Goal: Transaction & Acquisition: Book appointment/travel/reservation

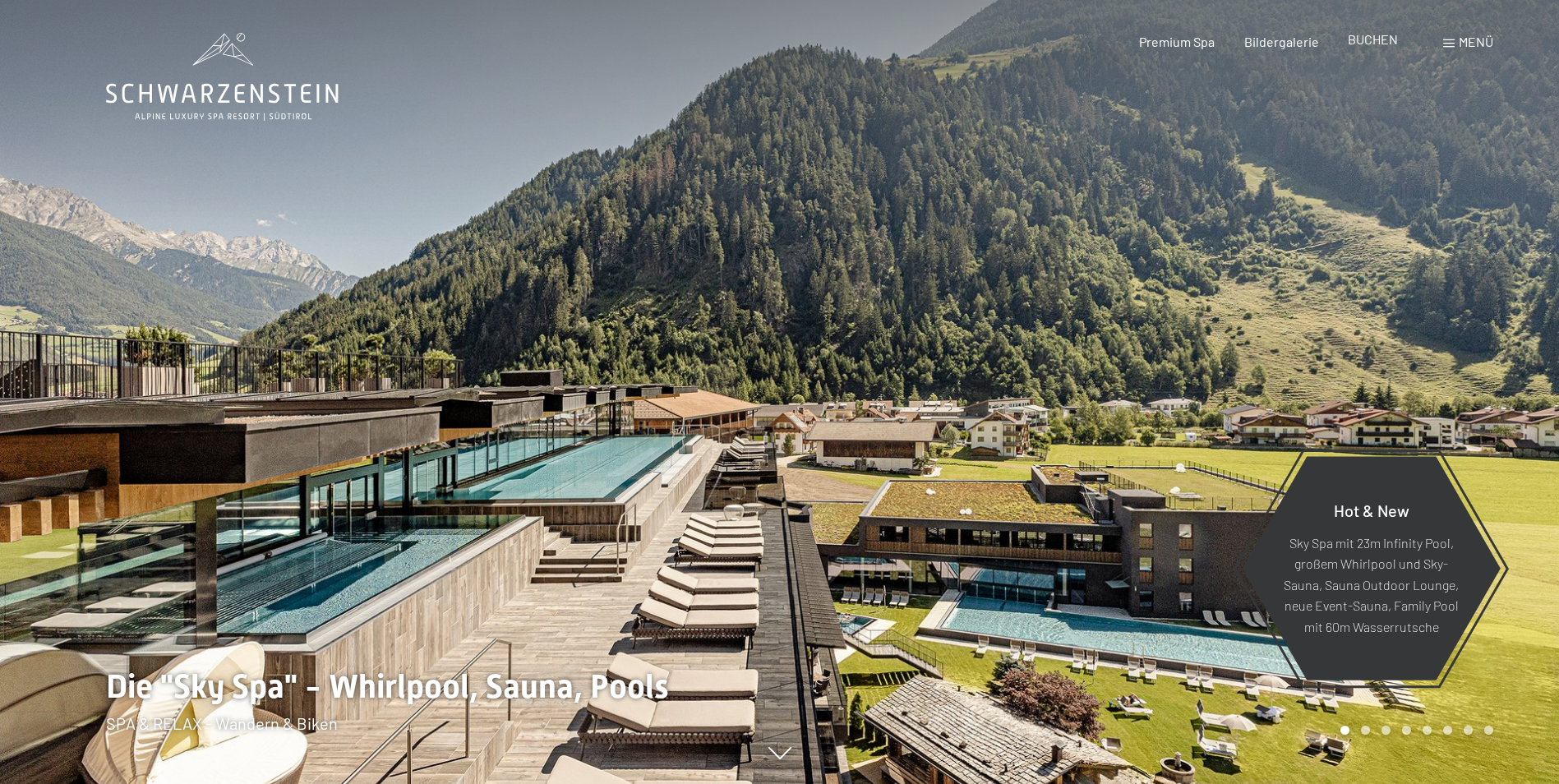
click at [1378, 40] on span "BUCHEN" at bounding box center [1373, 39] width 50 height 16
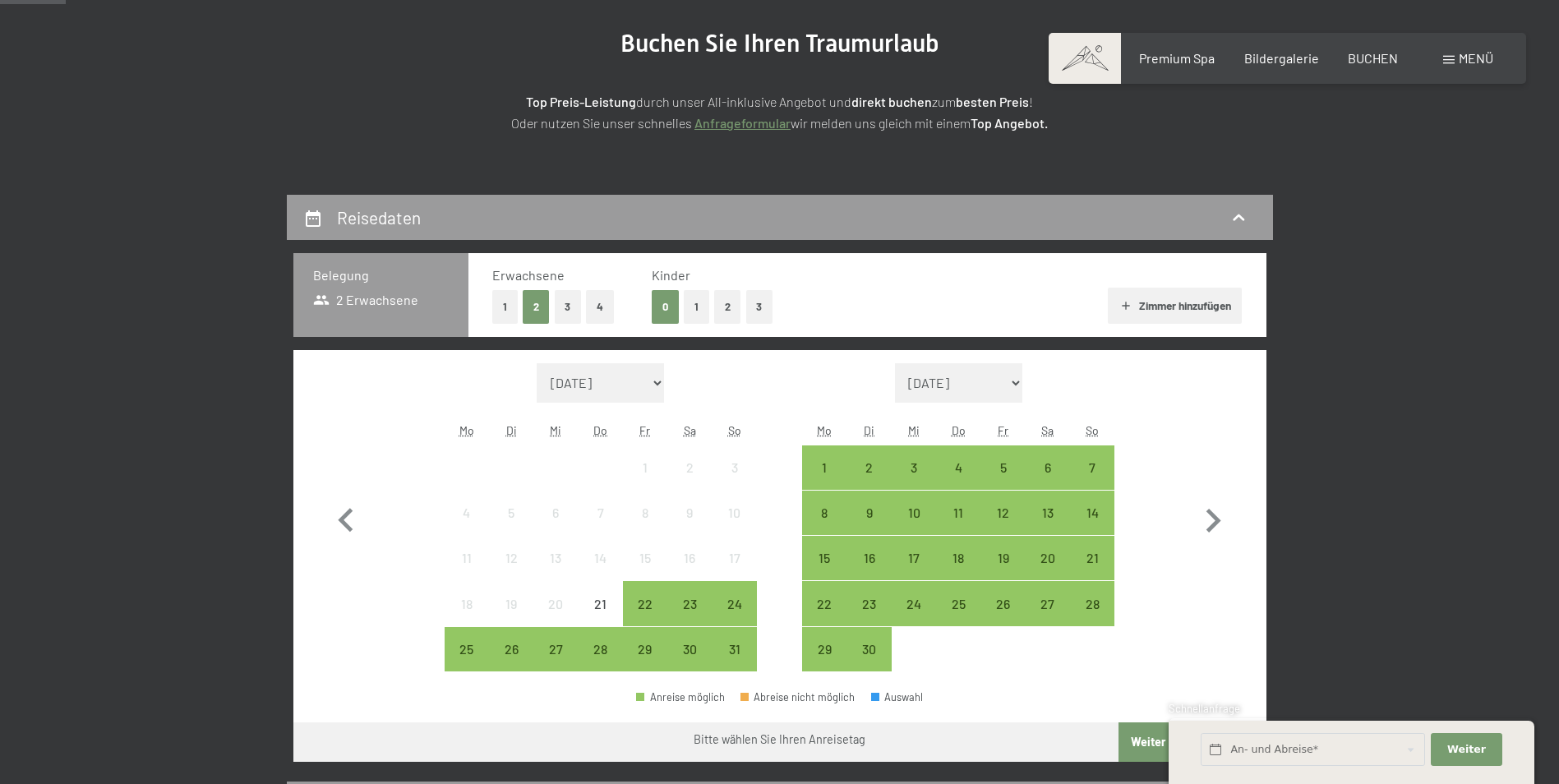
scroll to position [247, 0]
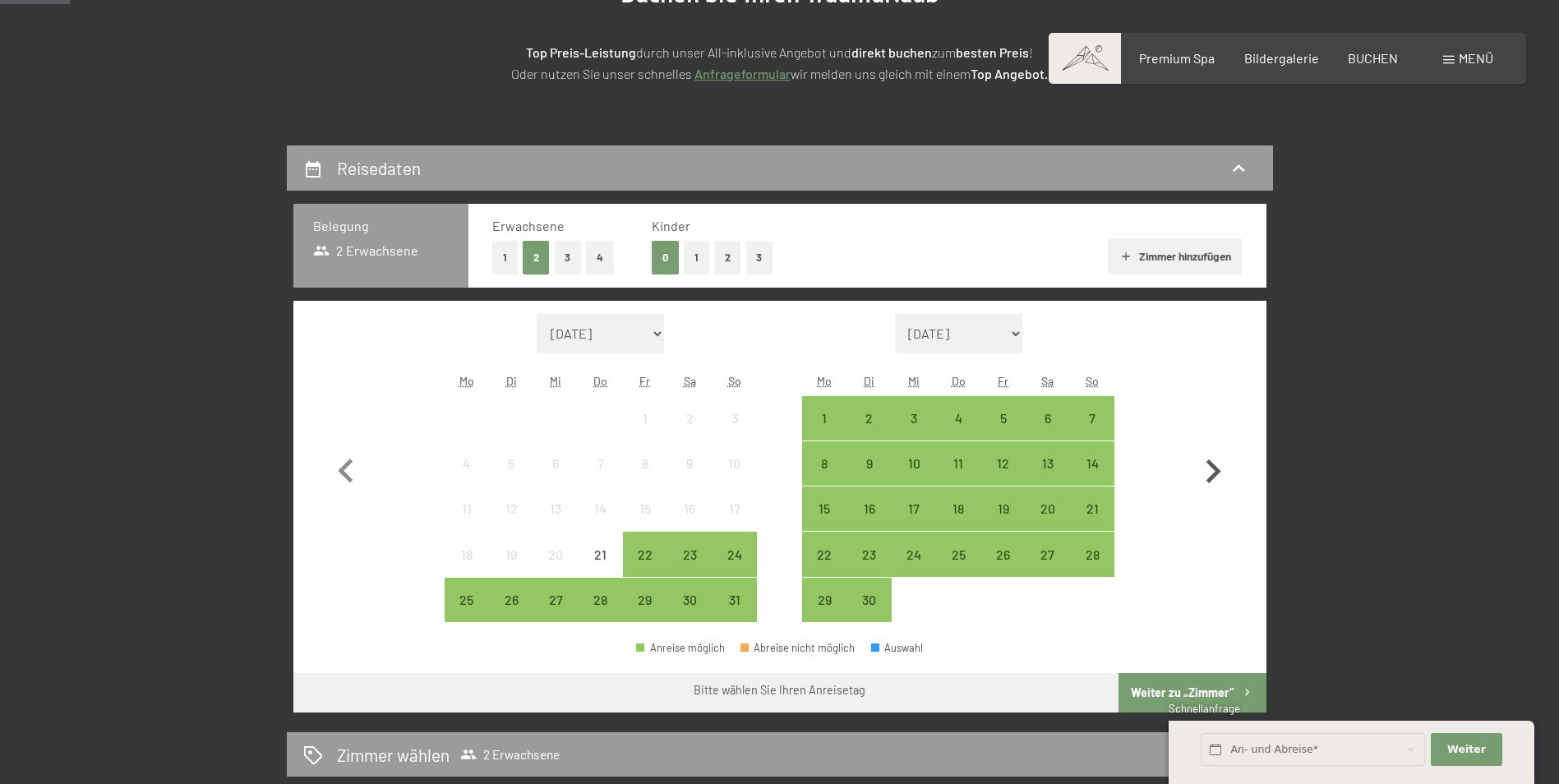
click at [1213, 478] on icon "button" at bounding box center [1214, 472] width 15 height 24
select select "[DATE]"
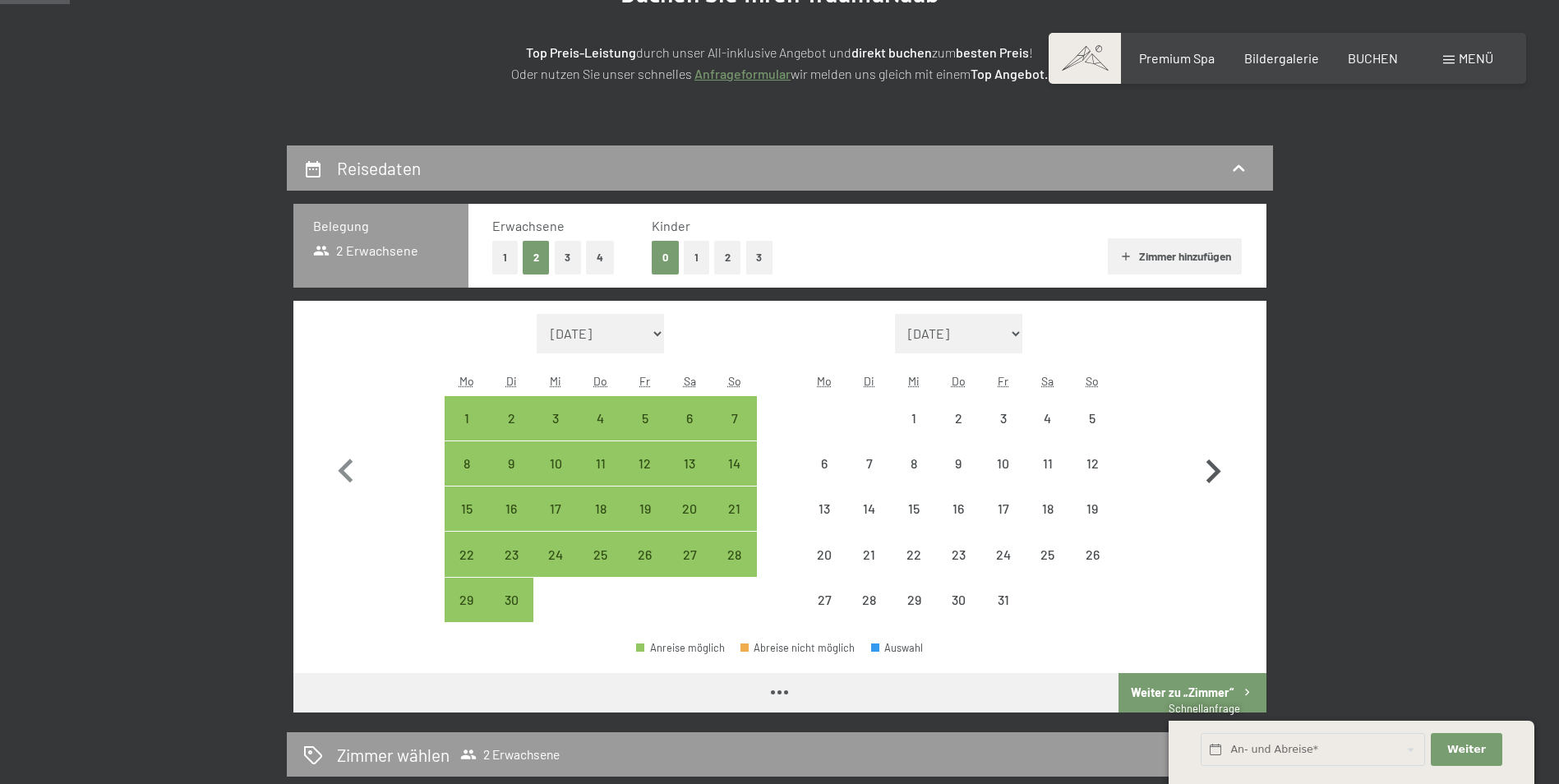
click at [1213, 474] on icon "button" at bounding box center [1214, 472] width 48 height 48
select select "2025-10-01"
select select "2025-11-01"
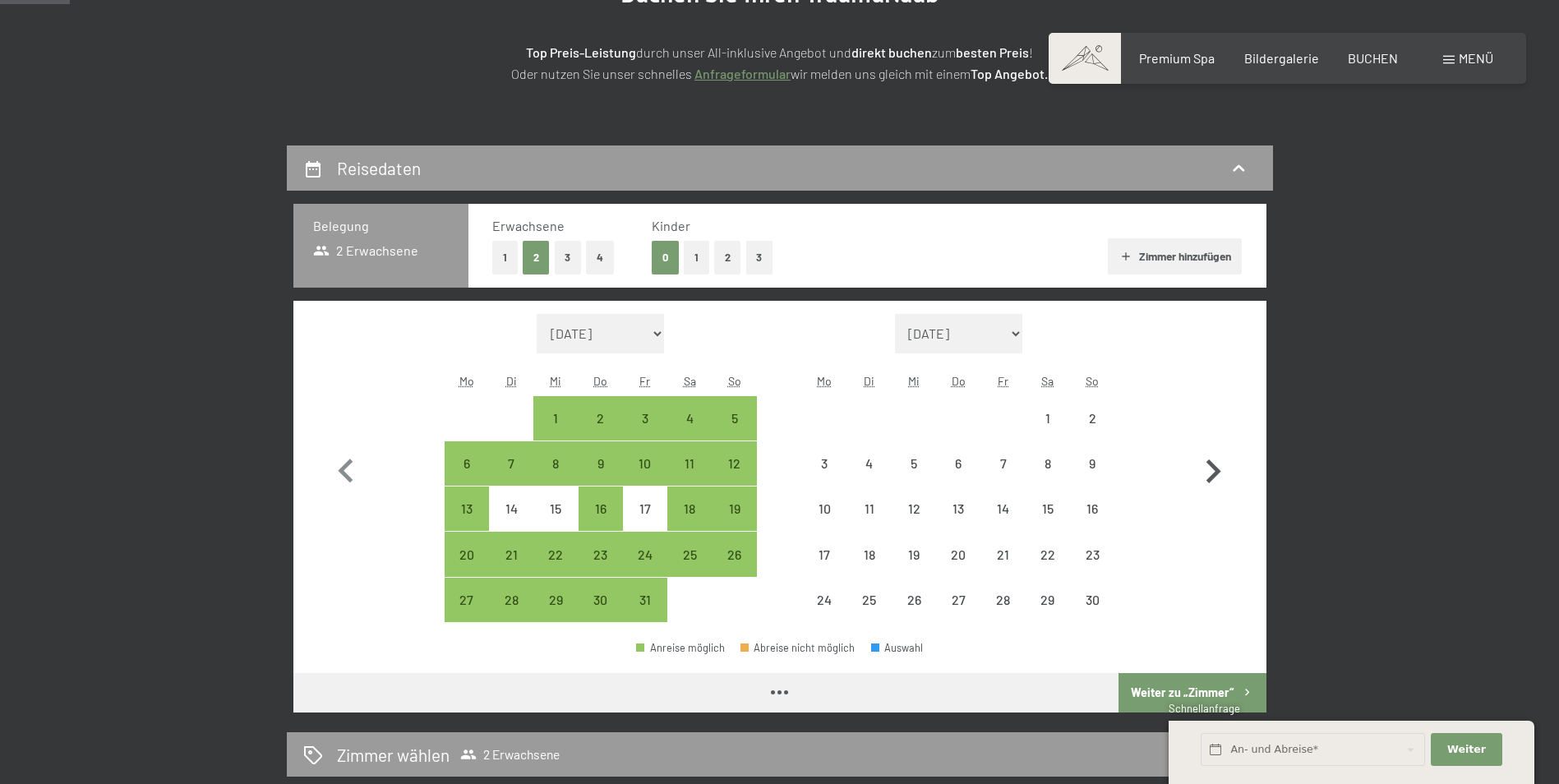
click at [1213, 474] on icon "button" at bounding box center [1214, 472] width 48 height 48
select select "2025-11-01"
select select "2025-12-01"
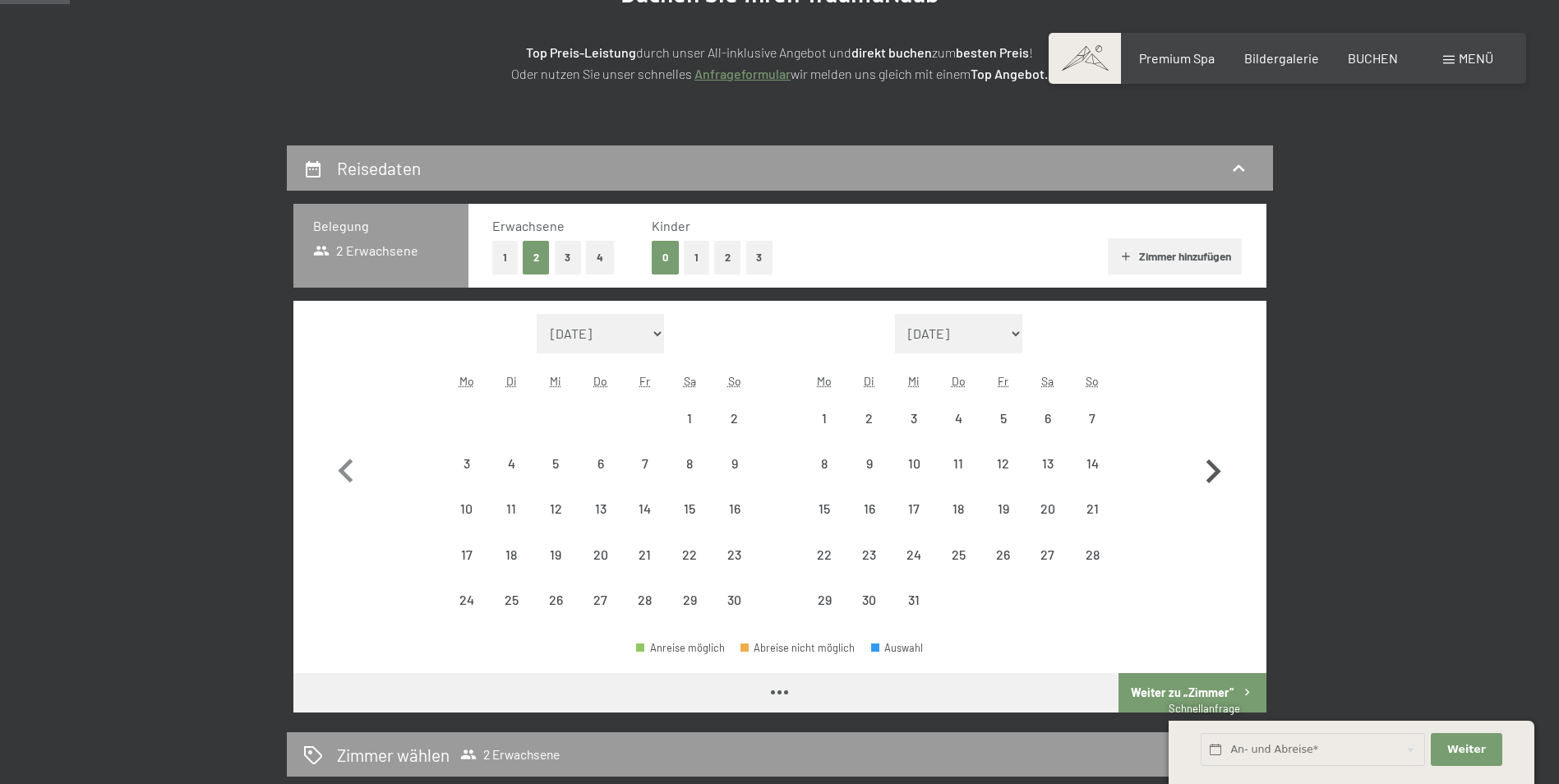
click at [1213, 474] on icon "button" at bounding box center [1214, 472] width 48 height 48
select select "2025-12-01"
select select "2026-01-01"
click at [1213, 474] on icon "button" at bounding box center [1214, 472] width 48 height 48
select select "[DATE]"
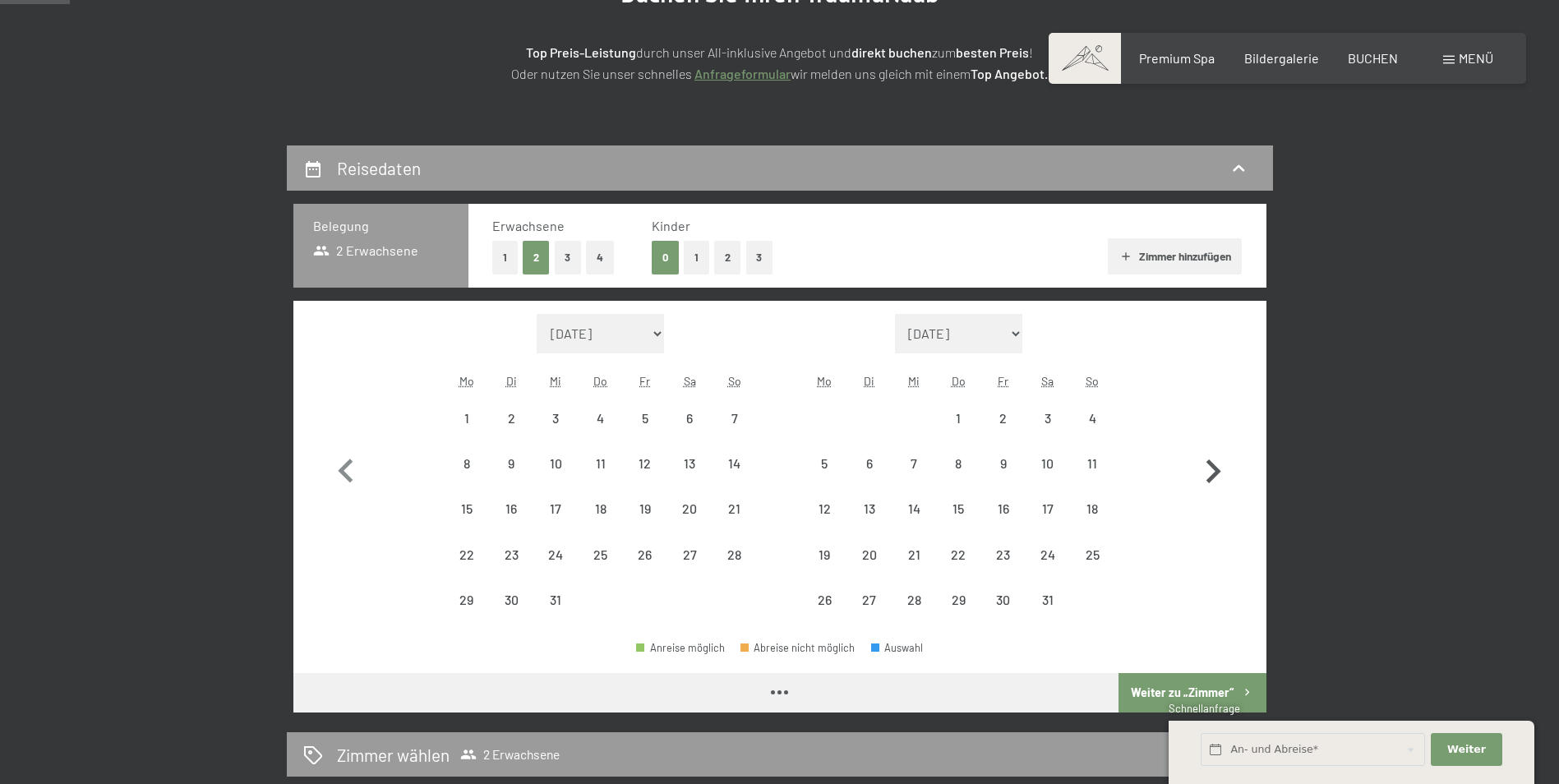
select select "[DATE]"
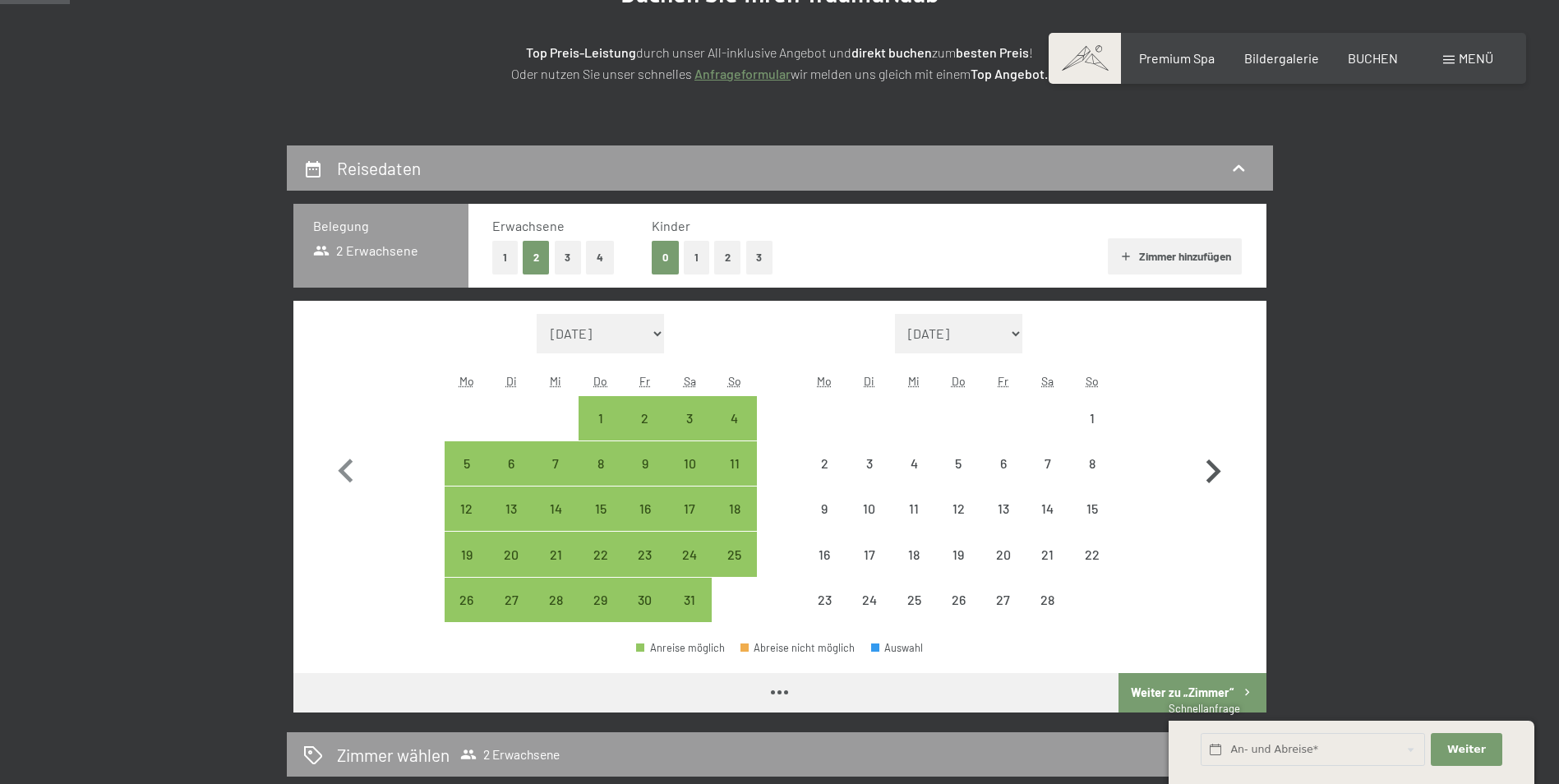
select select "[DATE]"
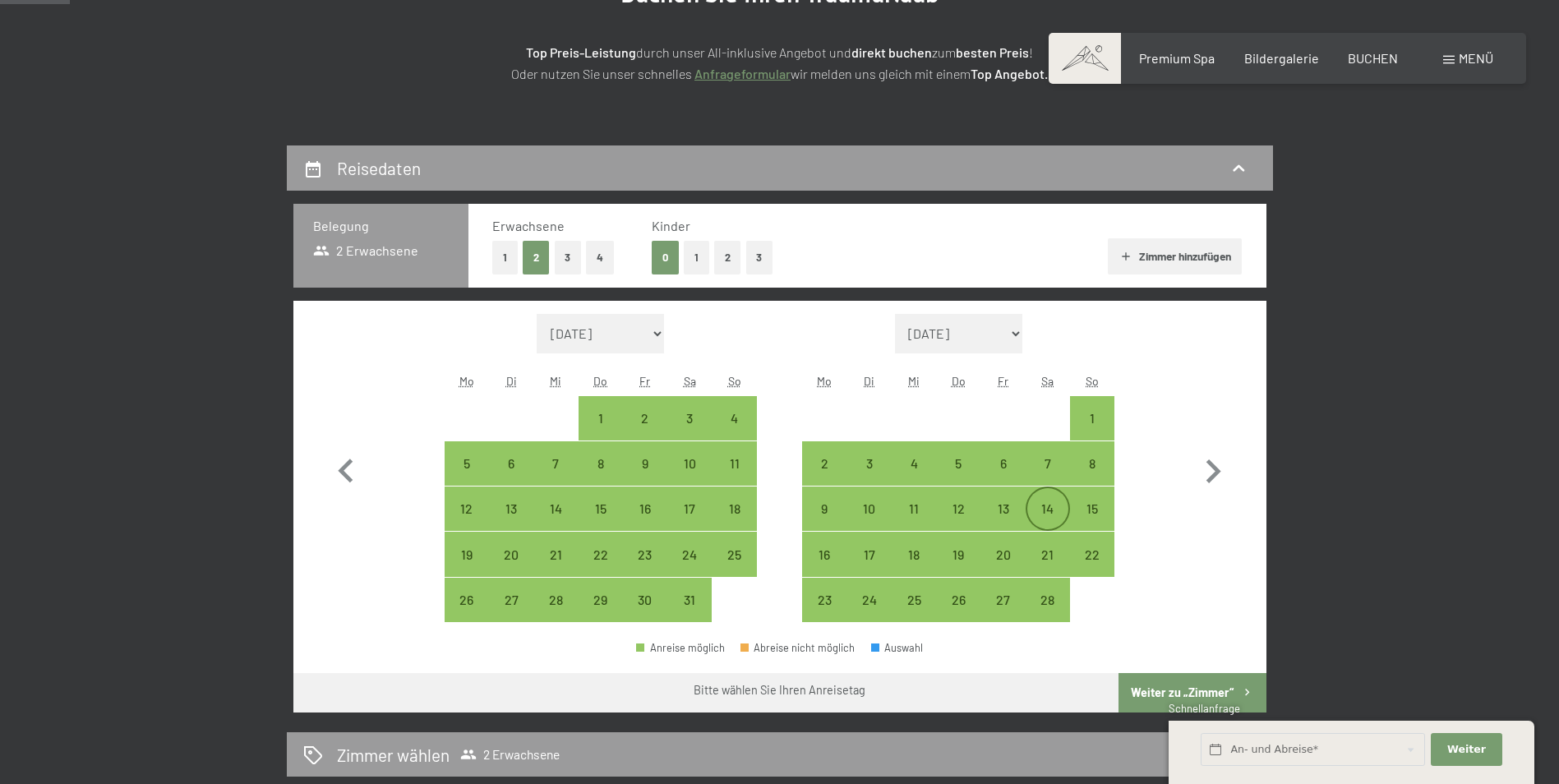
click at [1051, 508] on div "14" at bounding box center [1047, 521] width 41 height 41
select select "[DATE]"
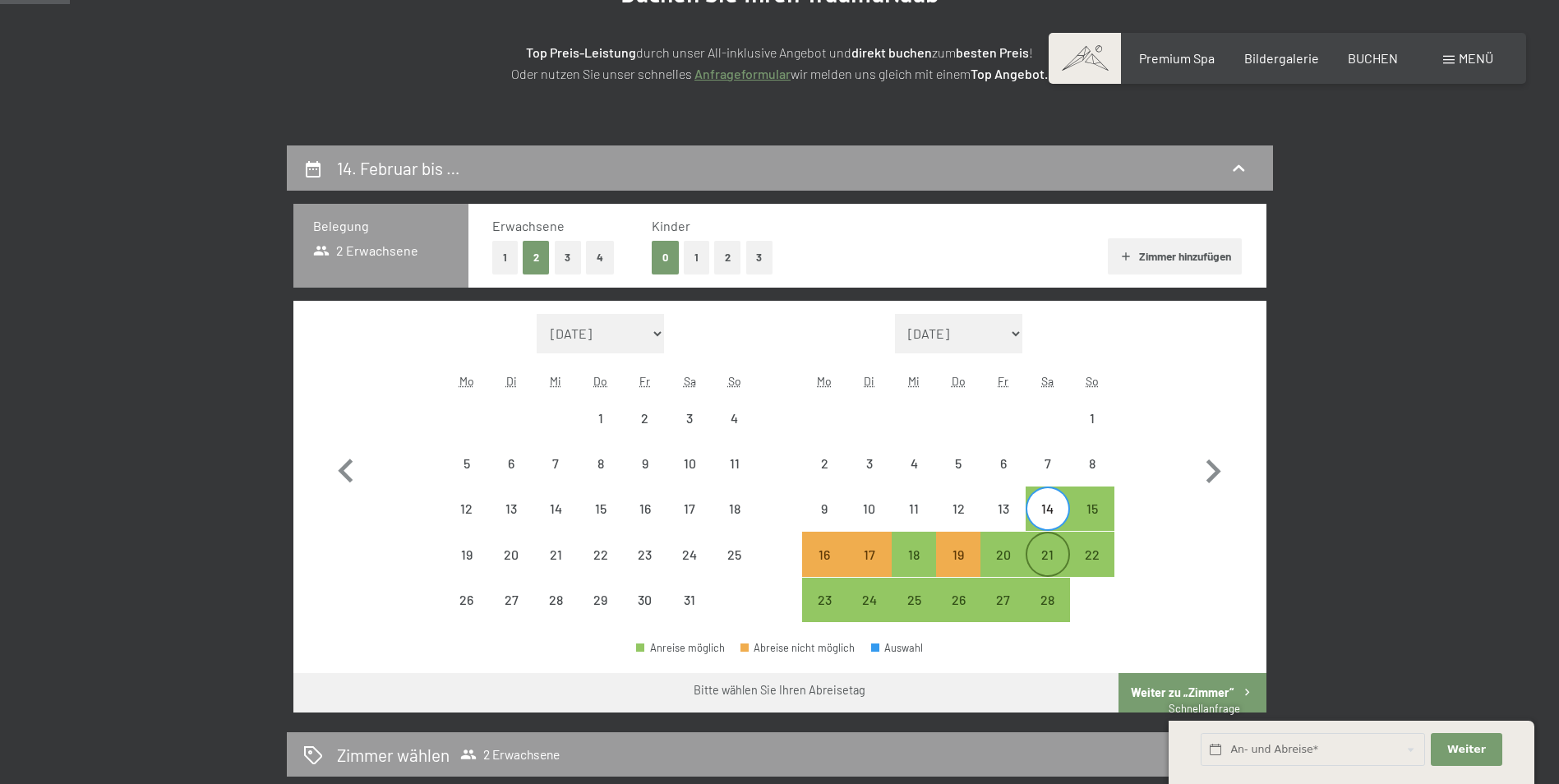
click at [1053, 551] on div "21" at bounding box center [1047, 568] width 41 height 41
select select "[DATE]"
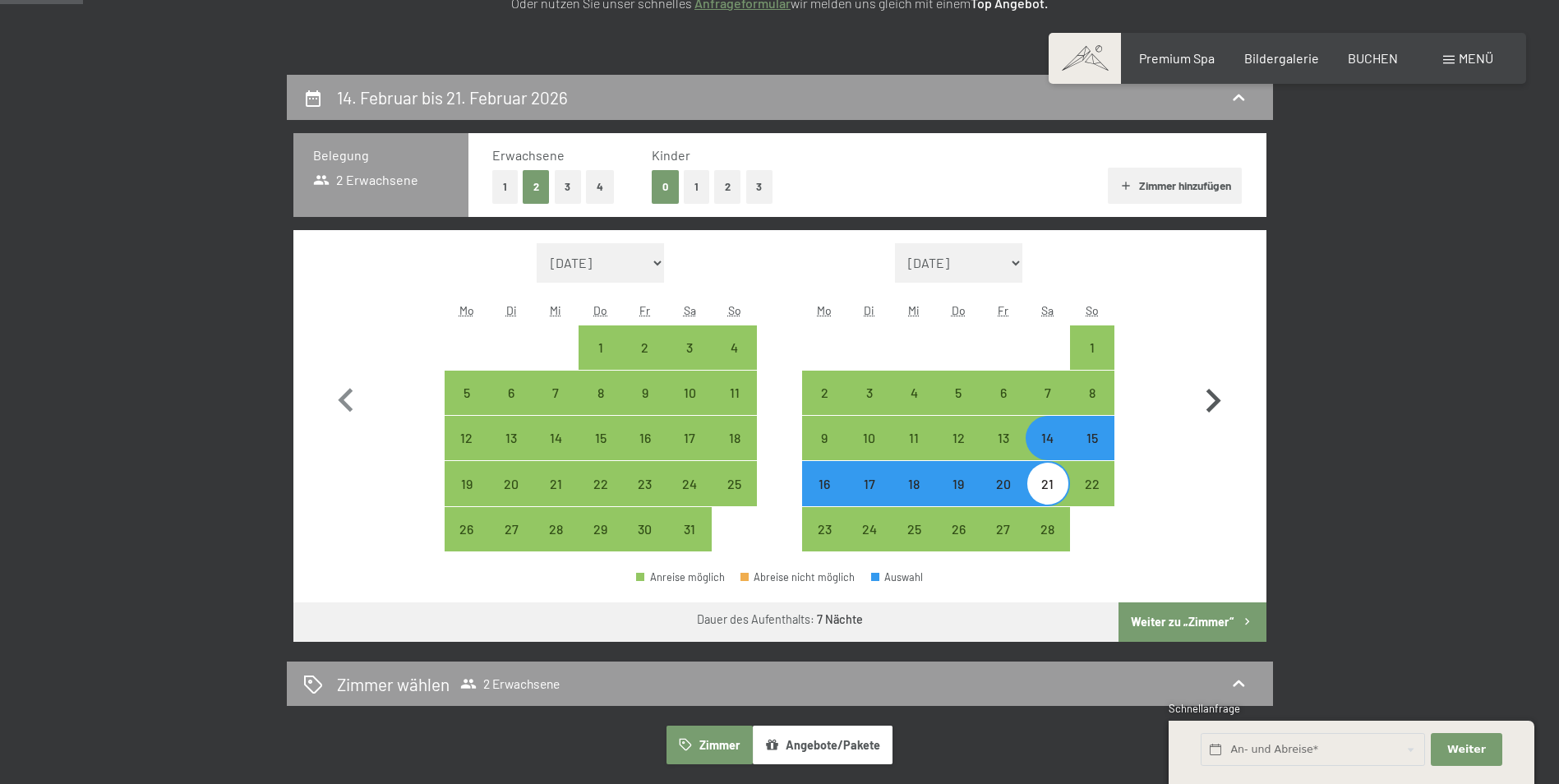
scroll to position [411, 0]
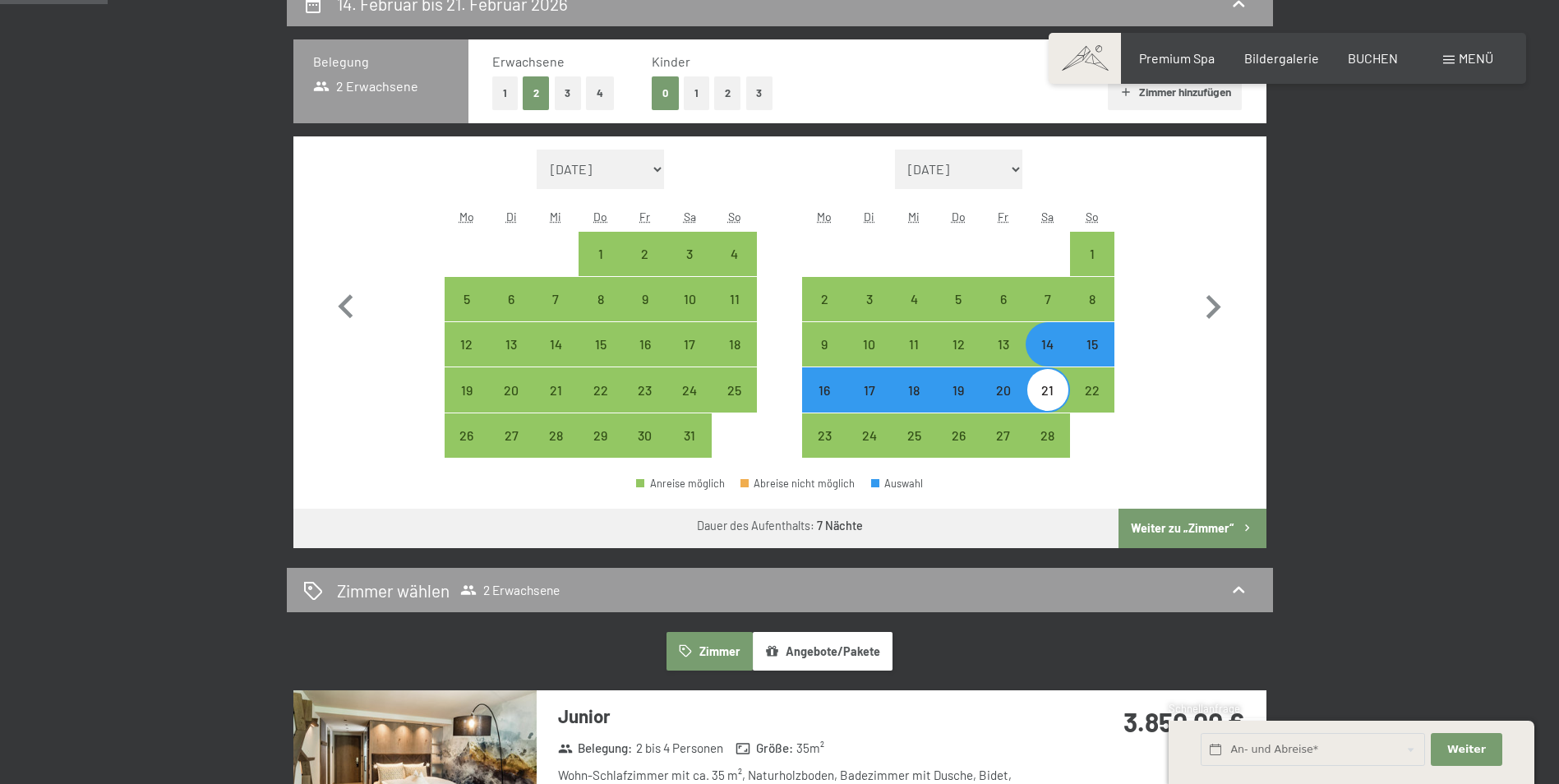
click at [1187, 527] on button "Weiter zu „Zimmer“" at bounding box center [1193, 528] width 147 height 40
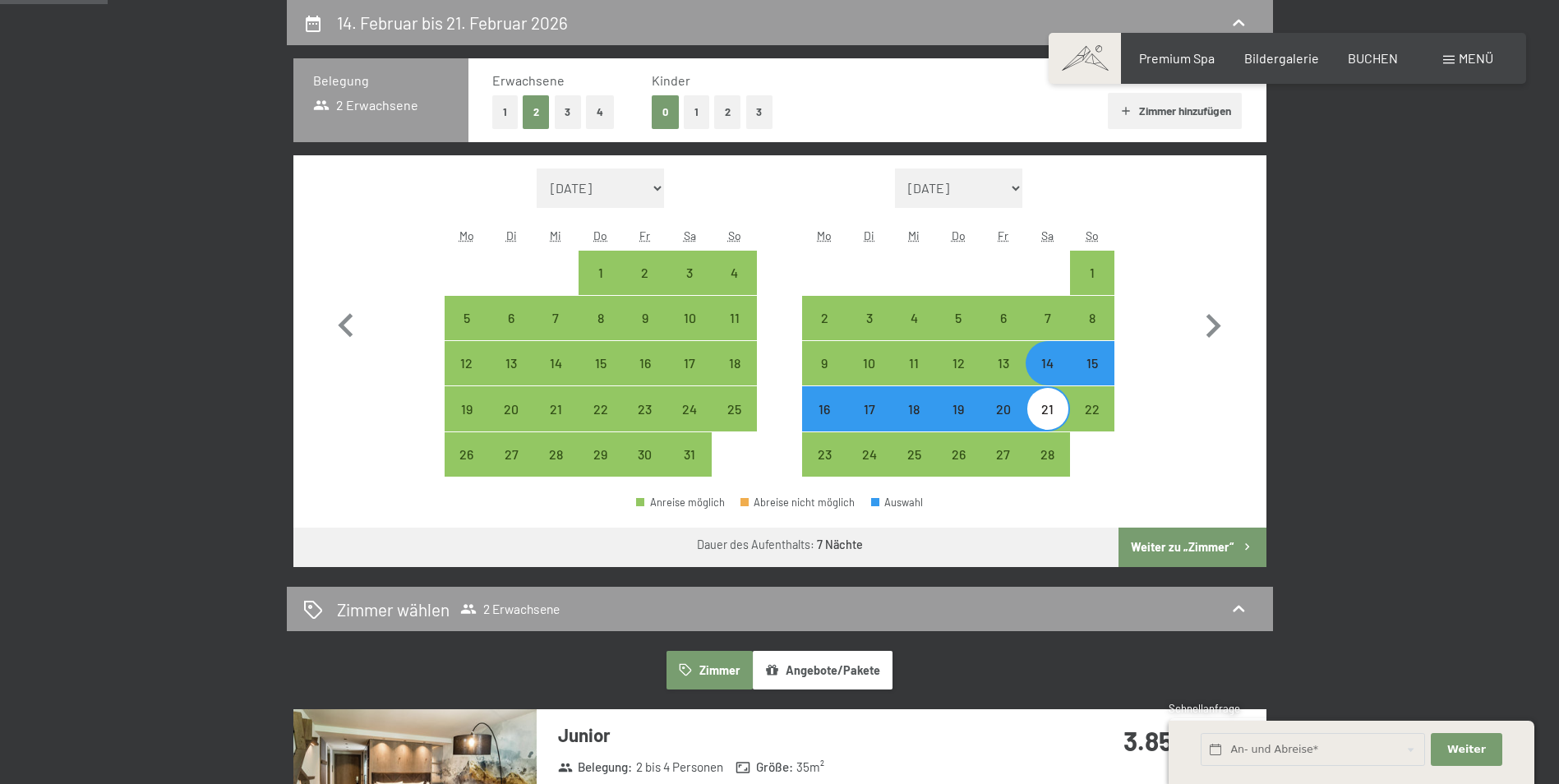
select select "[DATE]"
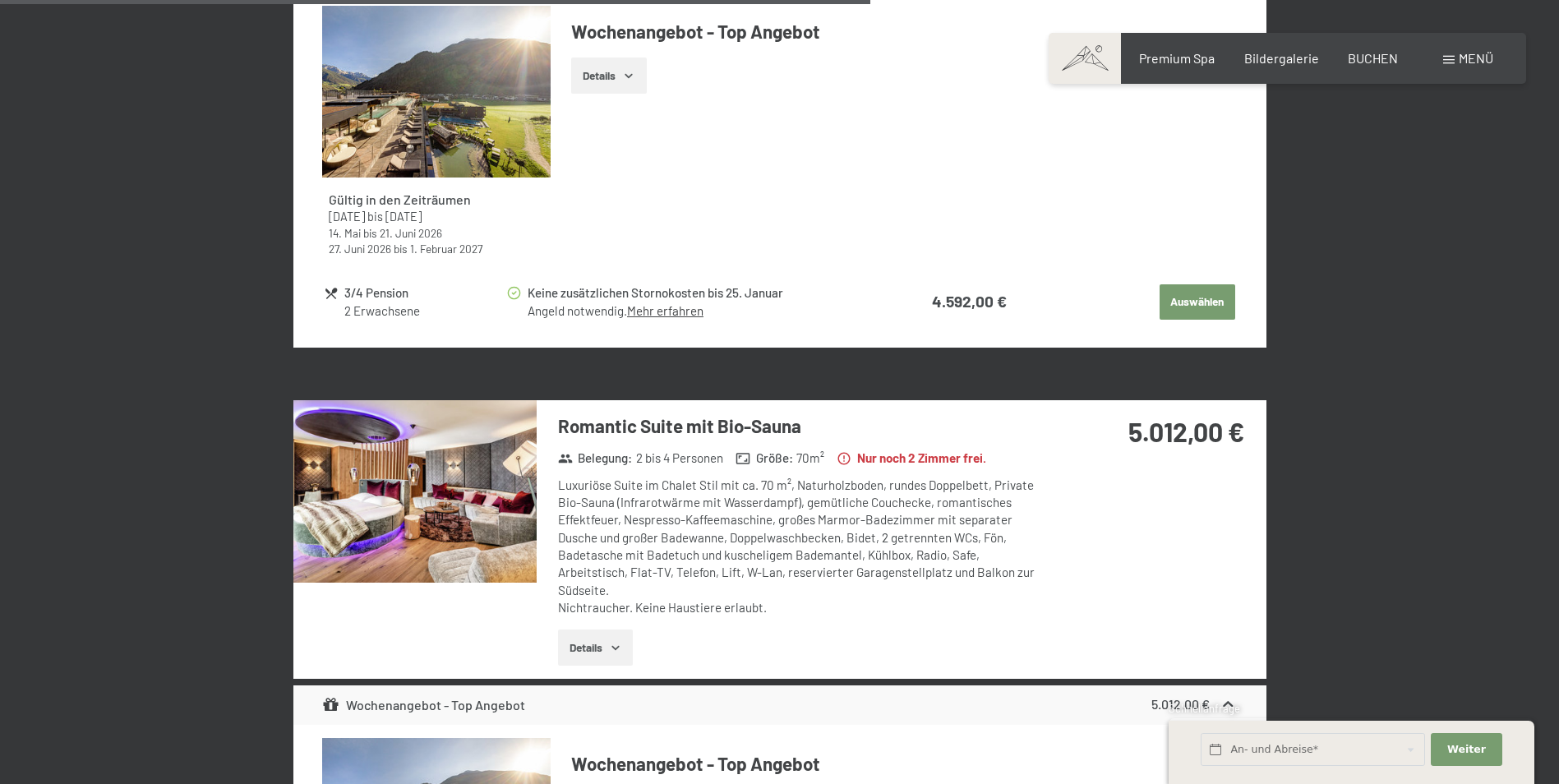
scroll to position [3021, 0]
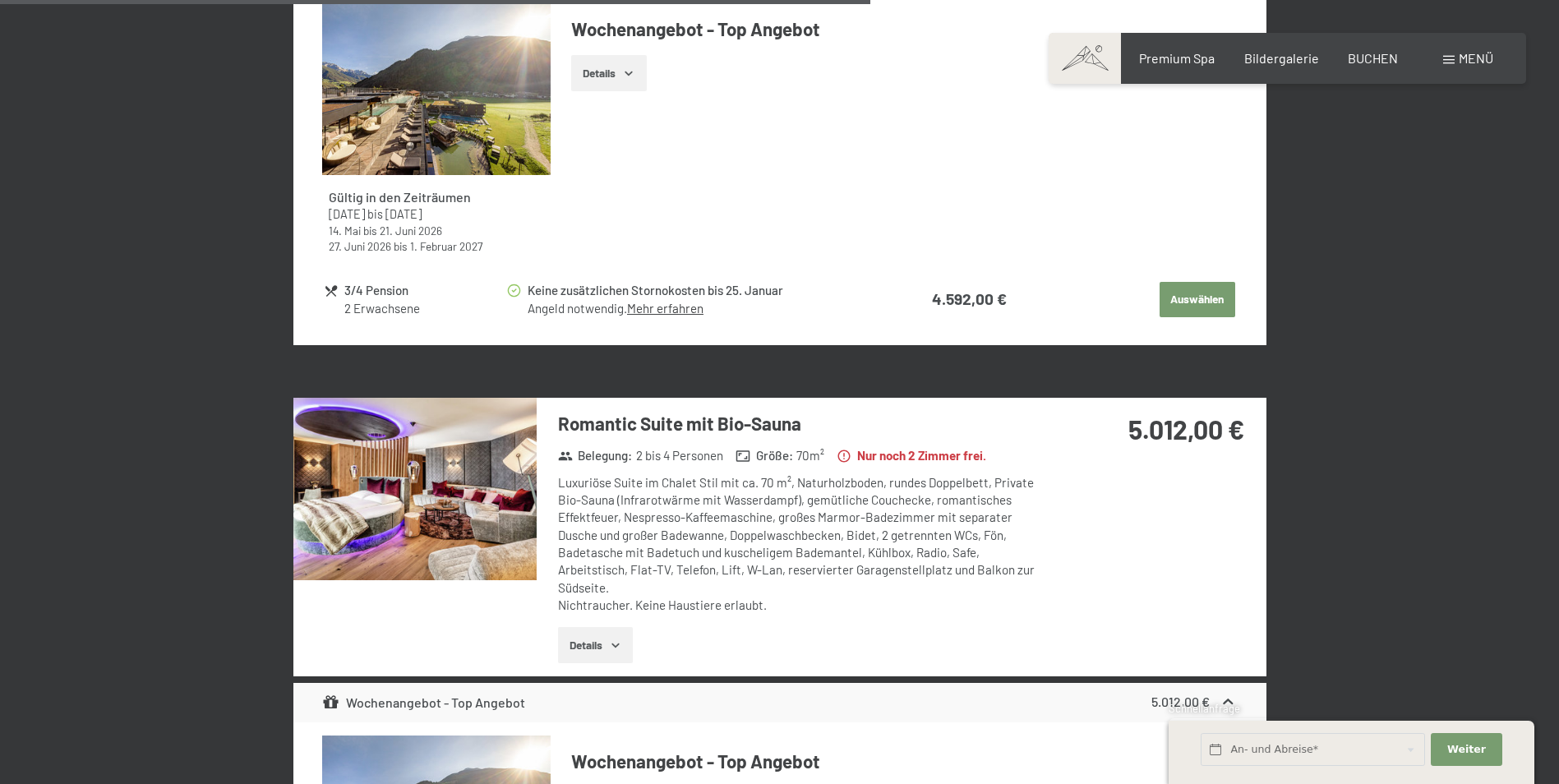
click at [612, 643] on icon "button" at bounding box center [615, 645] width 13 height 13
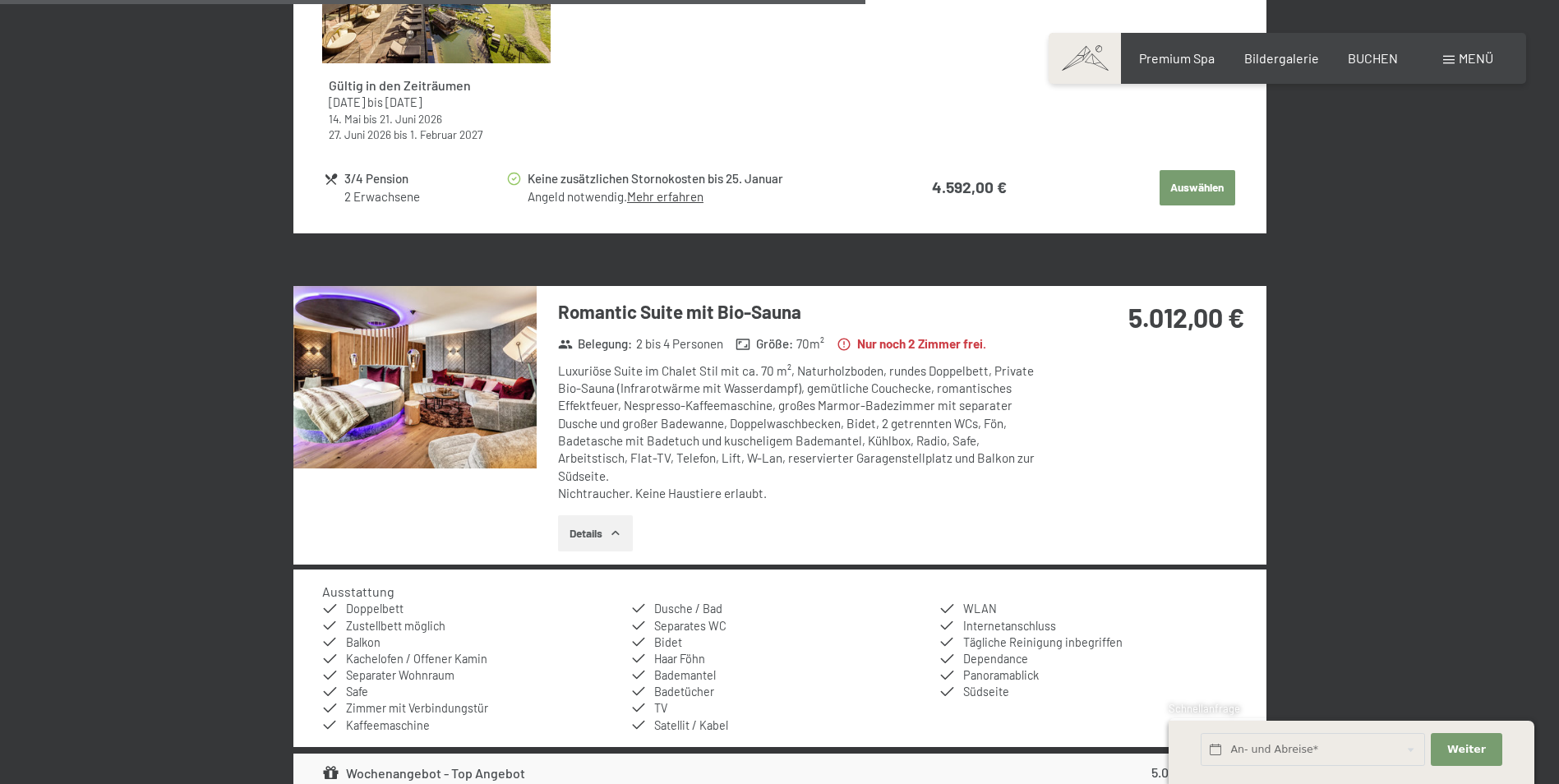
scroll to position [3185, 0]
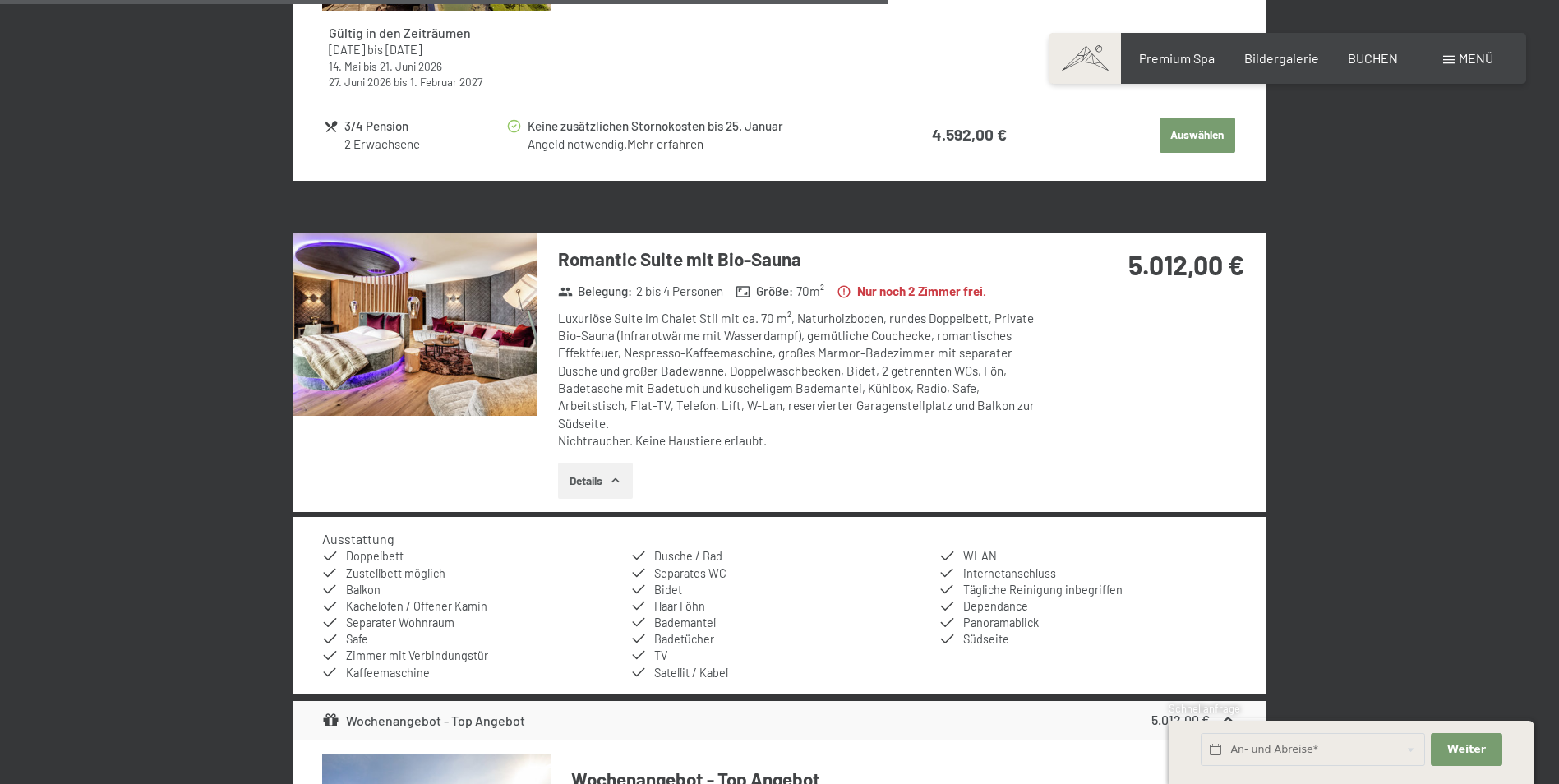
click at [478, 387] on img at bounding box center [415, 323] width 243 height 182
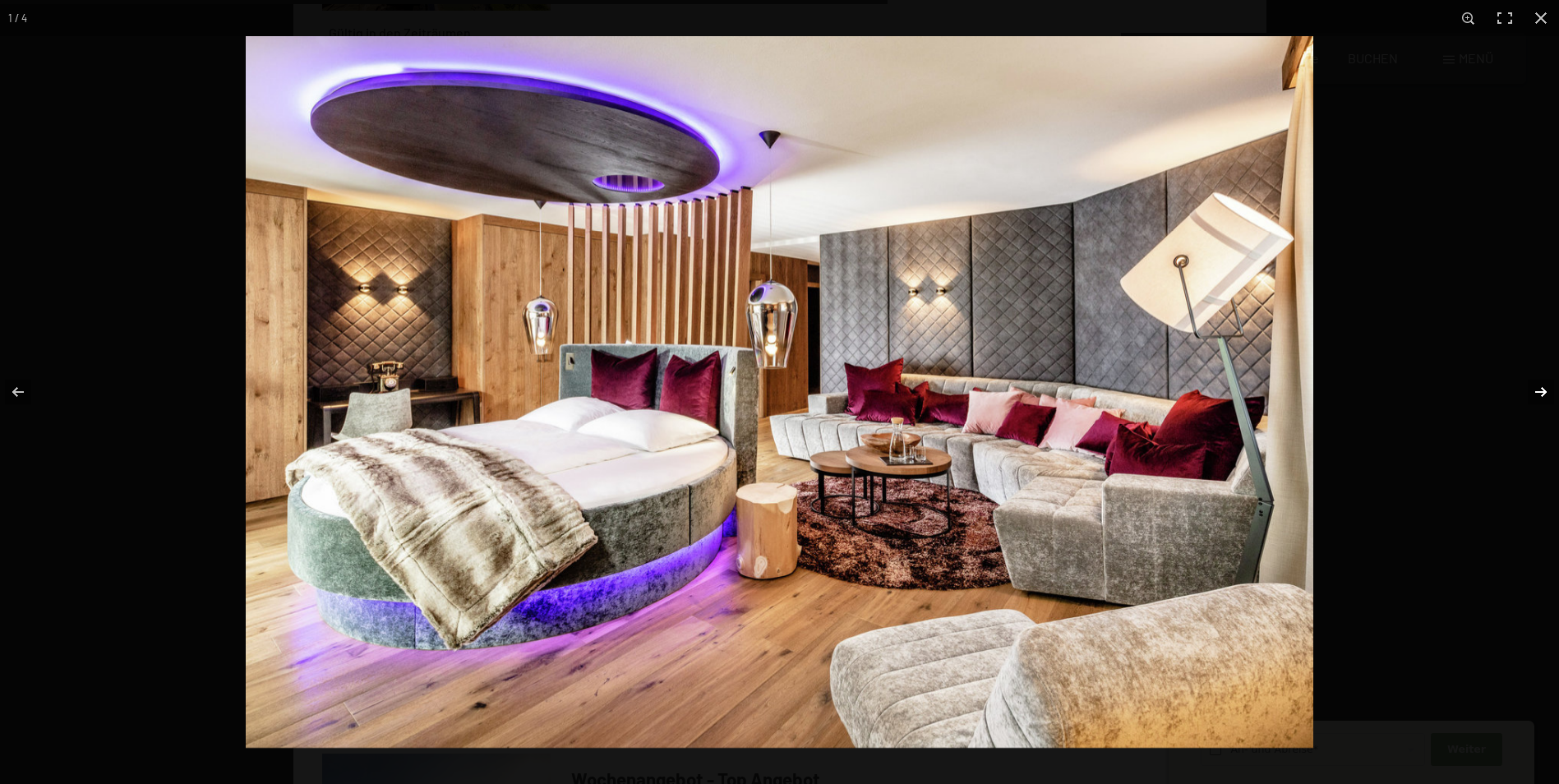
click at [1541, 390] on button "button" at bounding box center [1530, 392] width 58 height 83
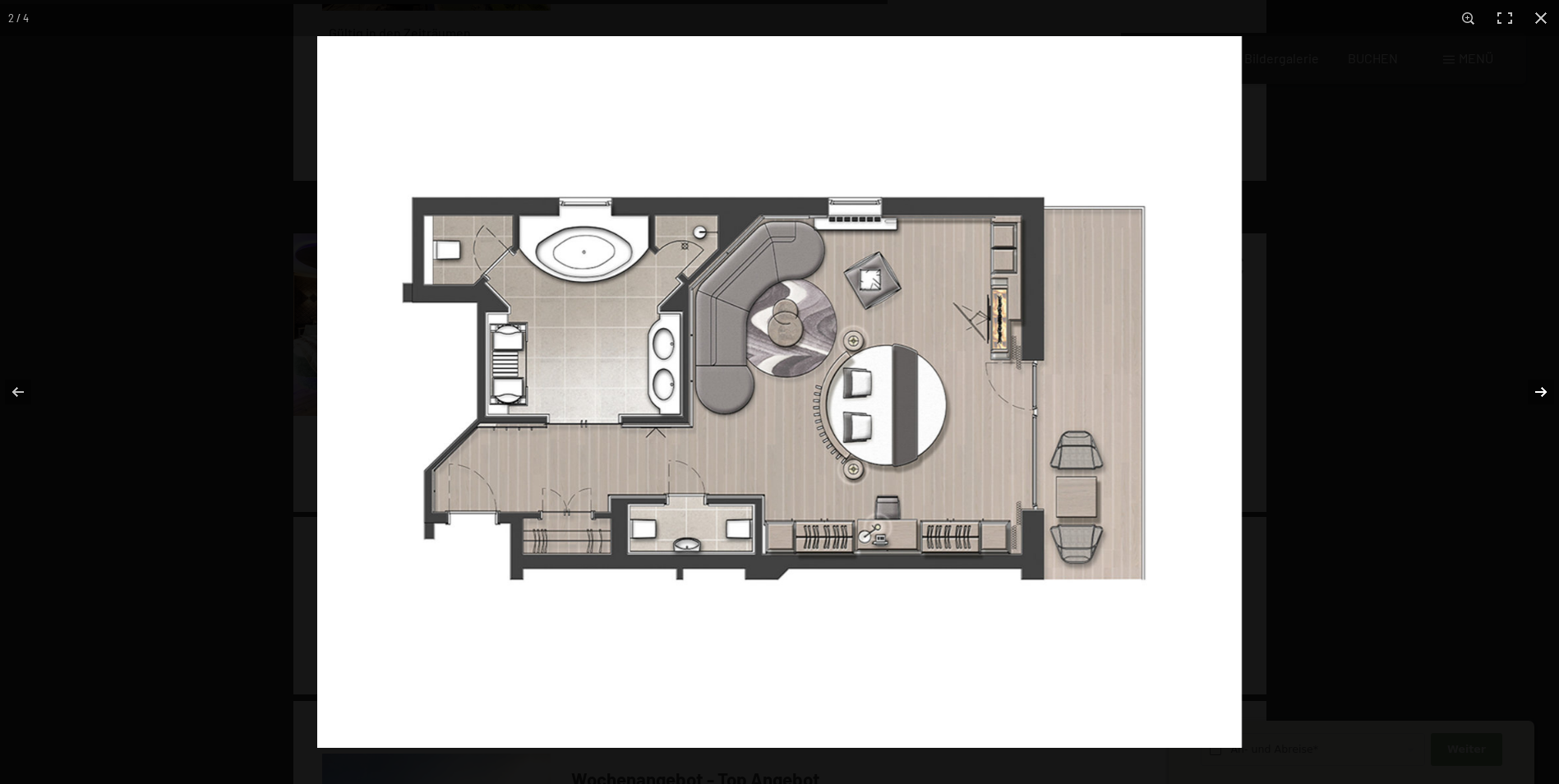
click at [1548, 390] on button "button" at bounding box center [1530, 392] width 58 height 83
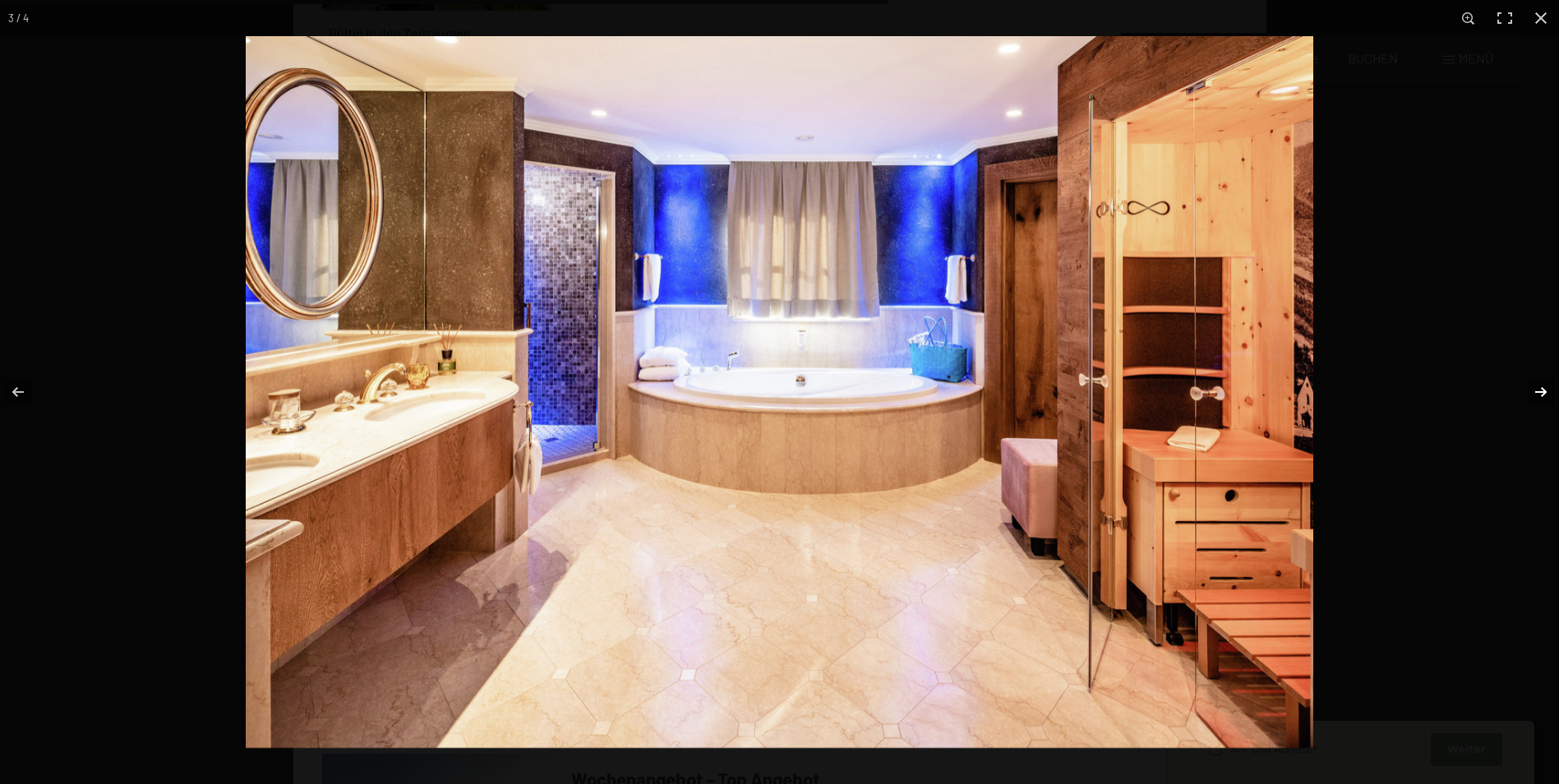
click at [1545, 395] on button "button" at bounding box center [1530, 392] width 58 height 83
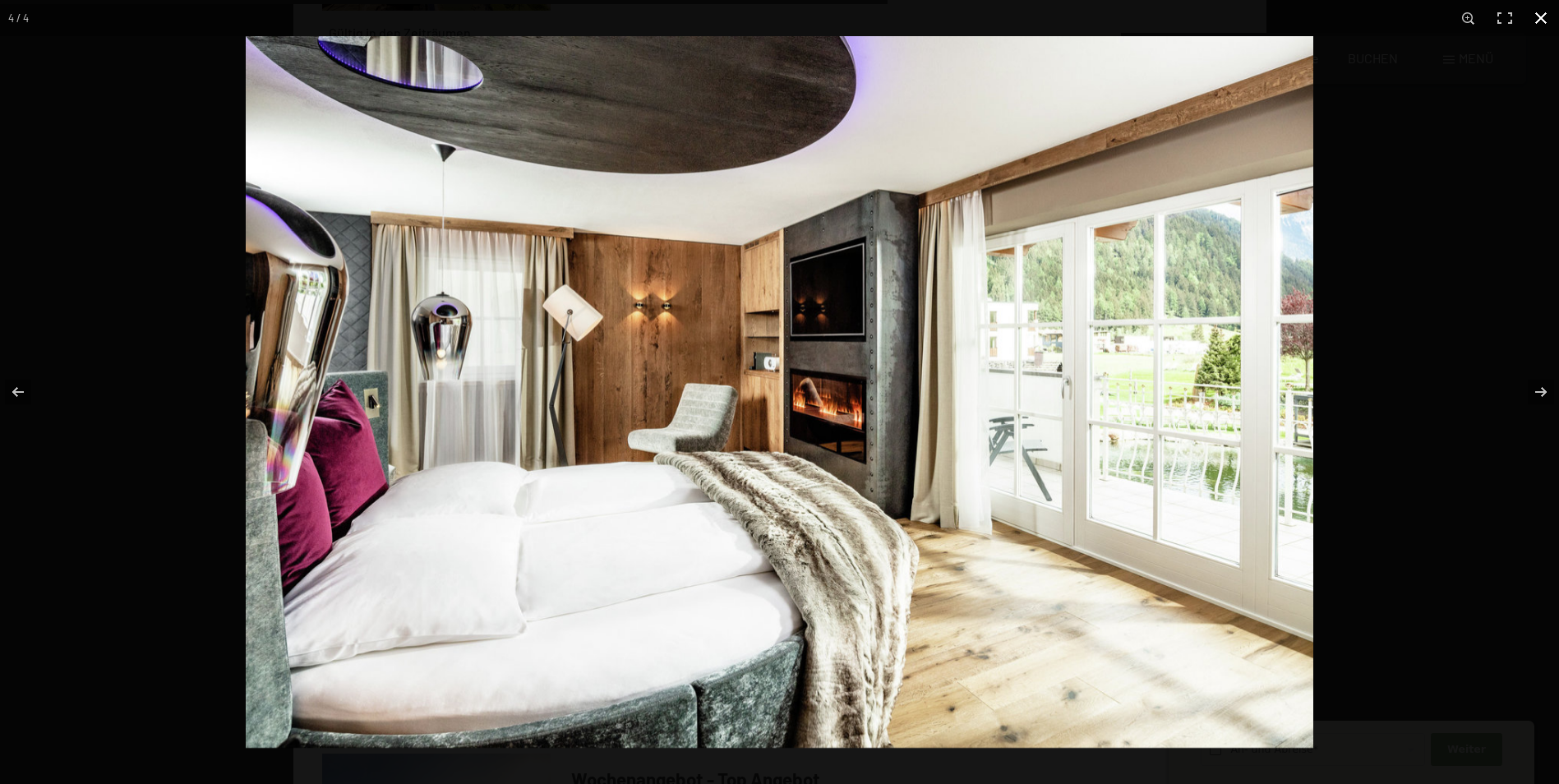
click at [1544, 12] on button "button" at bounding box center [1541, 18] width 36 height 36
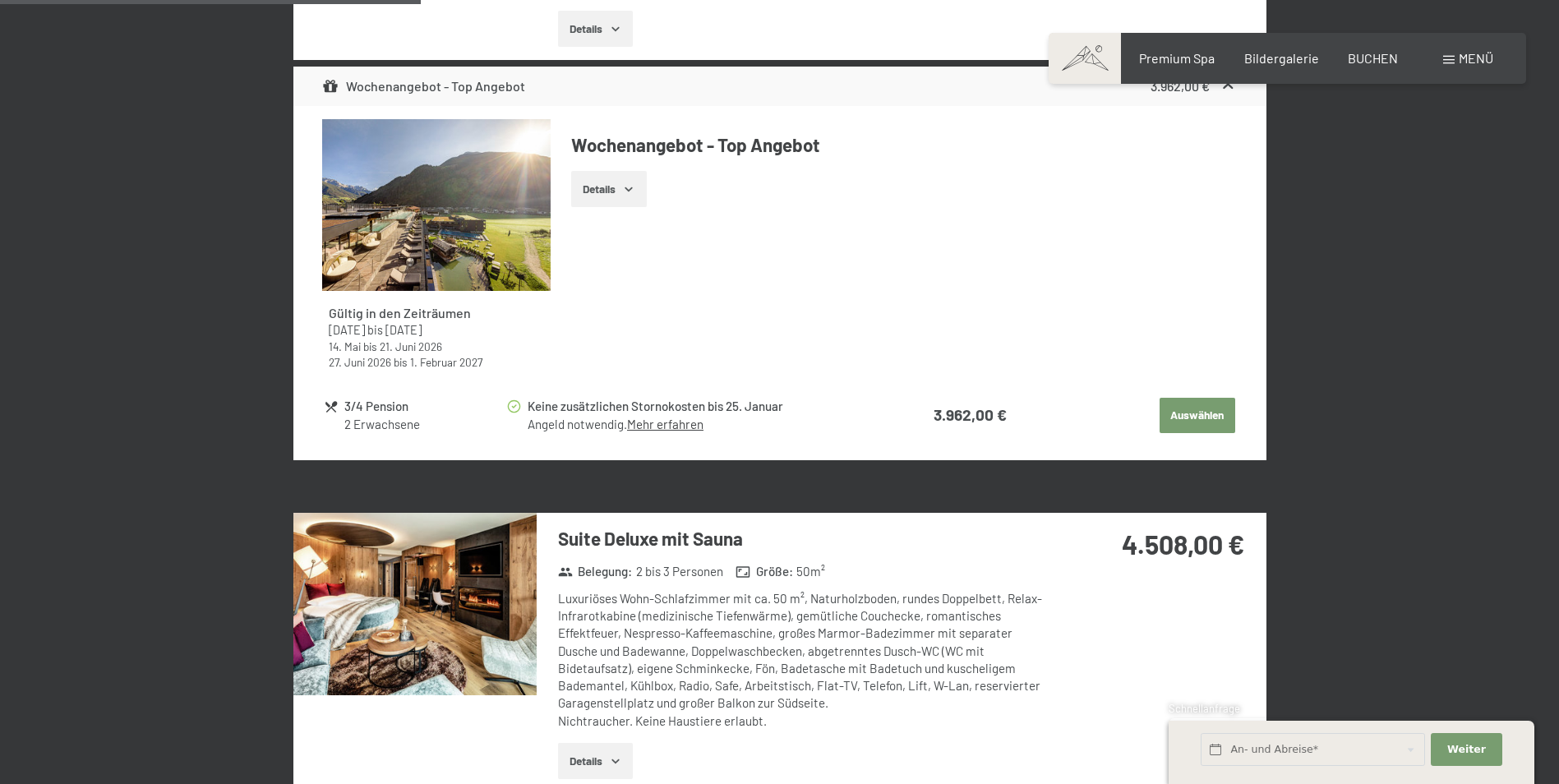
scroll to position [1131, 0]
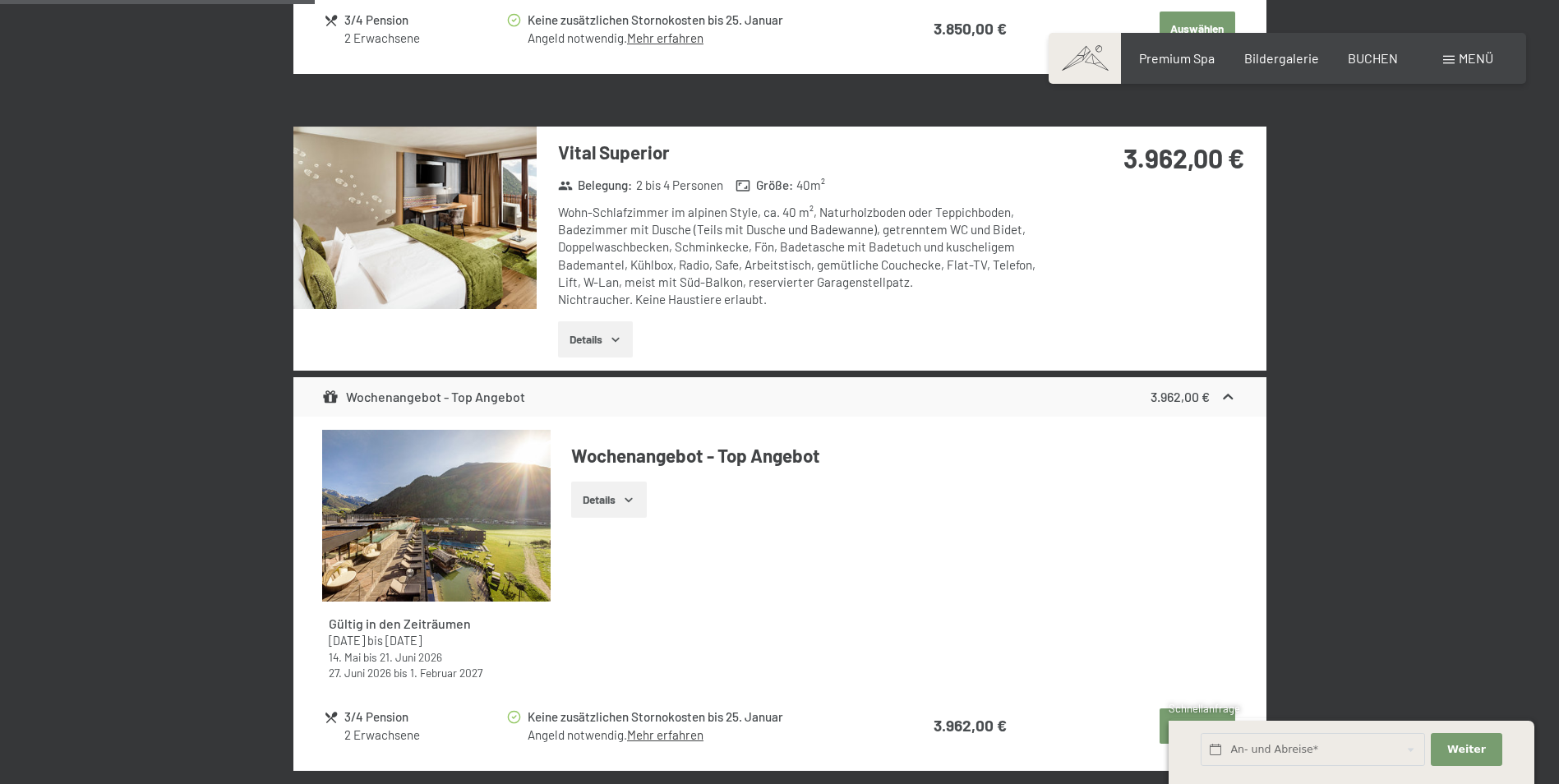
click at [477, 281] on img at bounding box center [415, 217] width 243 height 182
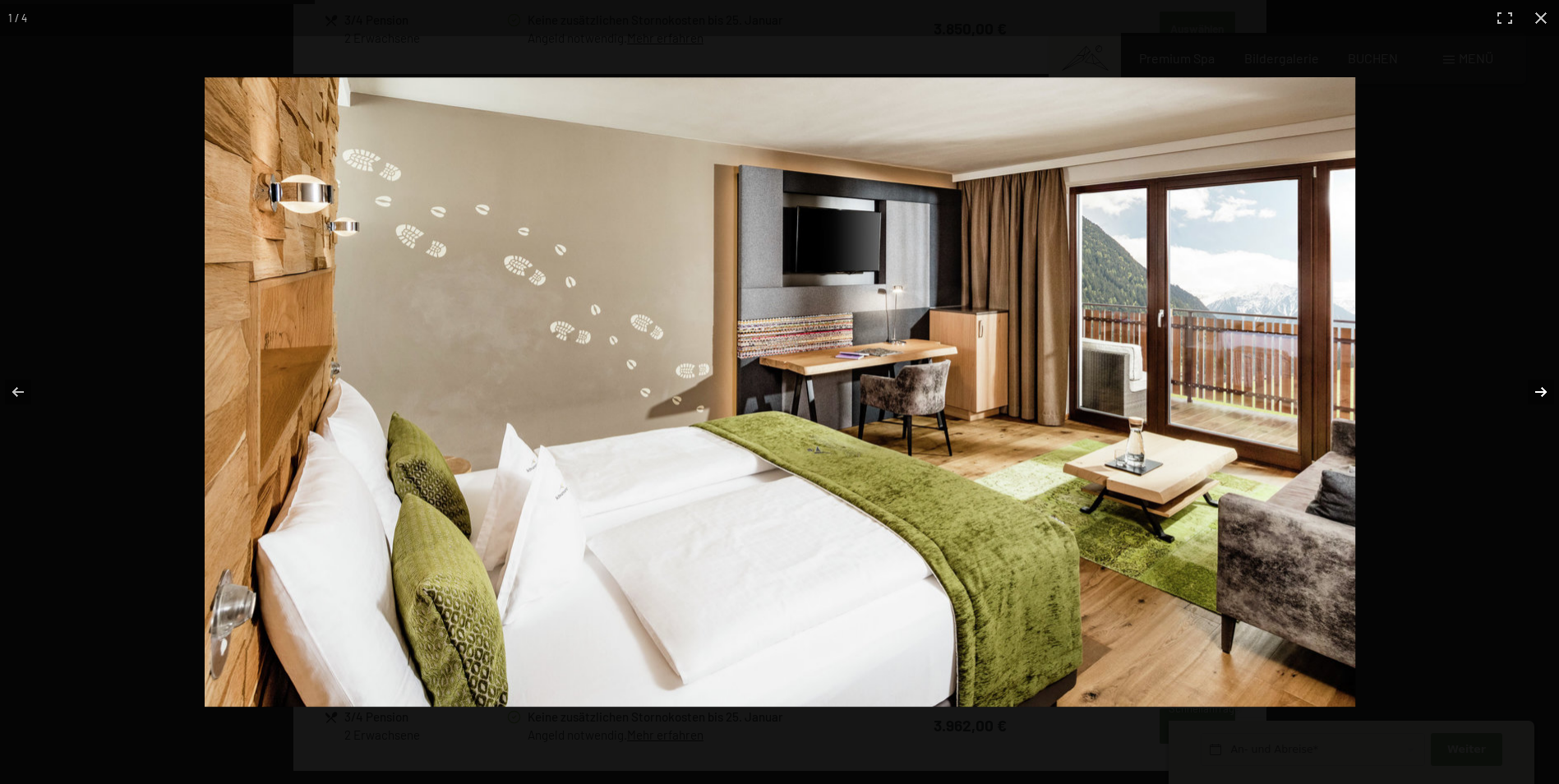
click at [1547, 393] on button "button" at bounding box center [1530, 392] width 58 height 83
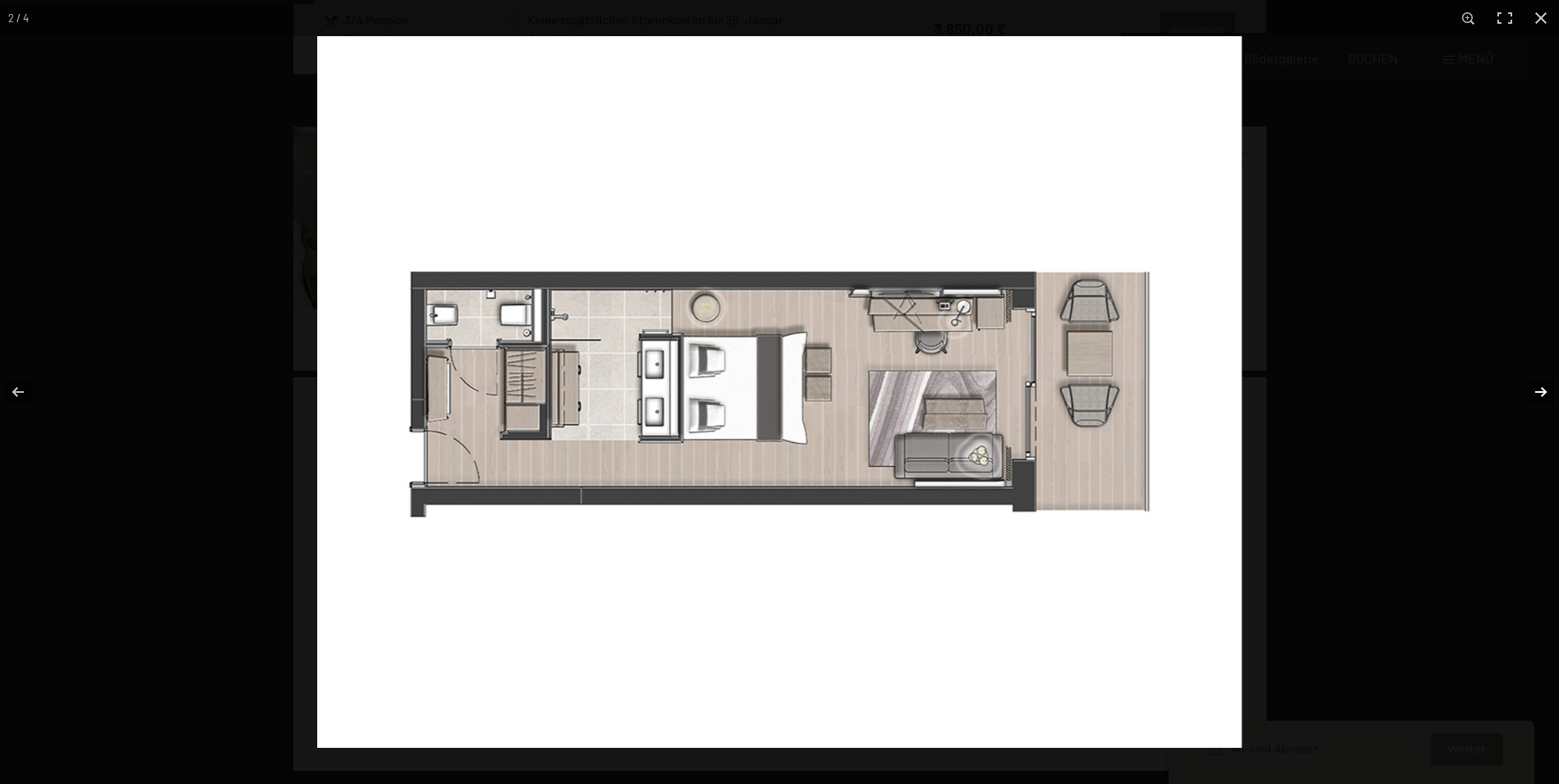
click at [1547, 393] on button "button" at bounding box center [1530, 392] width 58 height 83
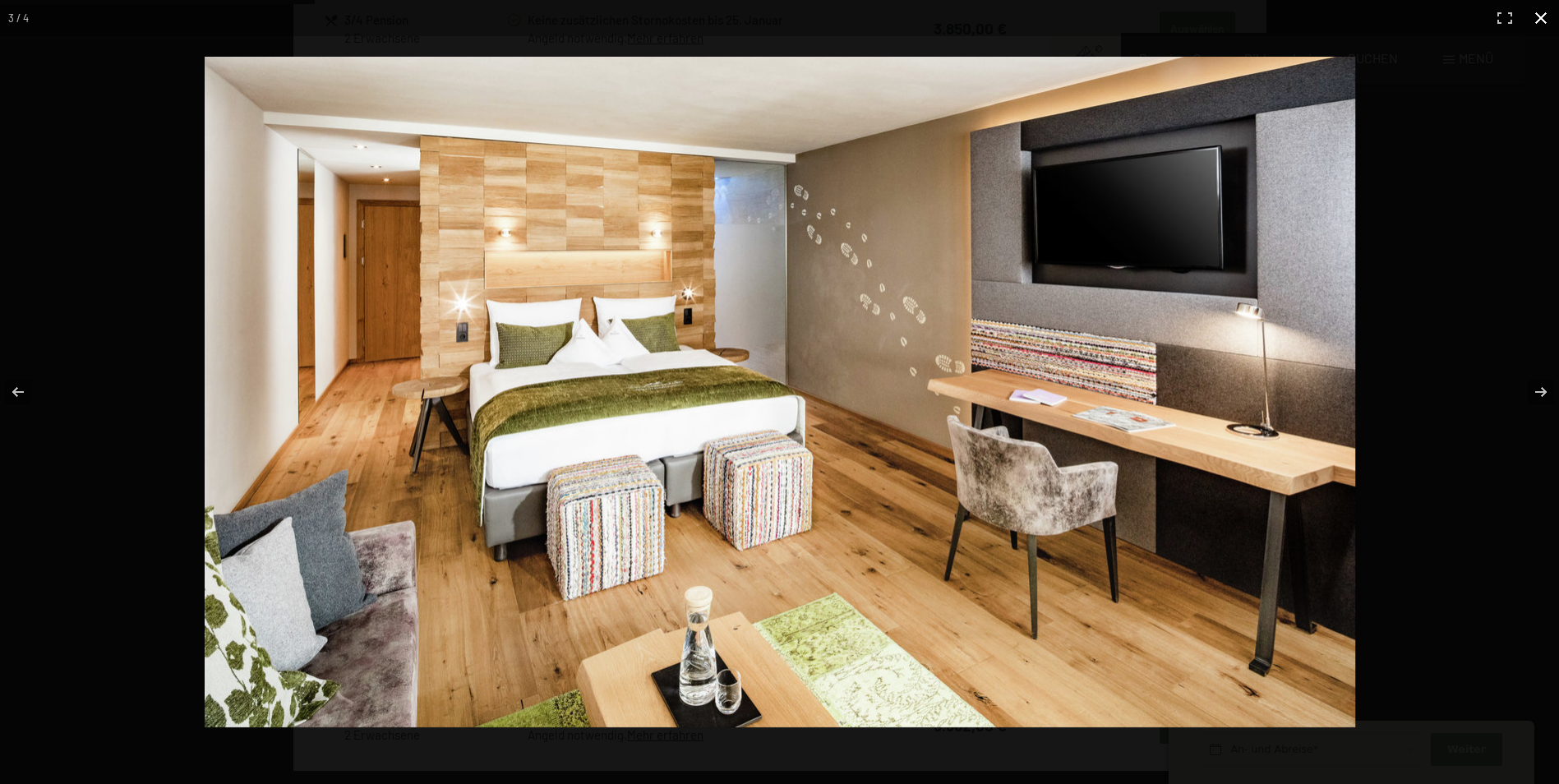
click at [1542, 13] on button "button" at bounding box center [1541, 18] width 36 height 36
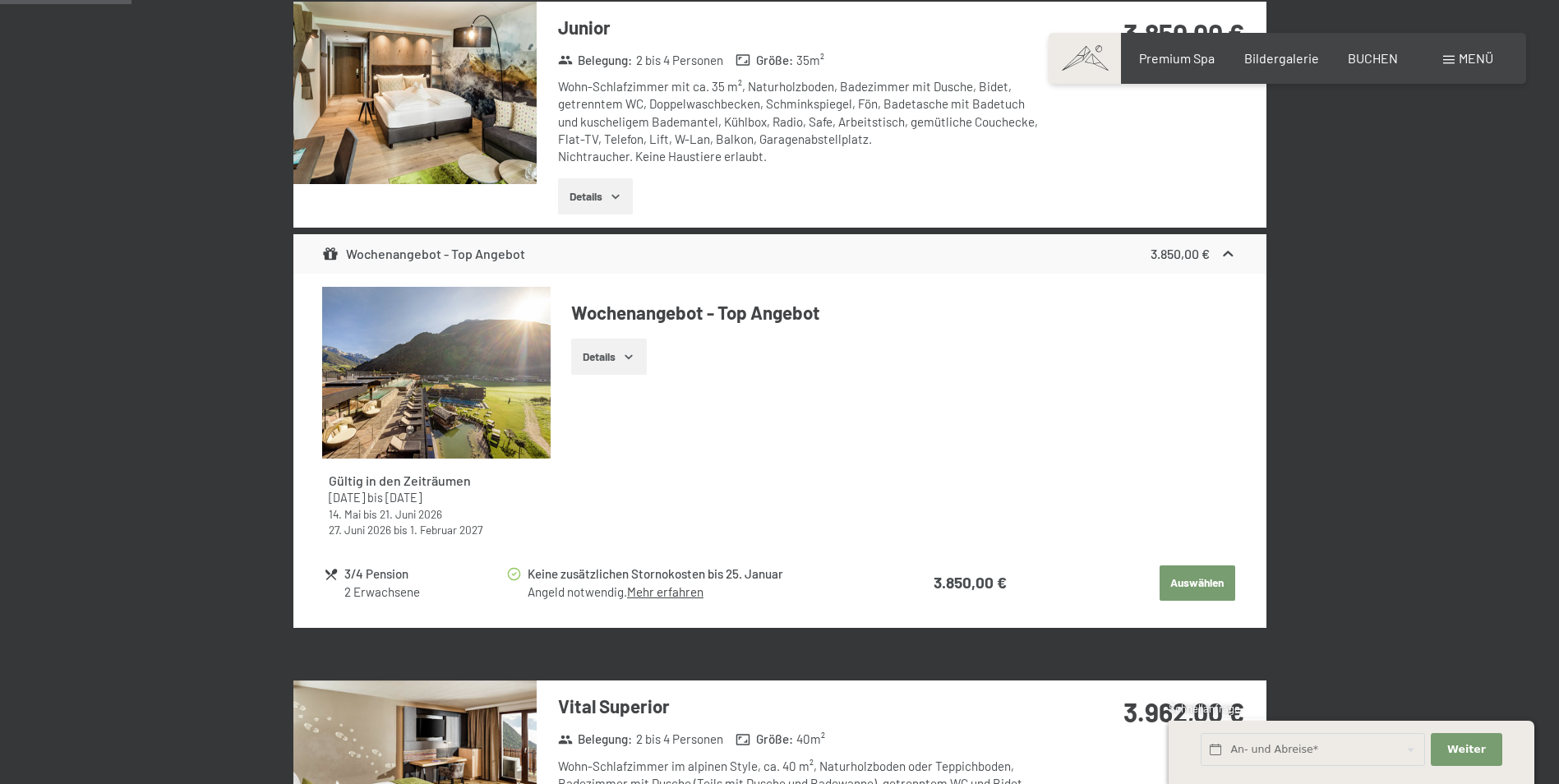
scroll to position [228, 0]
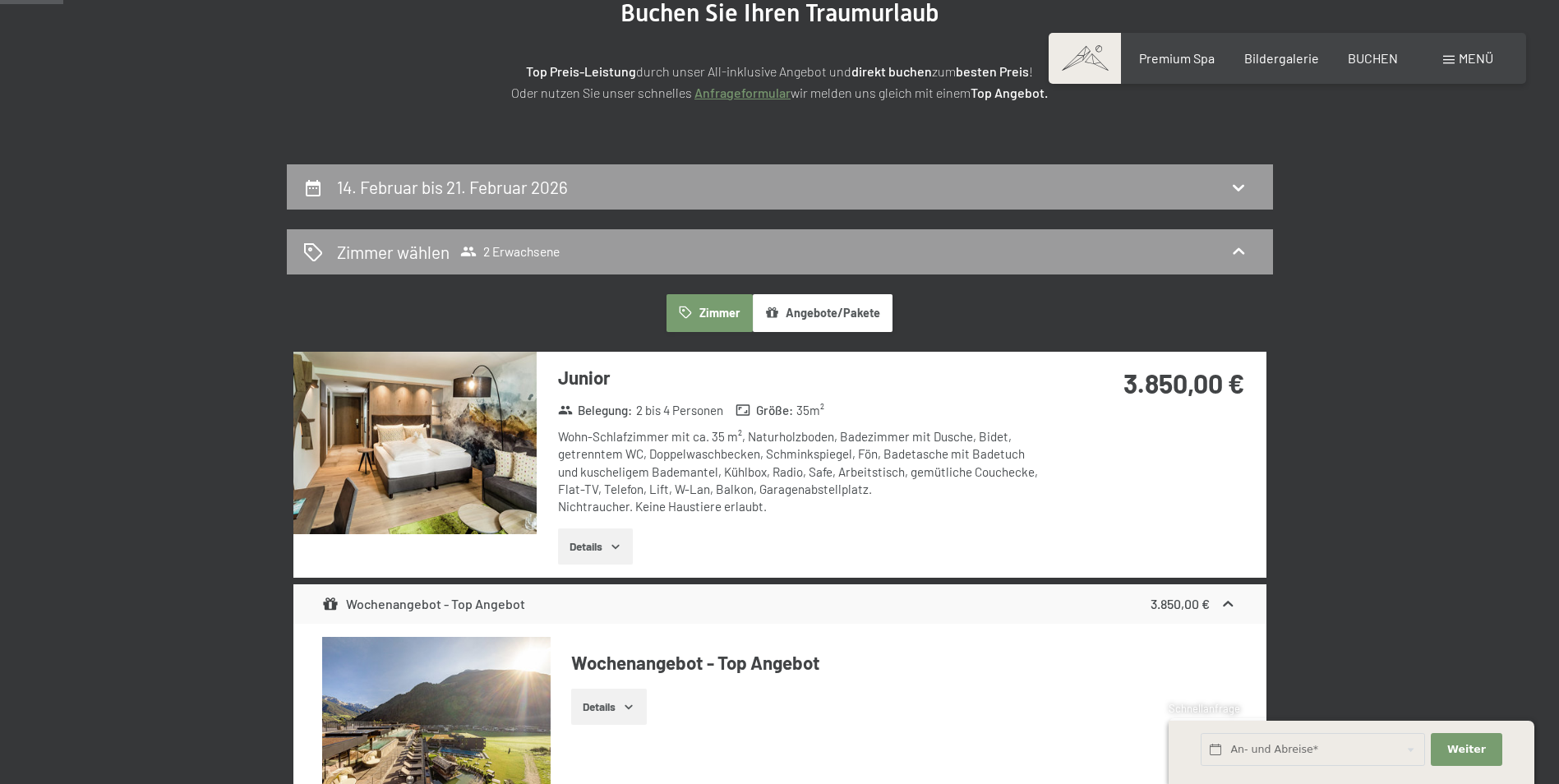
click at [466, 469] on img at bounding box center [415, 442] width 243 height 182
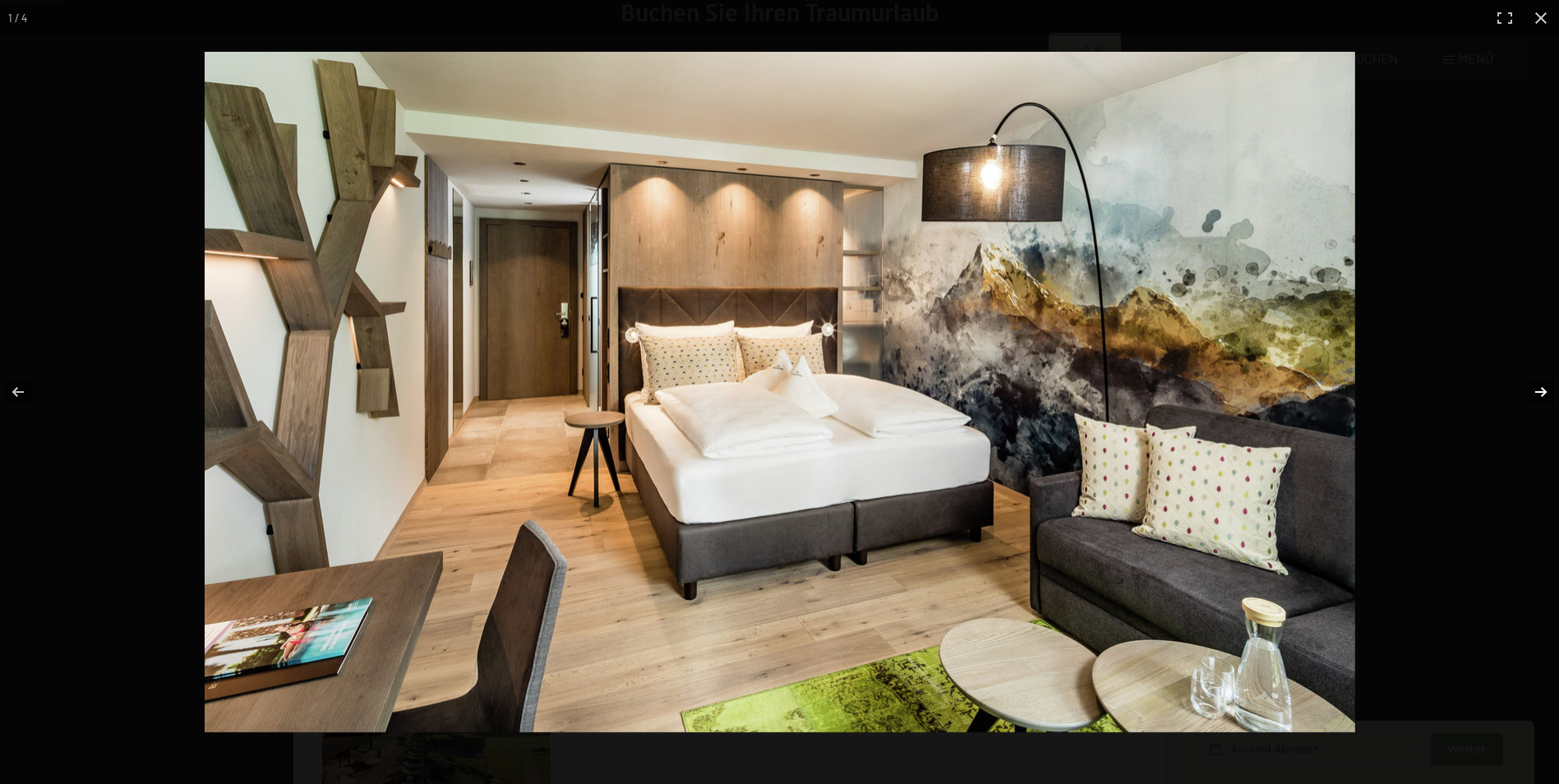
click at [1546, 390] on button "button" at bounding box center [1530, 392] width 58 height 83
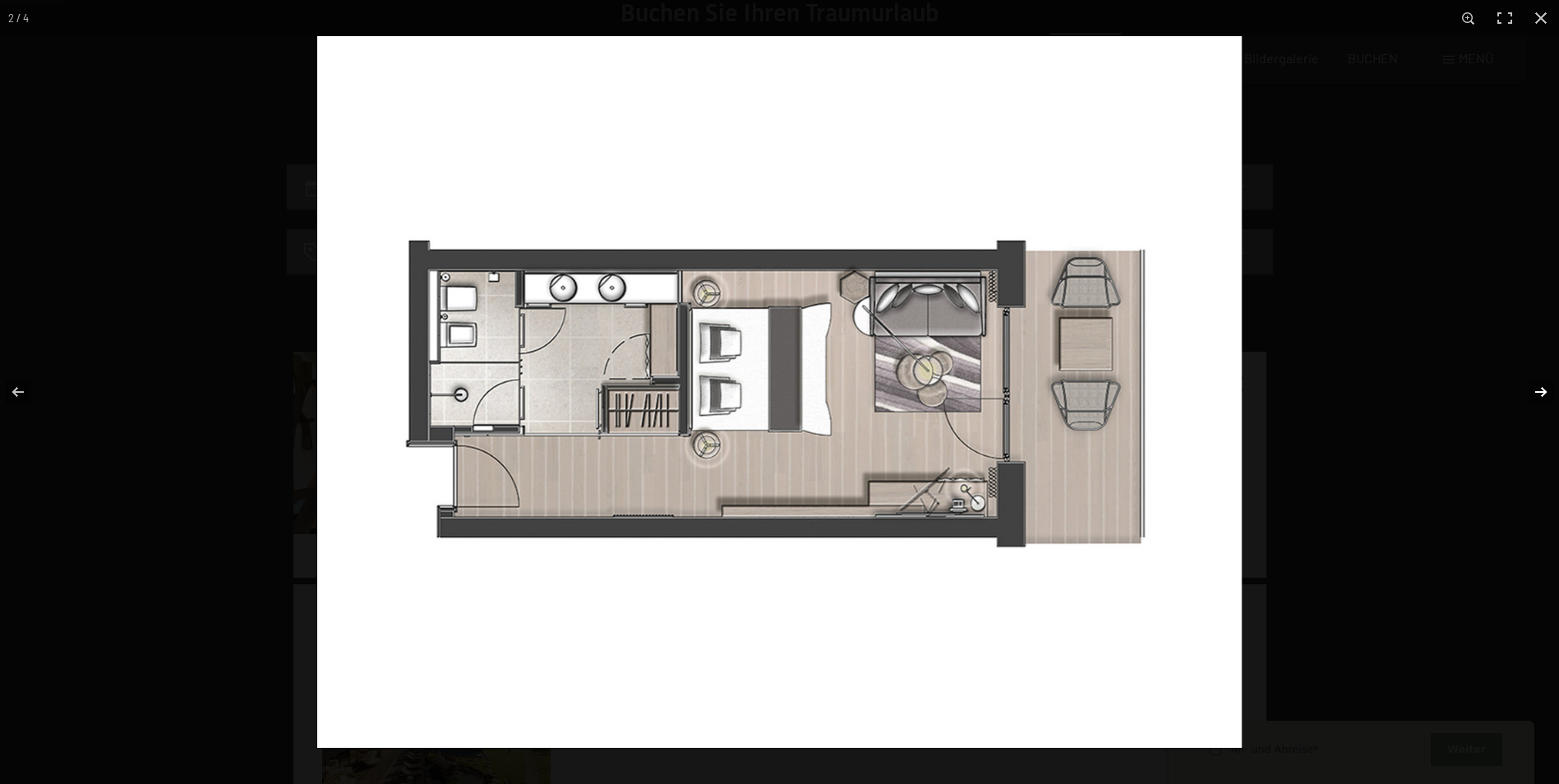
click at [1538, 388] on button "button" at bounding box center [1530, 392] width 58 height 83
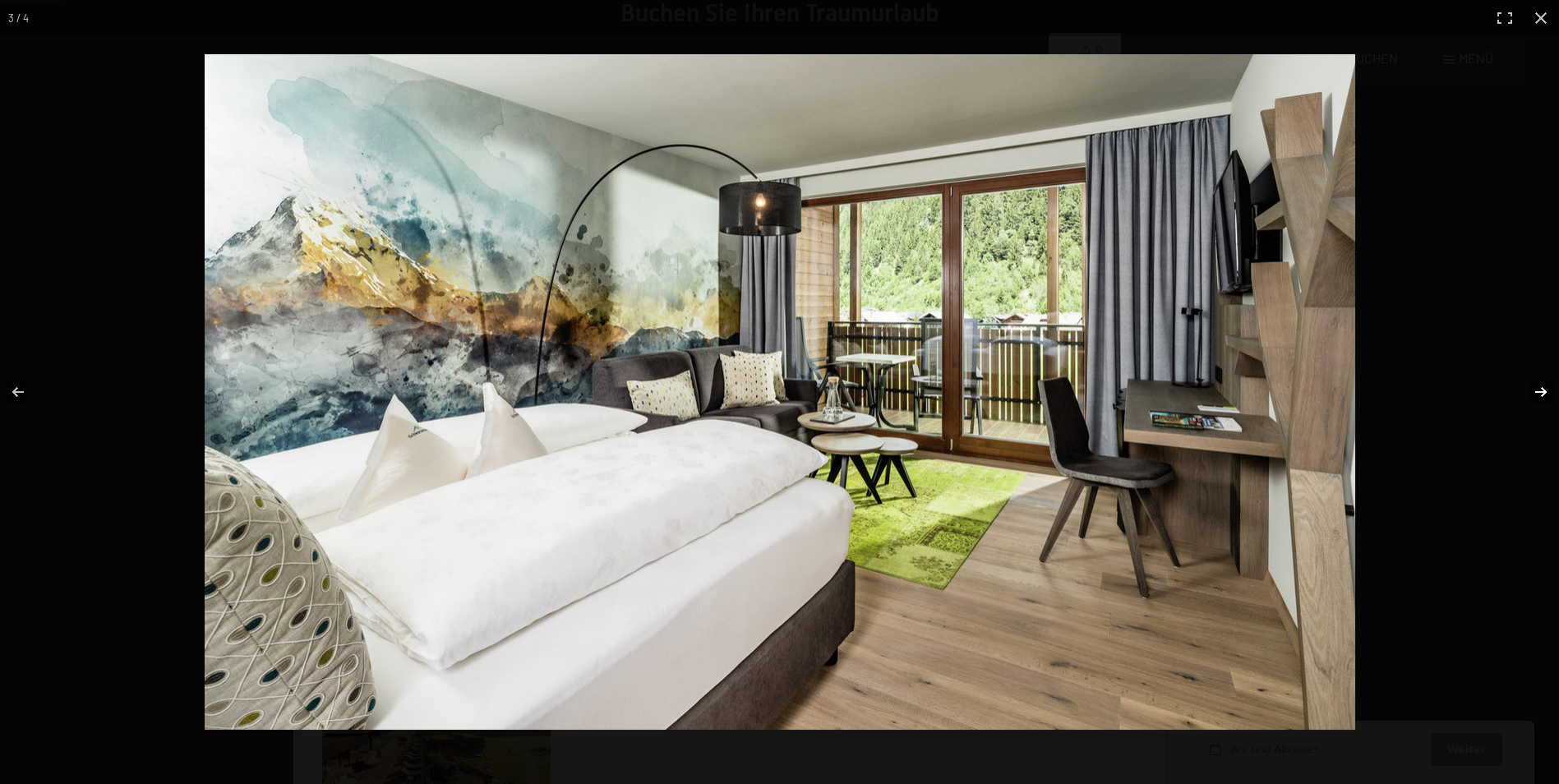
click at [1538, 388] on button "button" at bounding box center [1530, 392] width 58 height 83
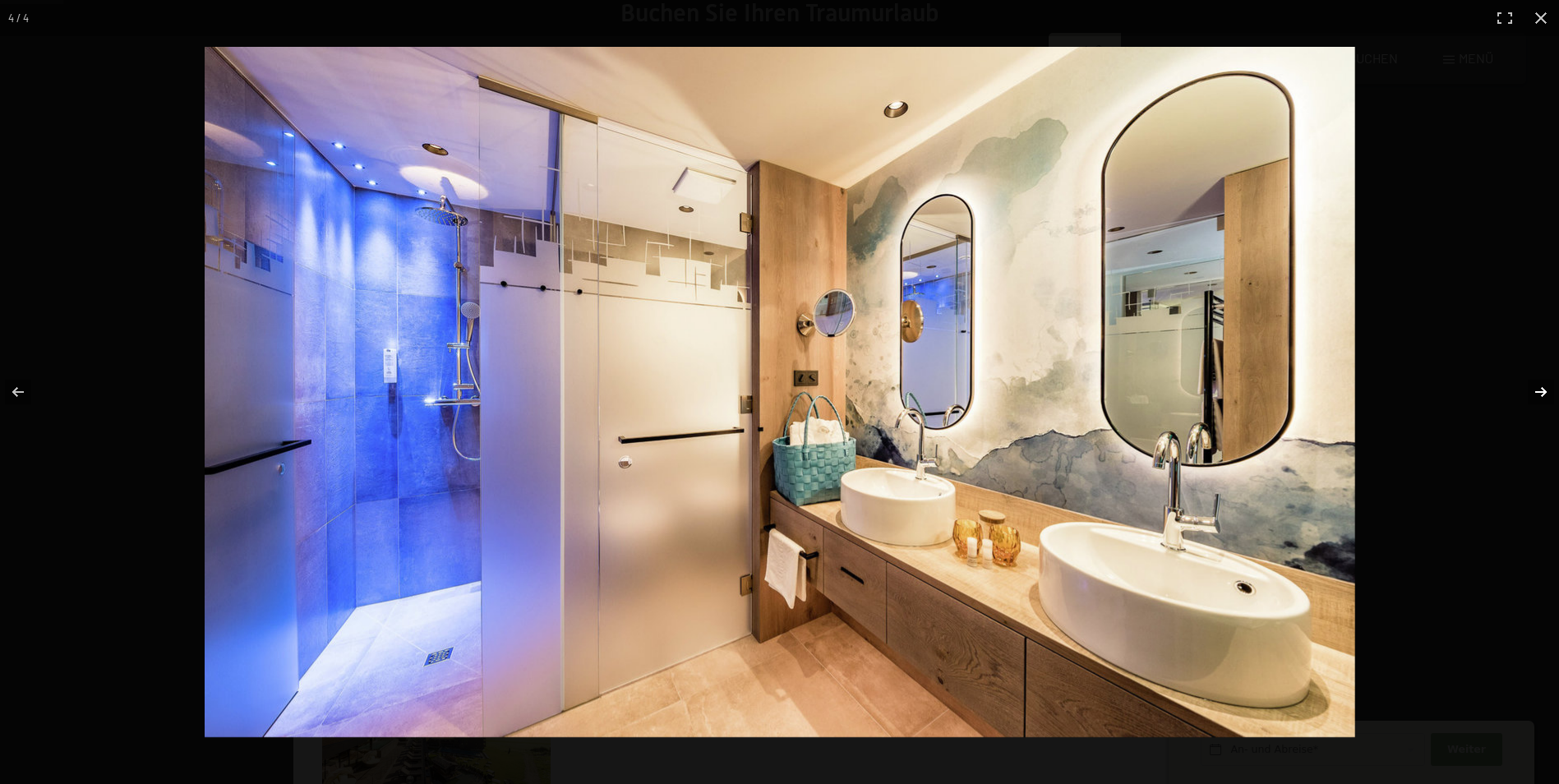
click at [1538, 388] on button "button" at bounding box center [1530, 392] width 58 height 83
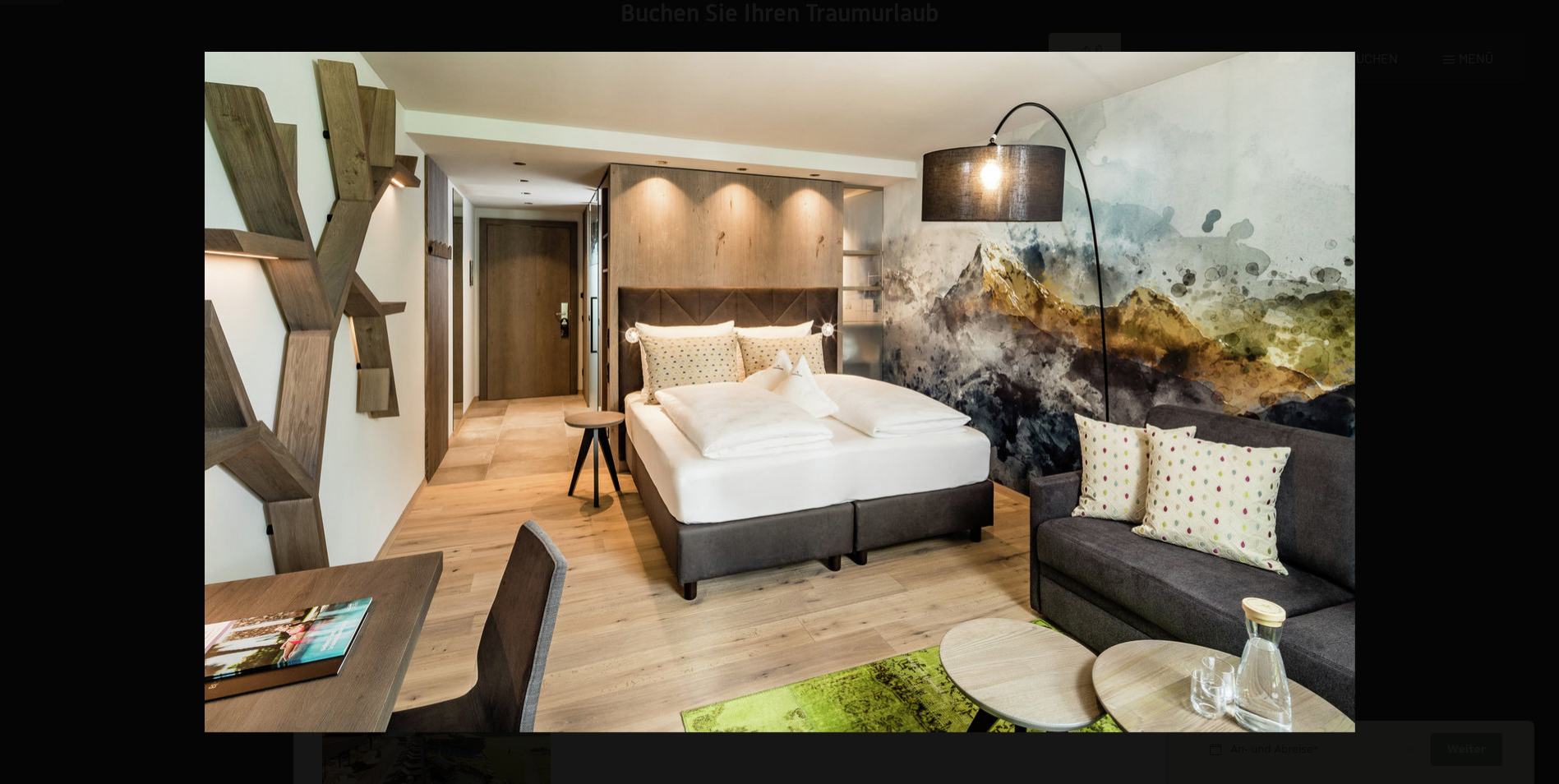
click at [1538, 388] on button "button" at bounding box center [1530, 392] width 58 height 83
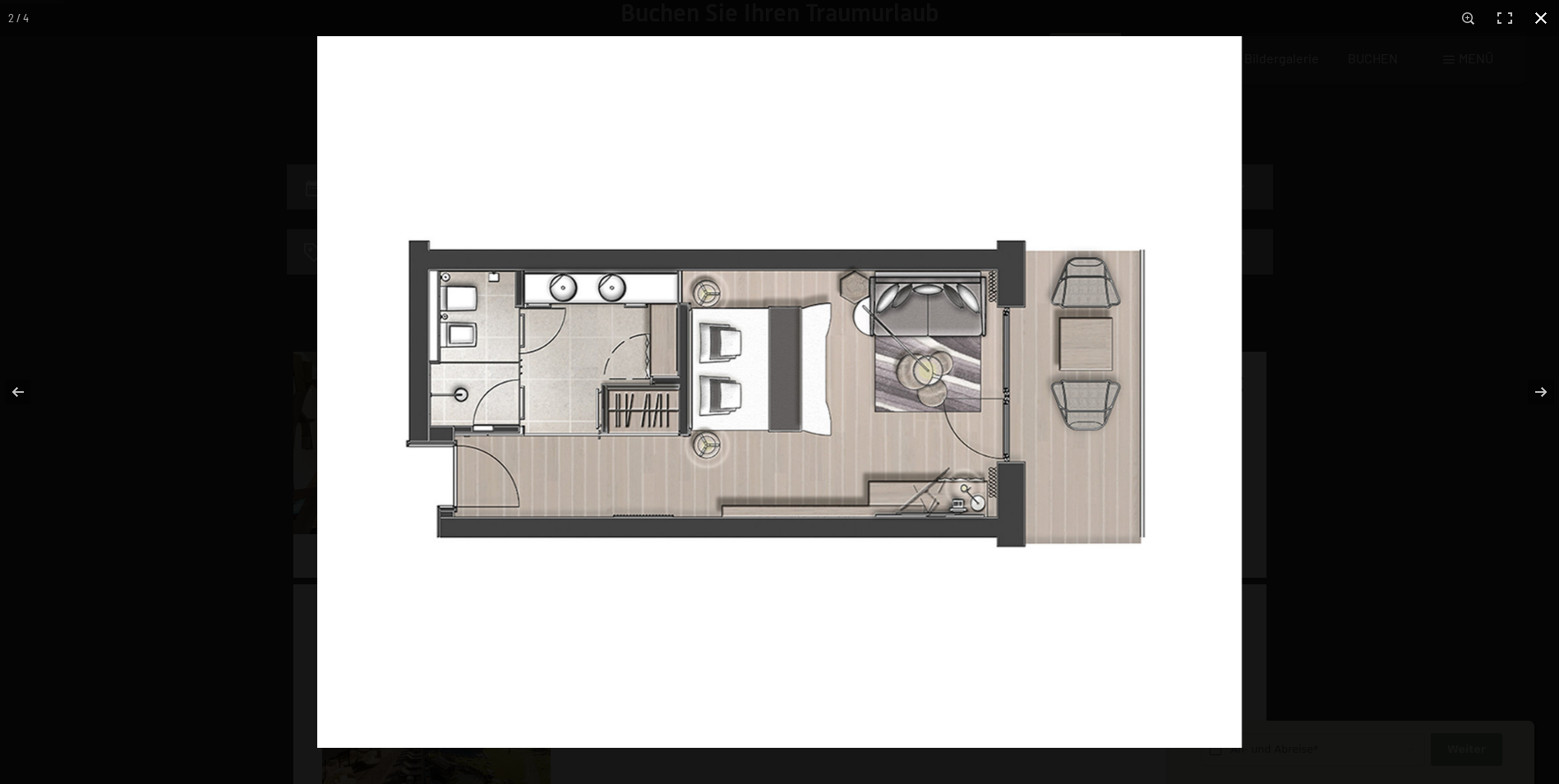
click at [1541, 15] on button "button" at bounding box center [1541, 18] width 36 height 36
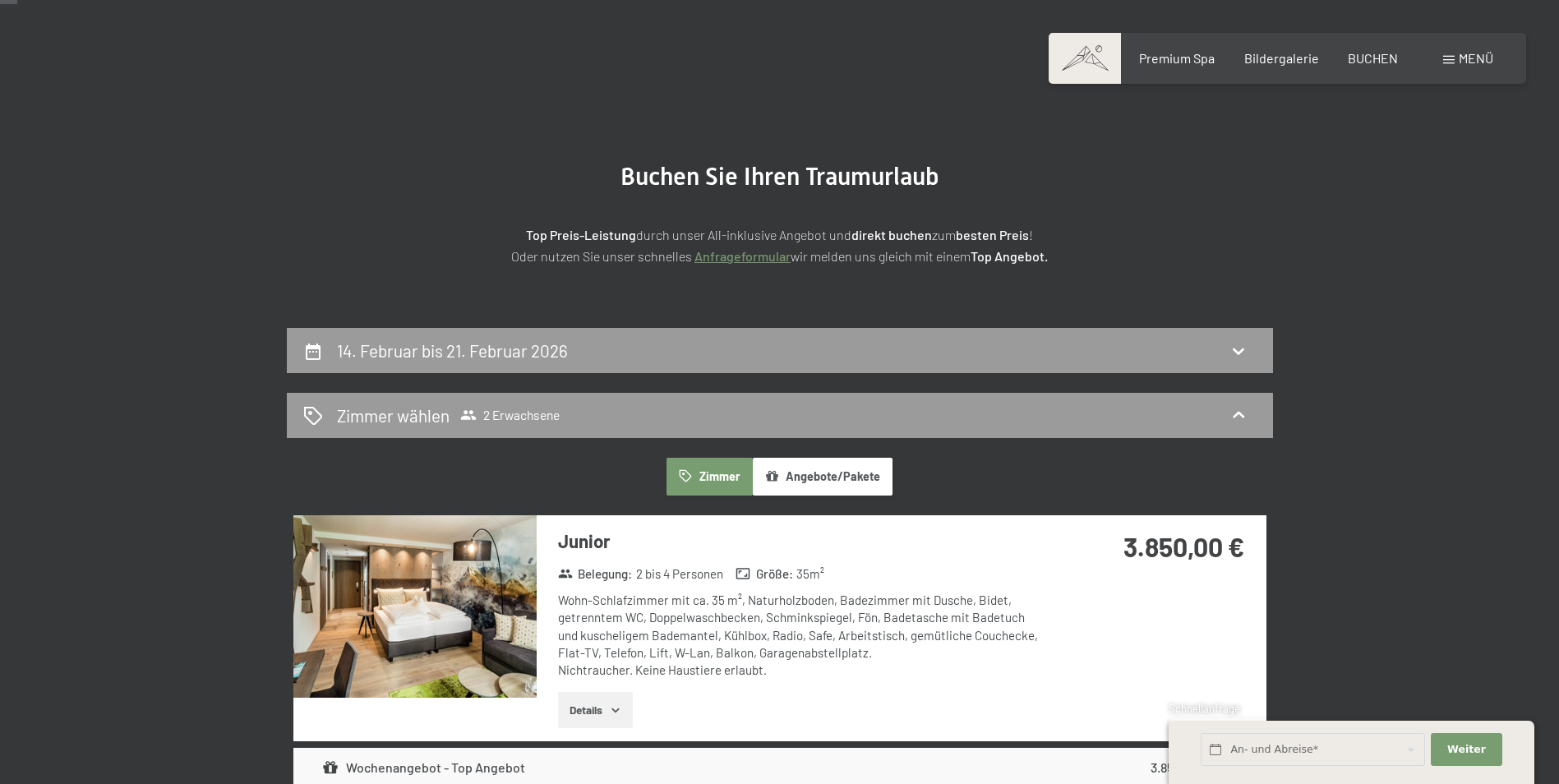
scroll to position [64, 0]
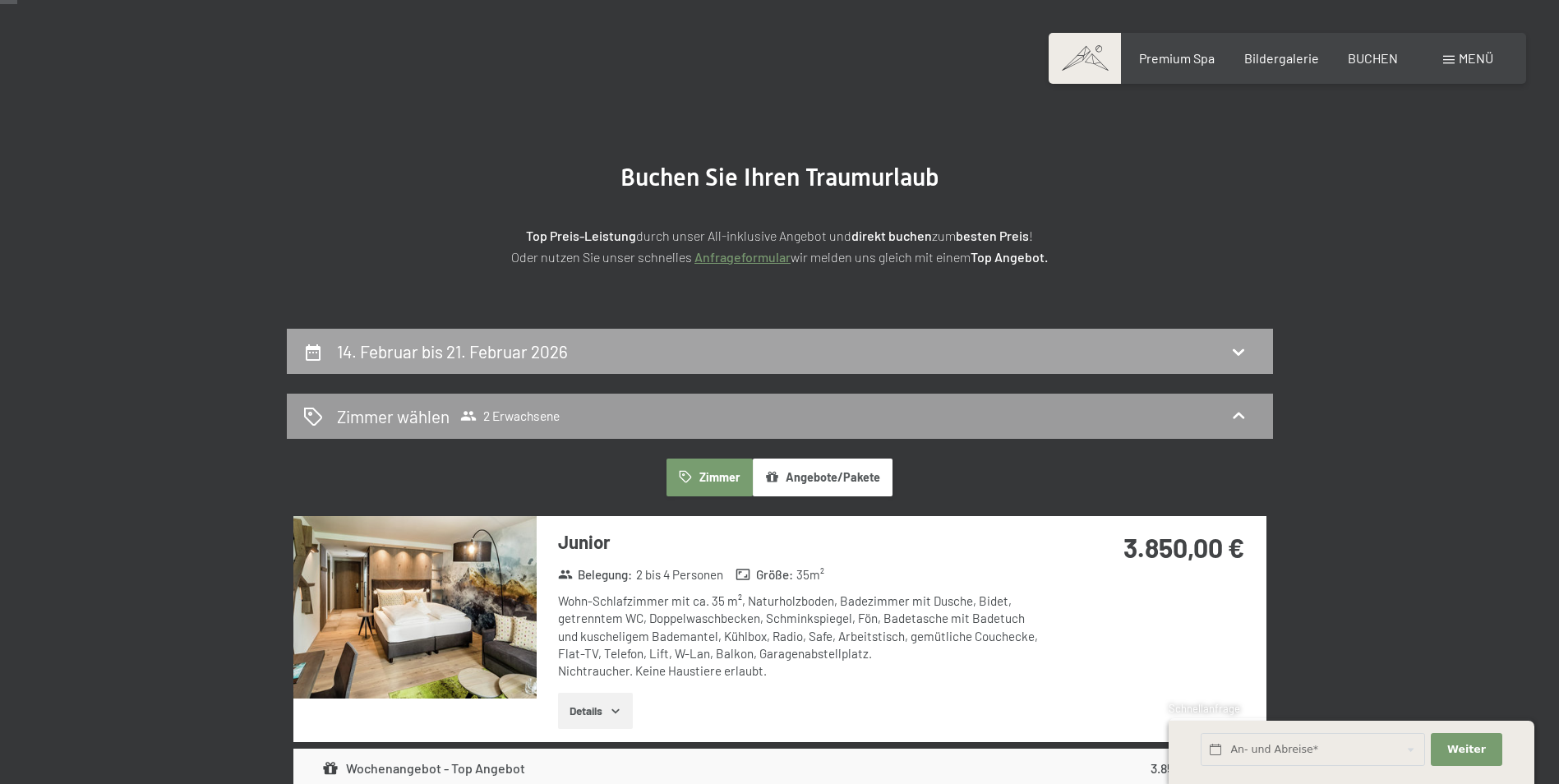
click at [531, 359] on h2 "14. Februar bis 21. Februar 2026" at bounding box center [453, 351] width 231 height 21
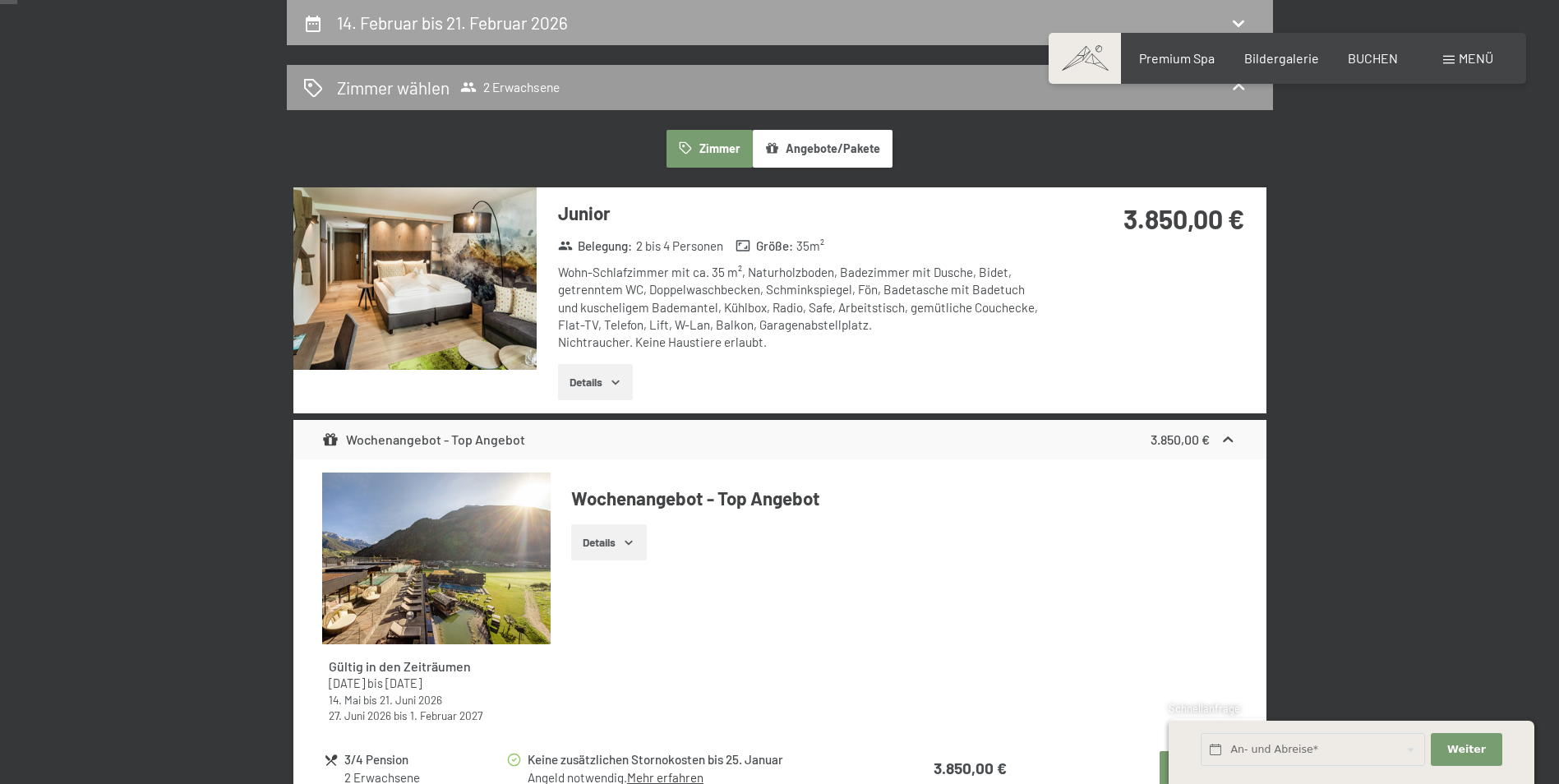
select select "[DATE]"
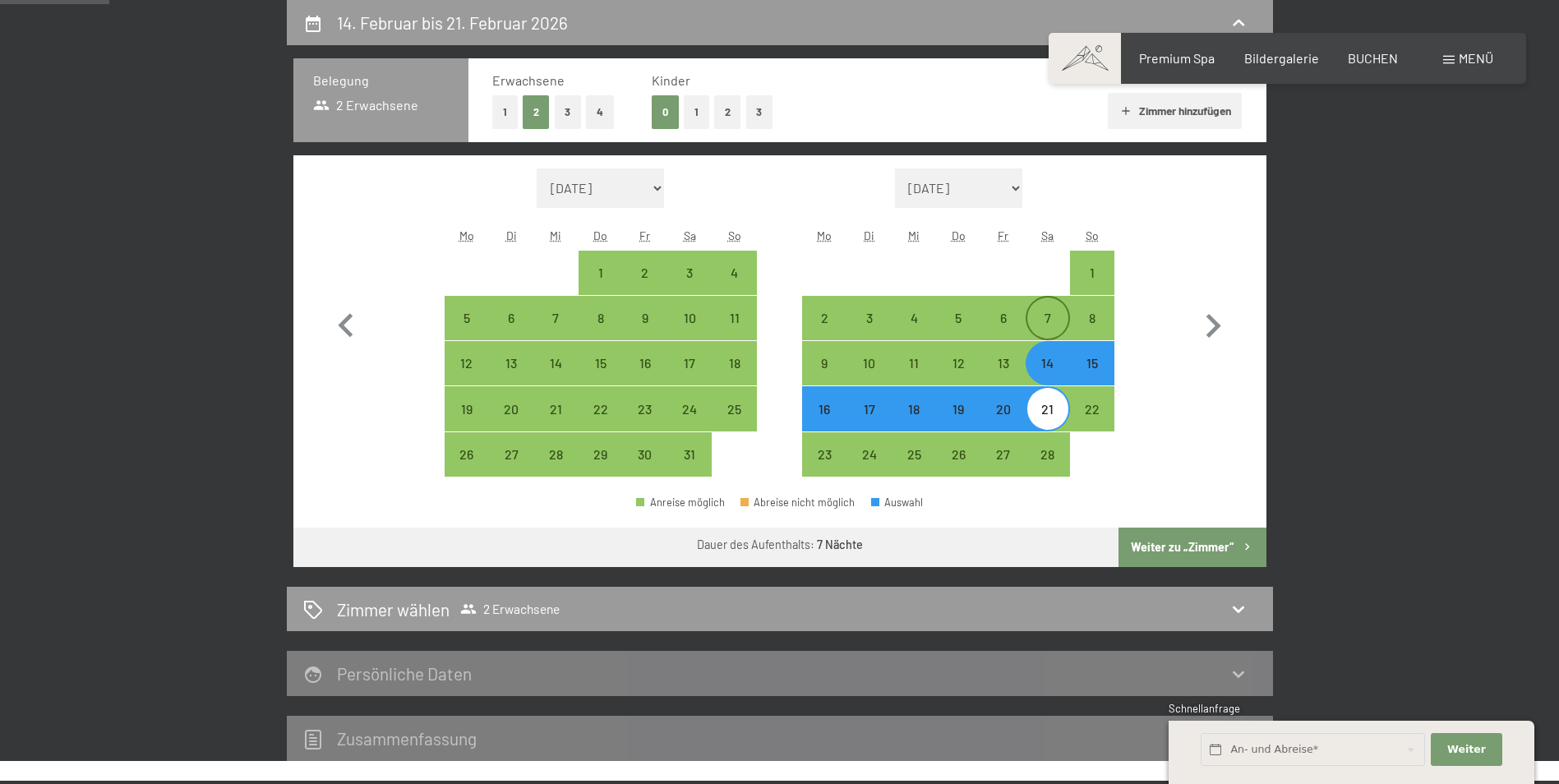
click at [1048, 323] on div "7" at bounding box center [1047, 331] width 41 height 41
select select "[DATE]"
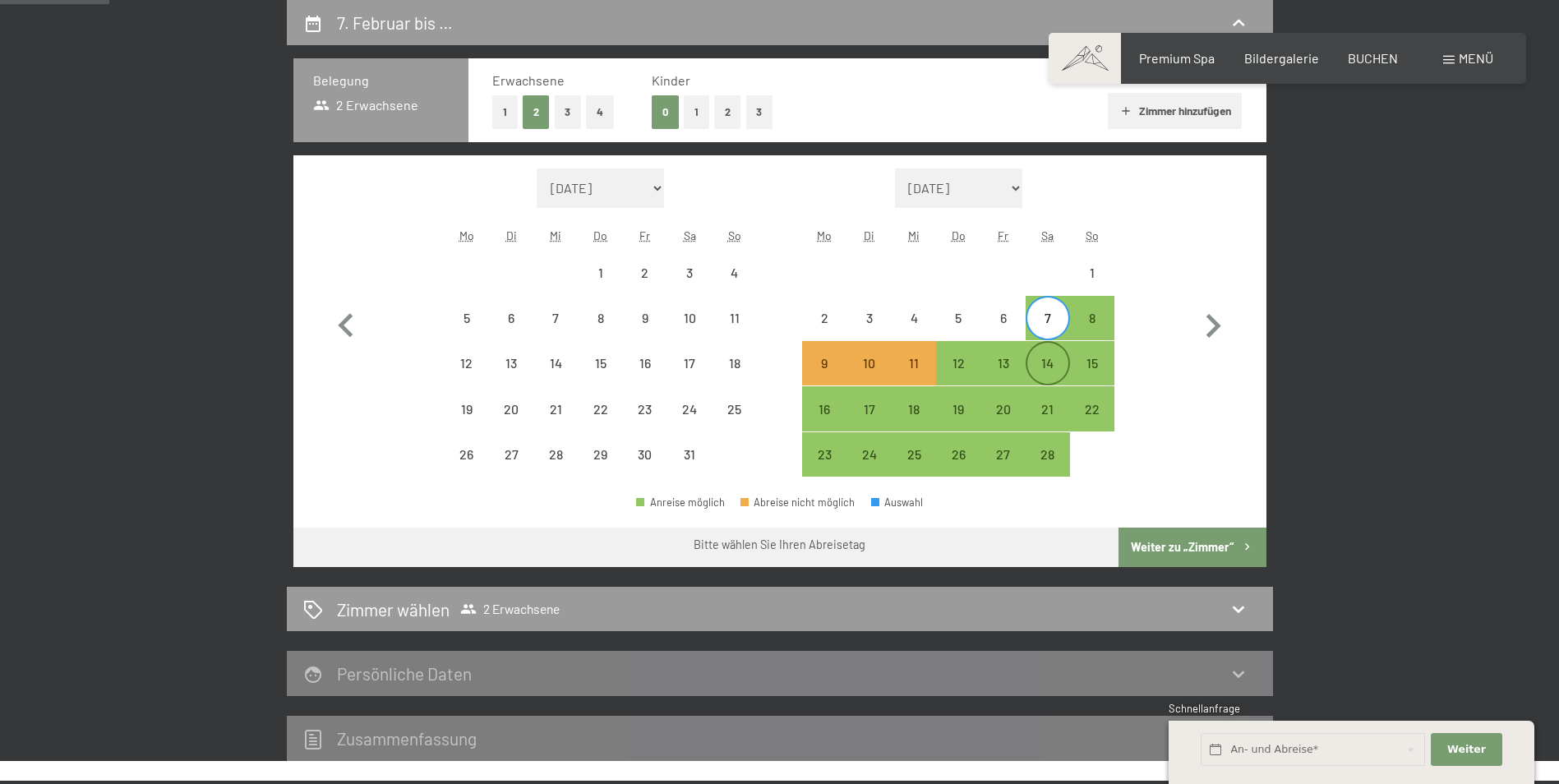
click at [1049, 363] on div "14" at bounding box center [1047, 376] width 41 height 41
select select "[DATE]"
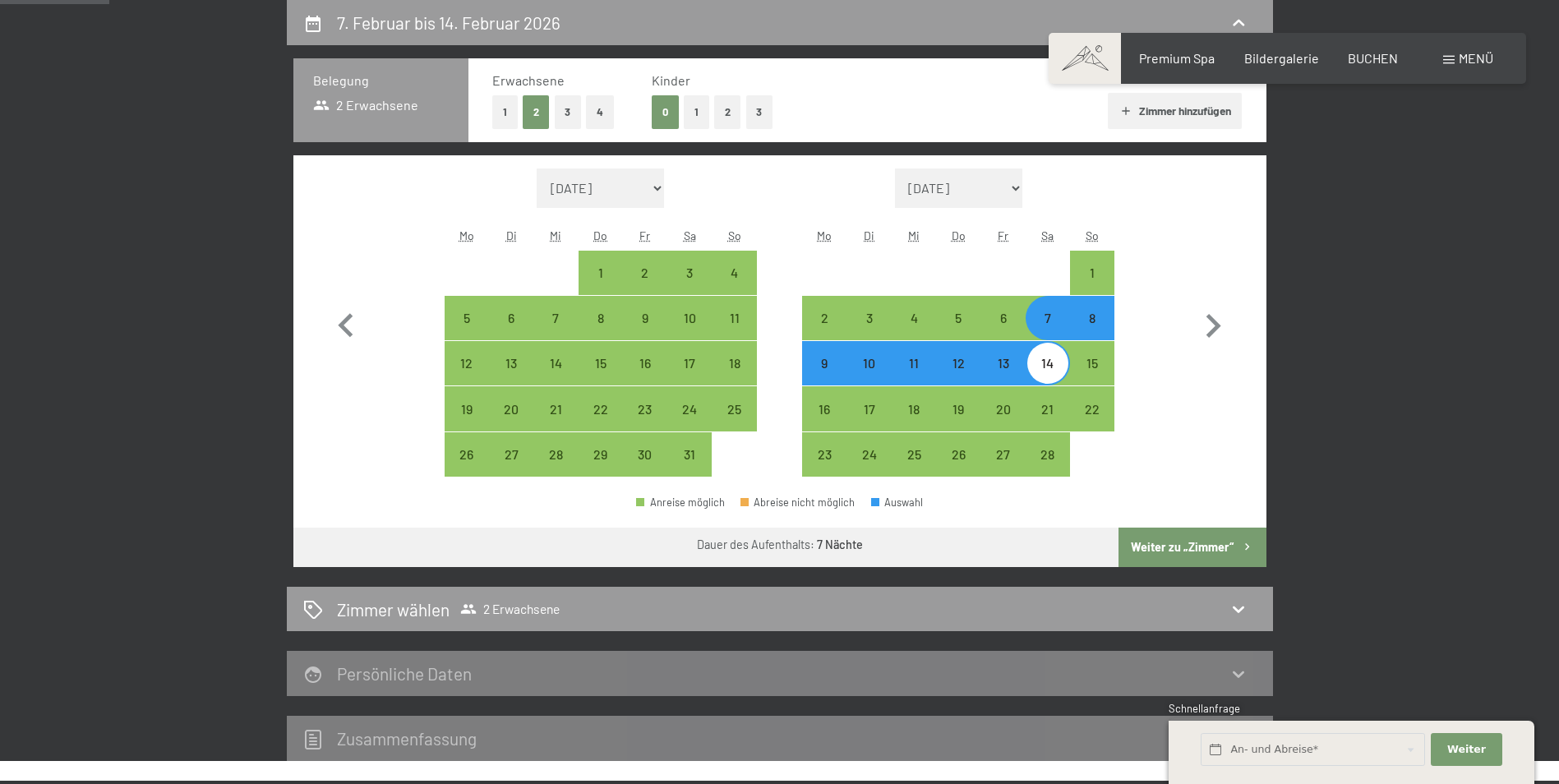
click at [1186, 542] on button "Weiter zu „Zimmer“" at bounding box center [1193, 547] width 147 height 40
select select "[DATE]"
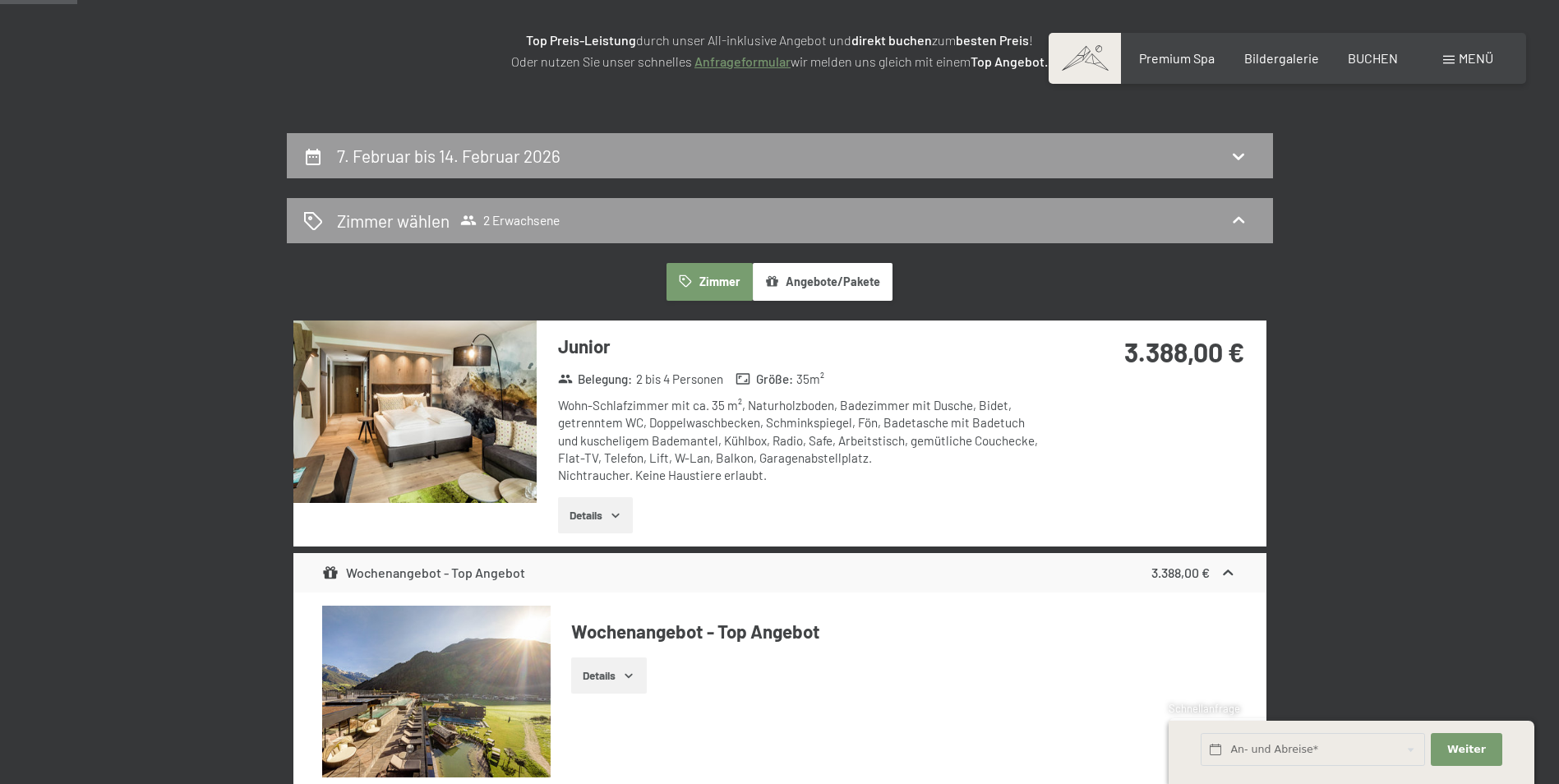
scroll to position [0, 0]
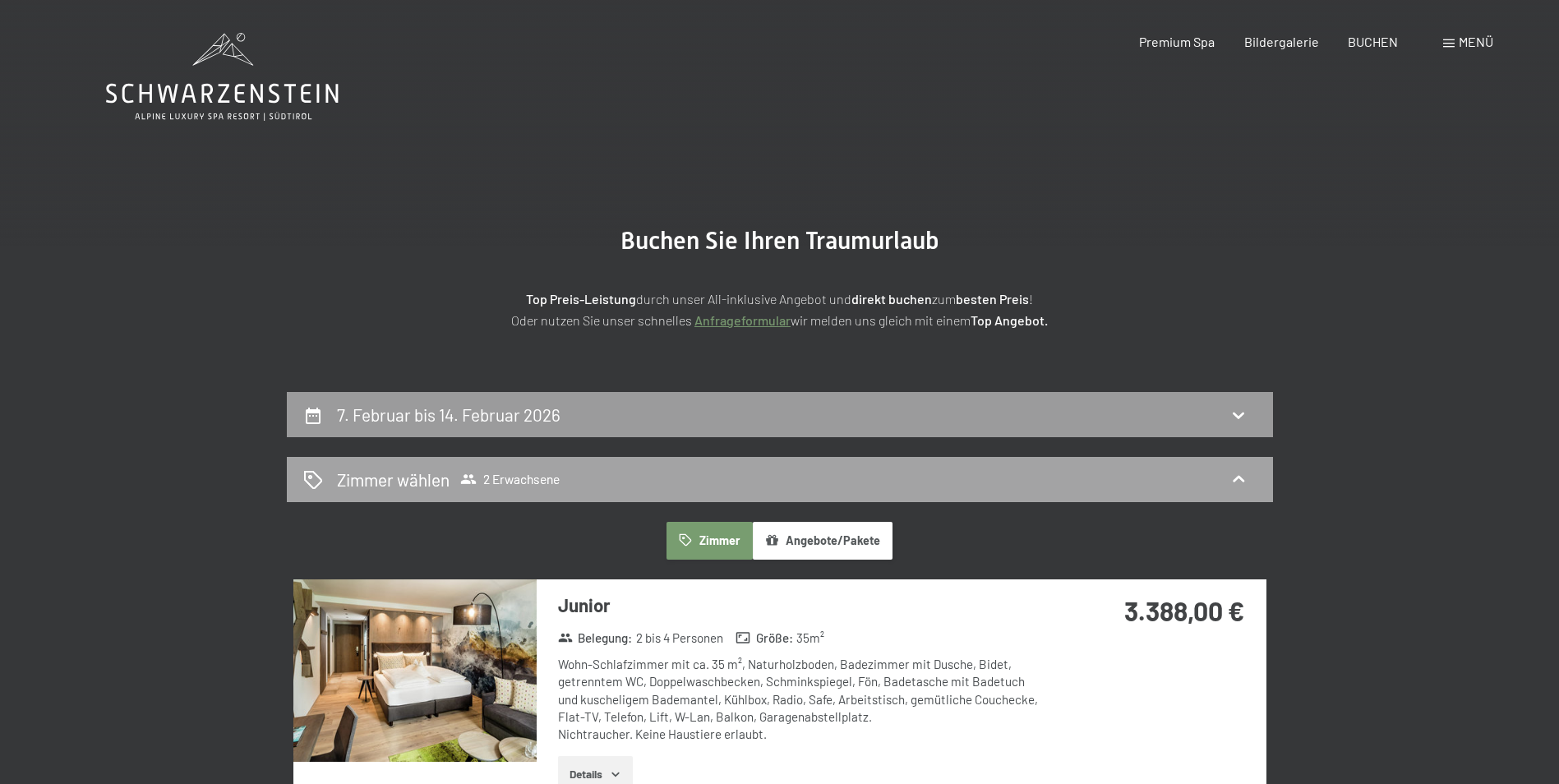
click at [517, 481] on span "2 Erwachsene" at bounding box center [510, 479] width 100 height 17
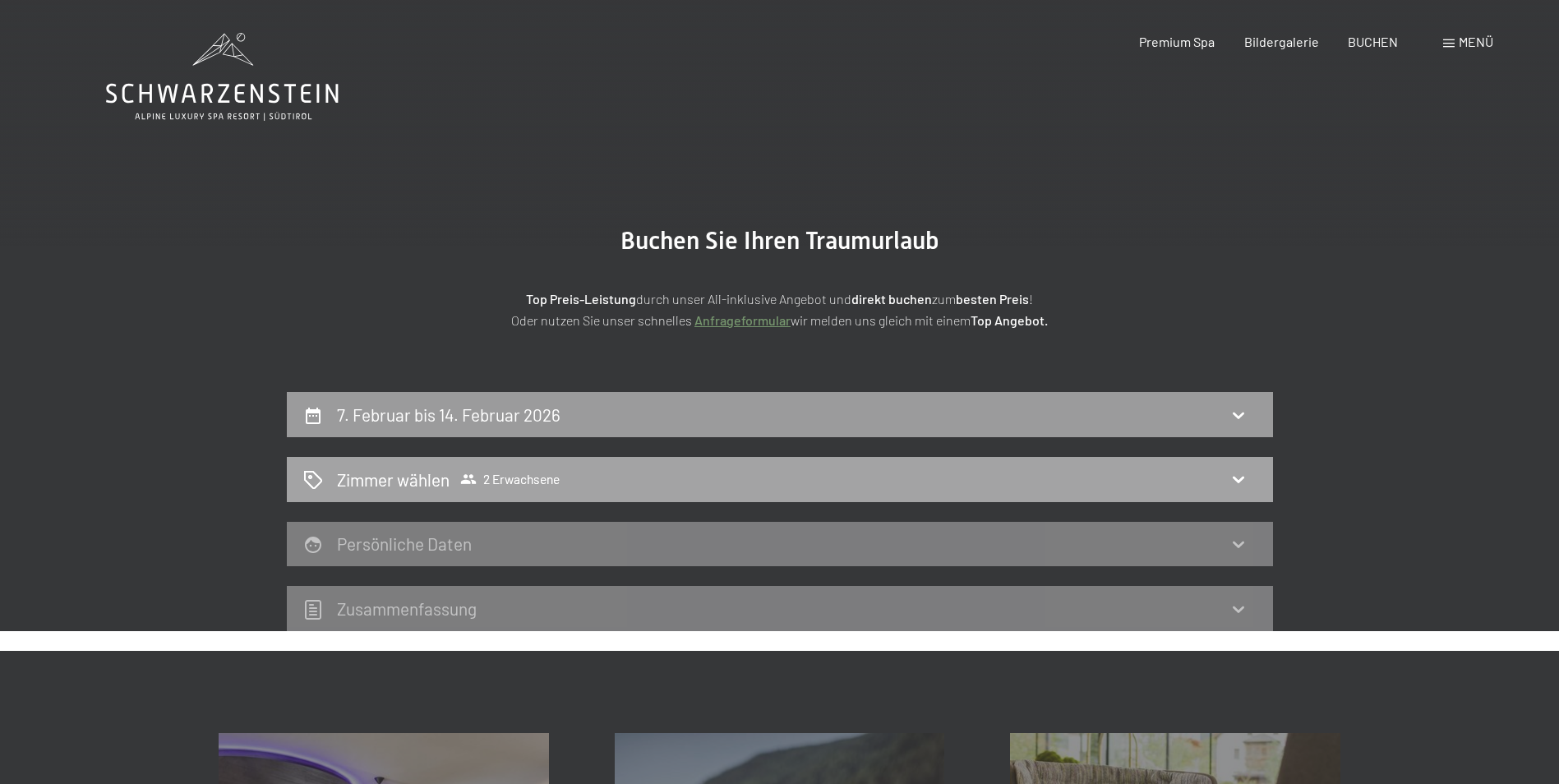
click at [1235, 479] on icon at bounding box center [1238, 480] width 12 height 7
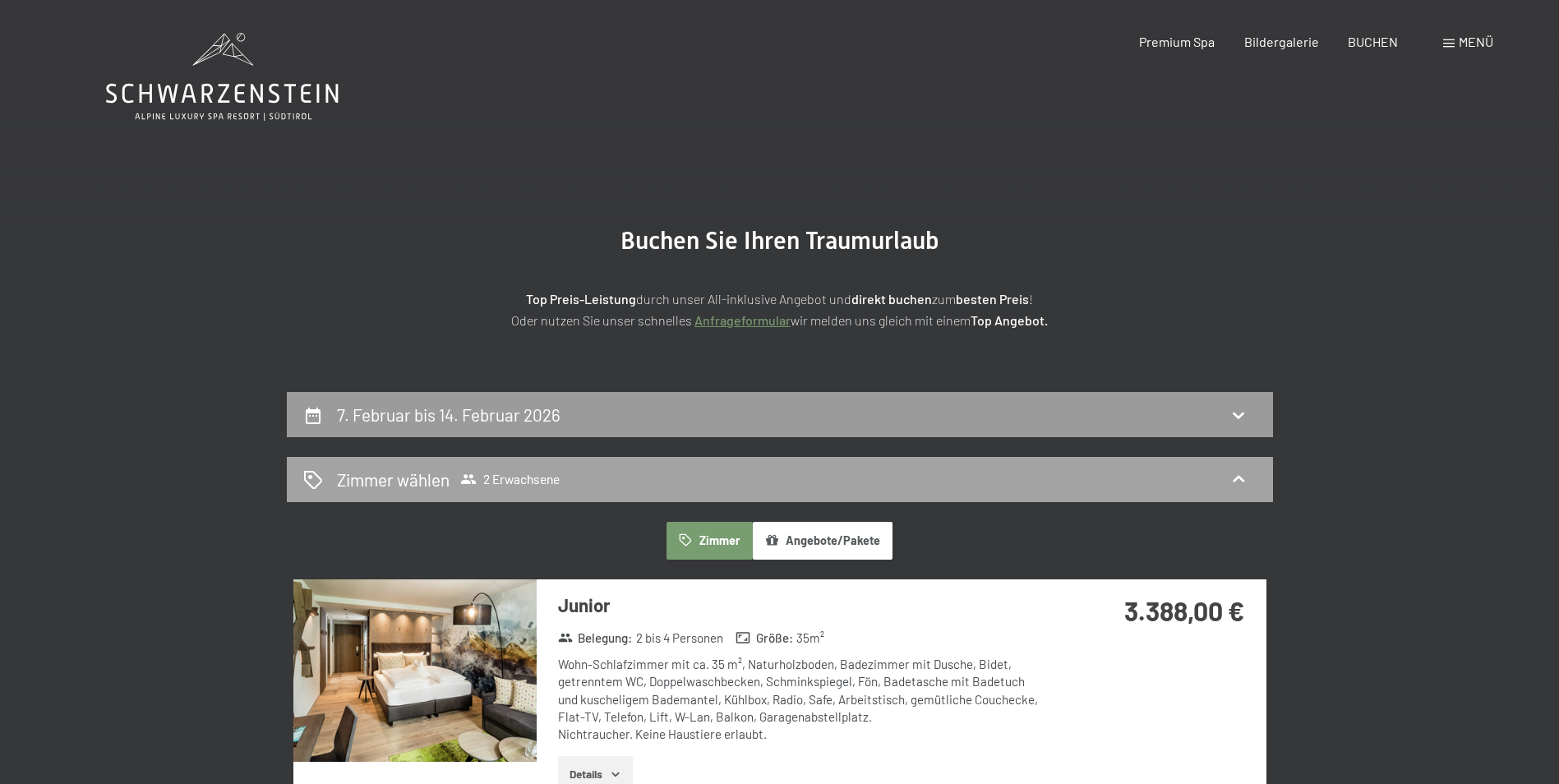
click at [408, 485] on h2 "Zimmer wählen" at bounding box center [393, 480] width 112 height 24
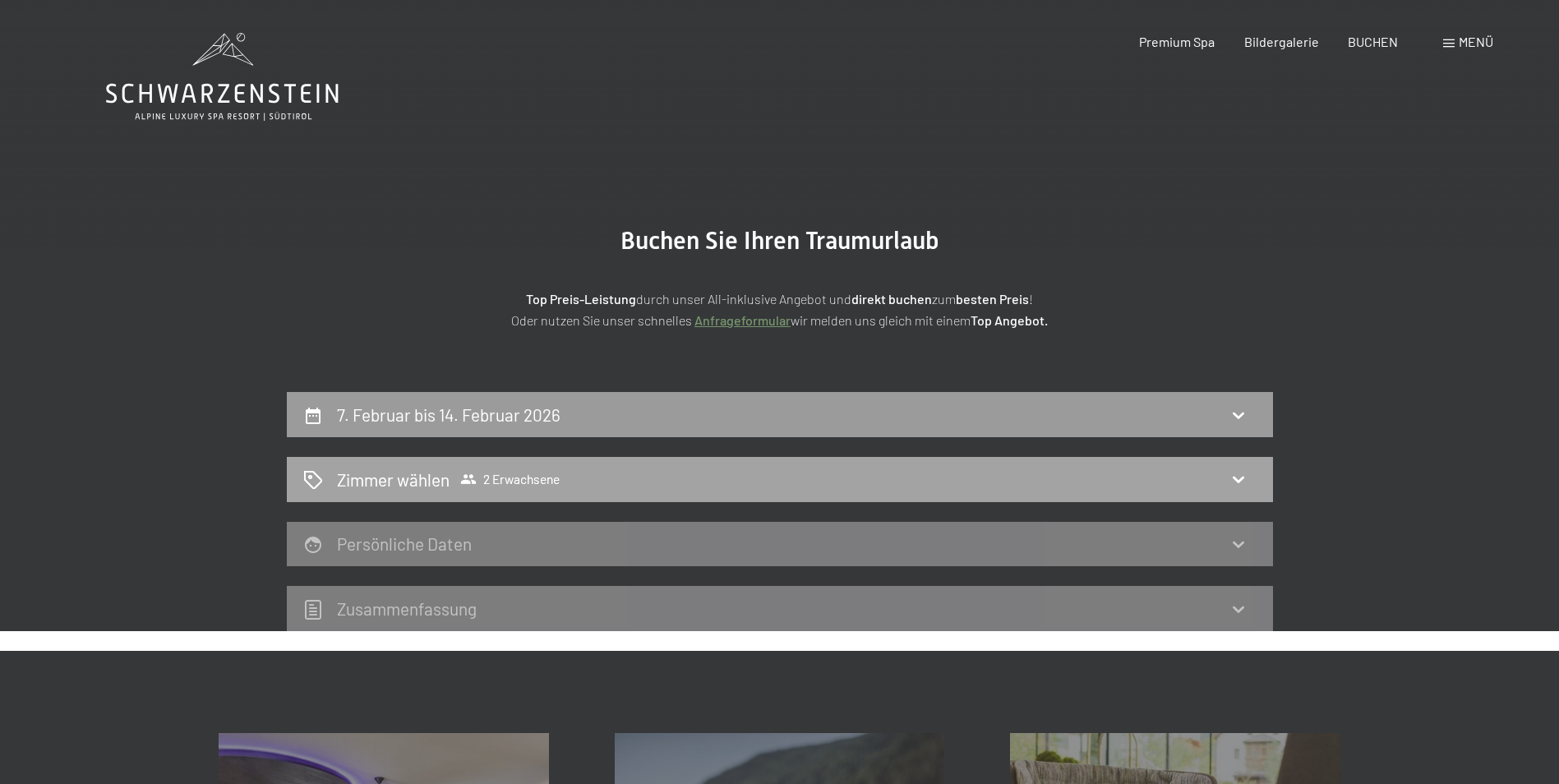
click at [311, 473] on icon at bounding box center [313, 480] width 18 height 18
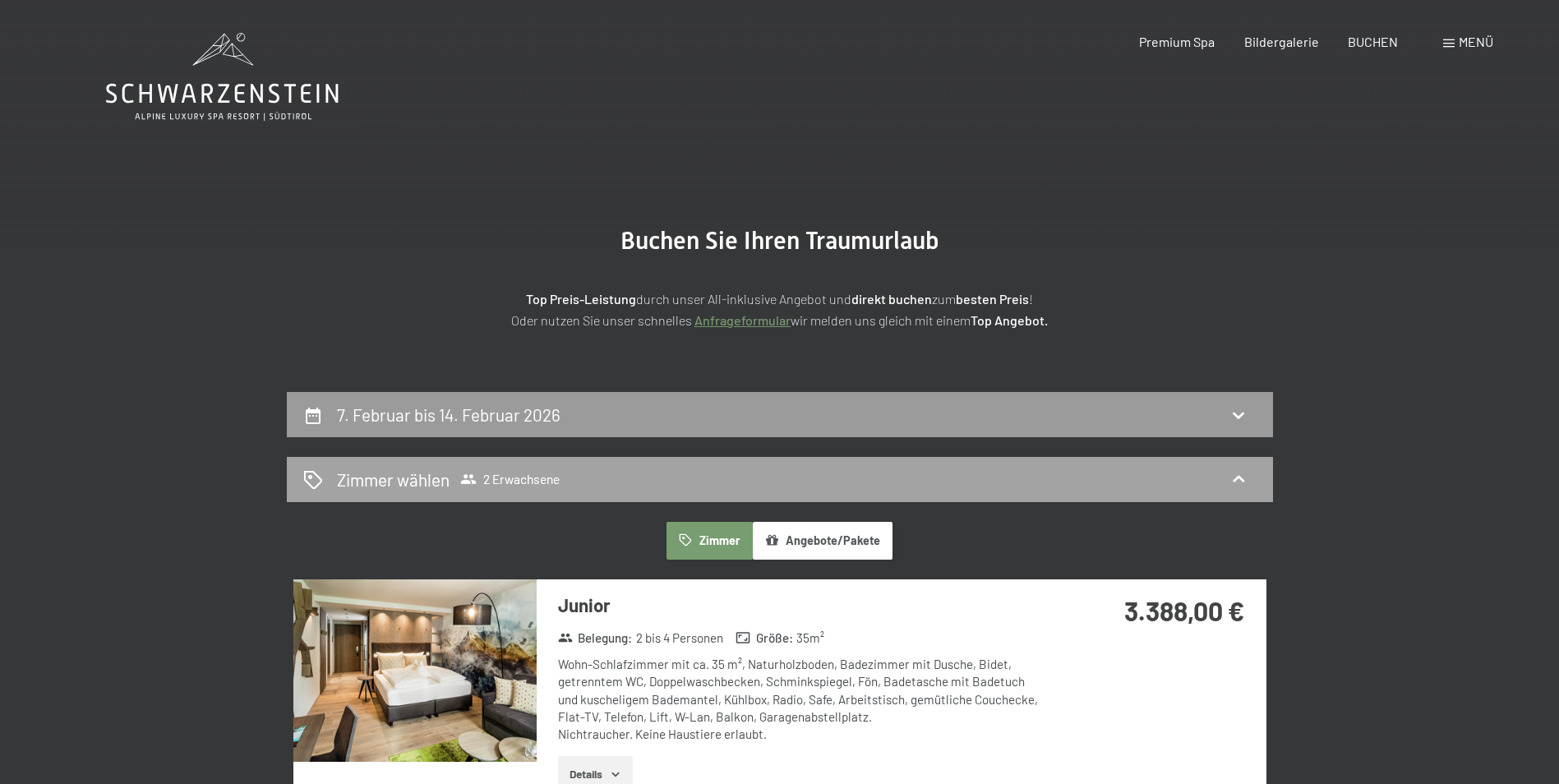
click at [517, 475] on span "2 Erwachsene" at bounding box center [510, 479] width 100 height 17
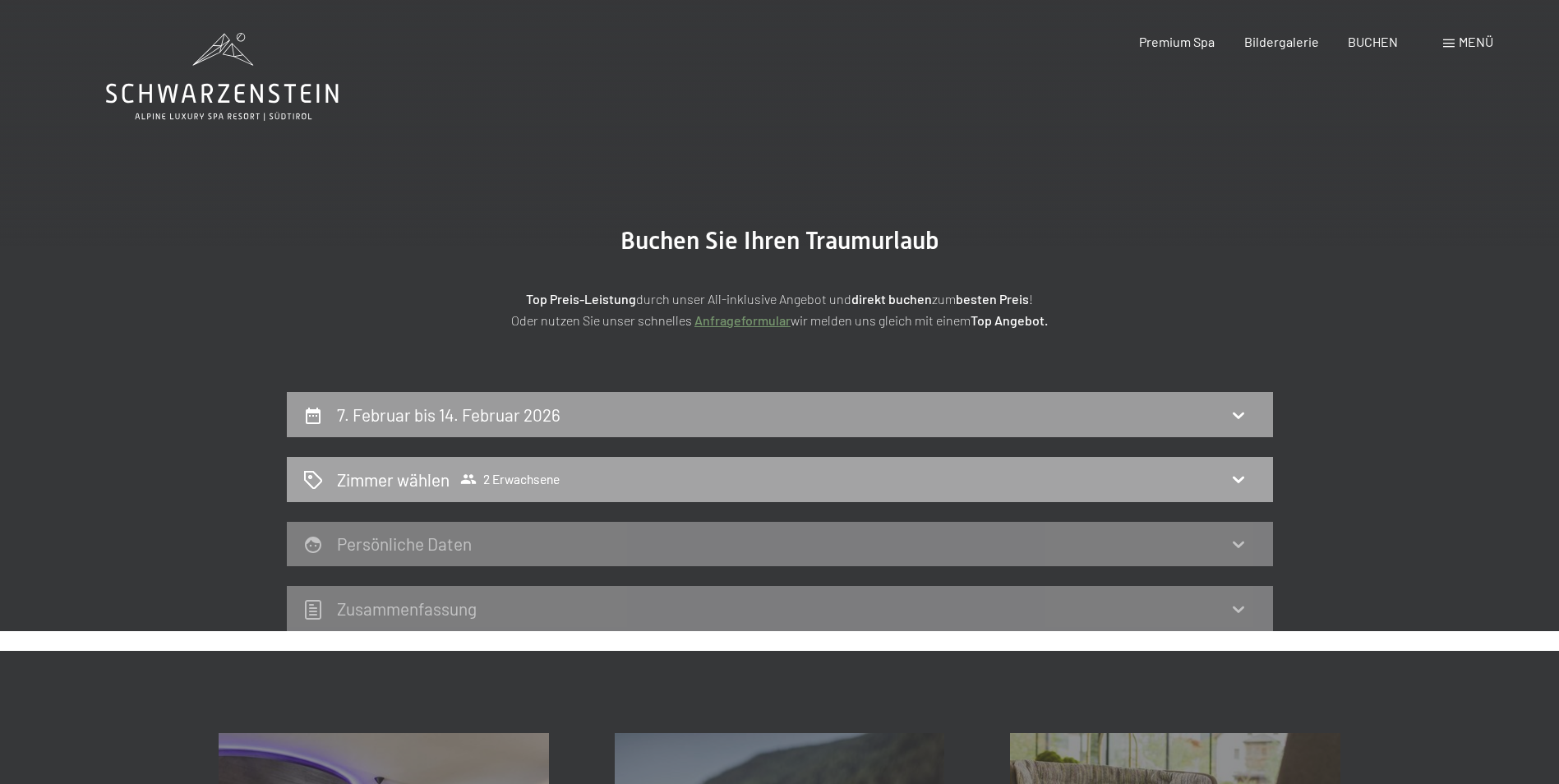
click at [517, 475] on span "2 Erwachsene" at bounding box center [510, 479] width 100 height 17
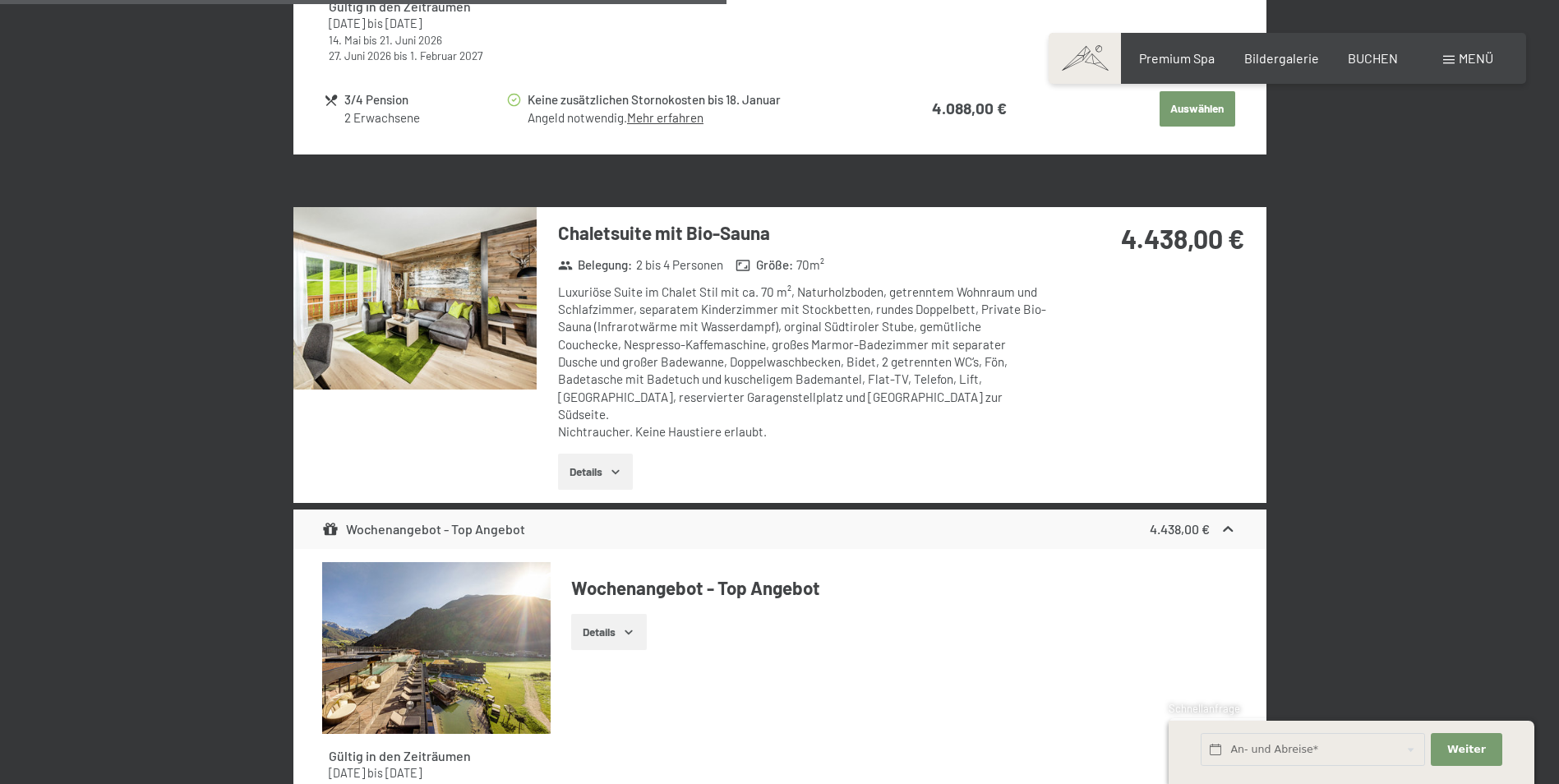
scroll to position [3204, 0]
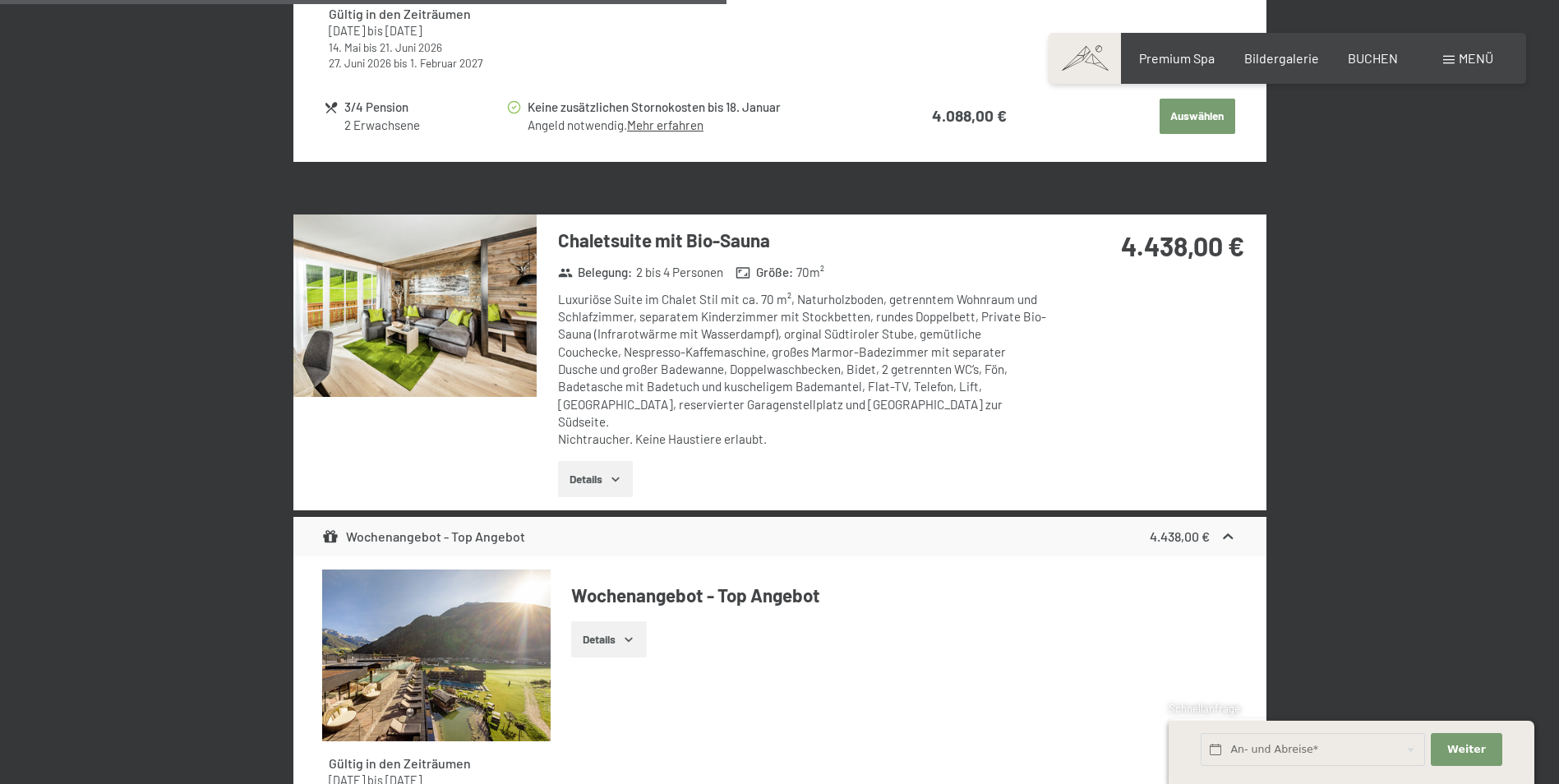
click at [498, 341] on img at bounding box center [415, 304] width 243 height 182
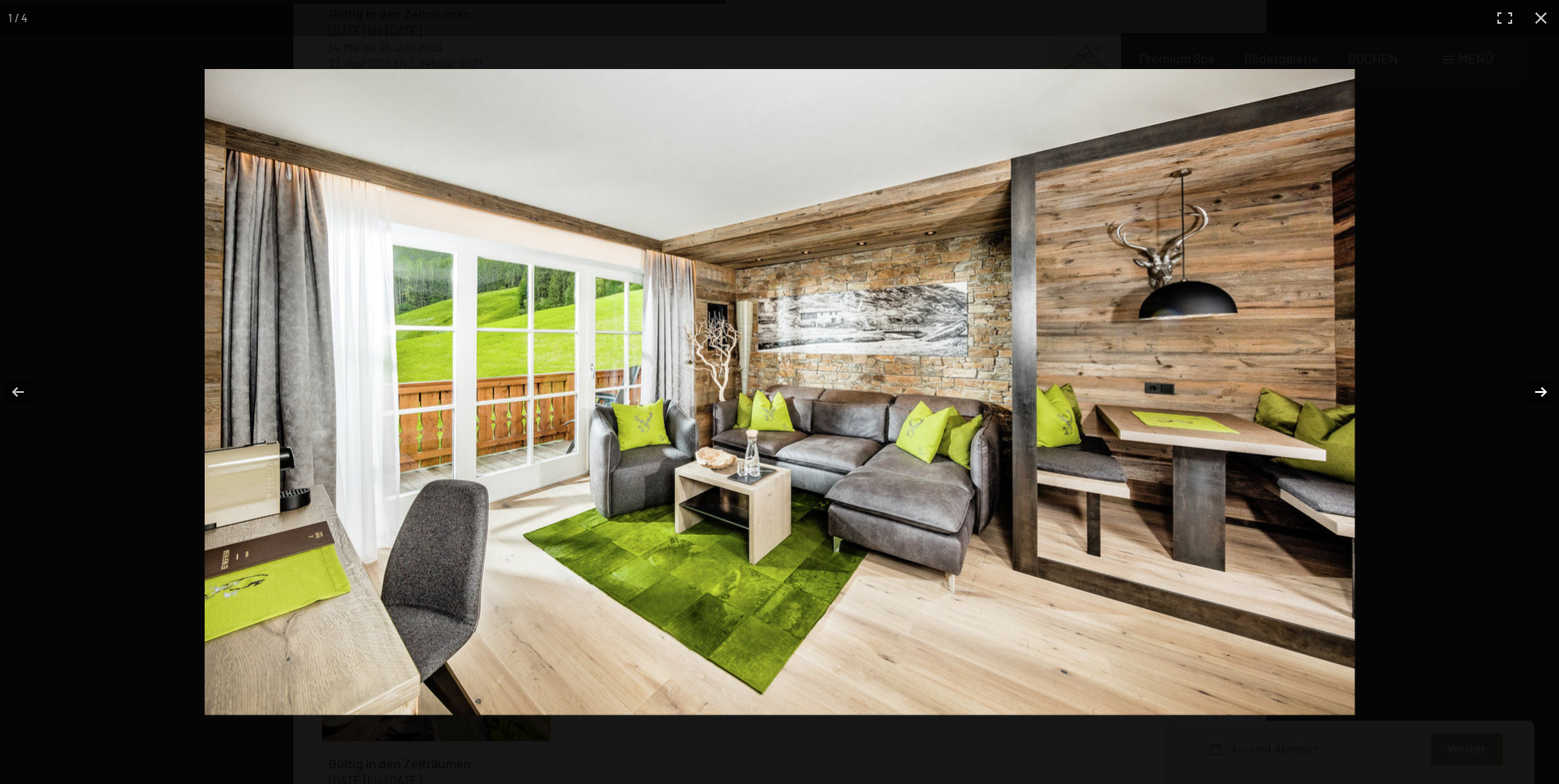
click at [1545, 388] on button "button" at bounding box center [1530, 392] width 58 height 83
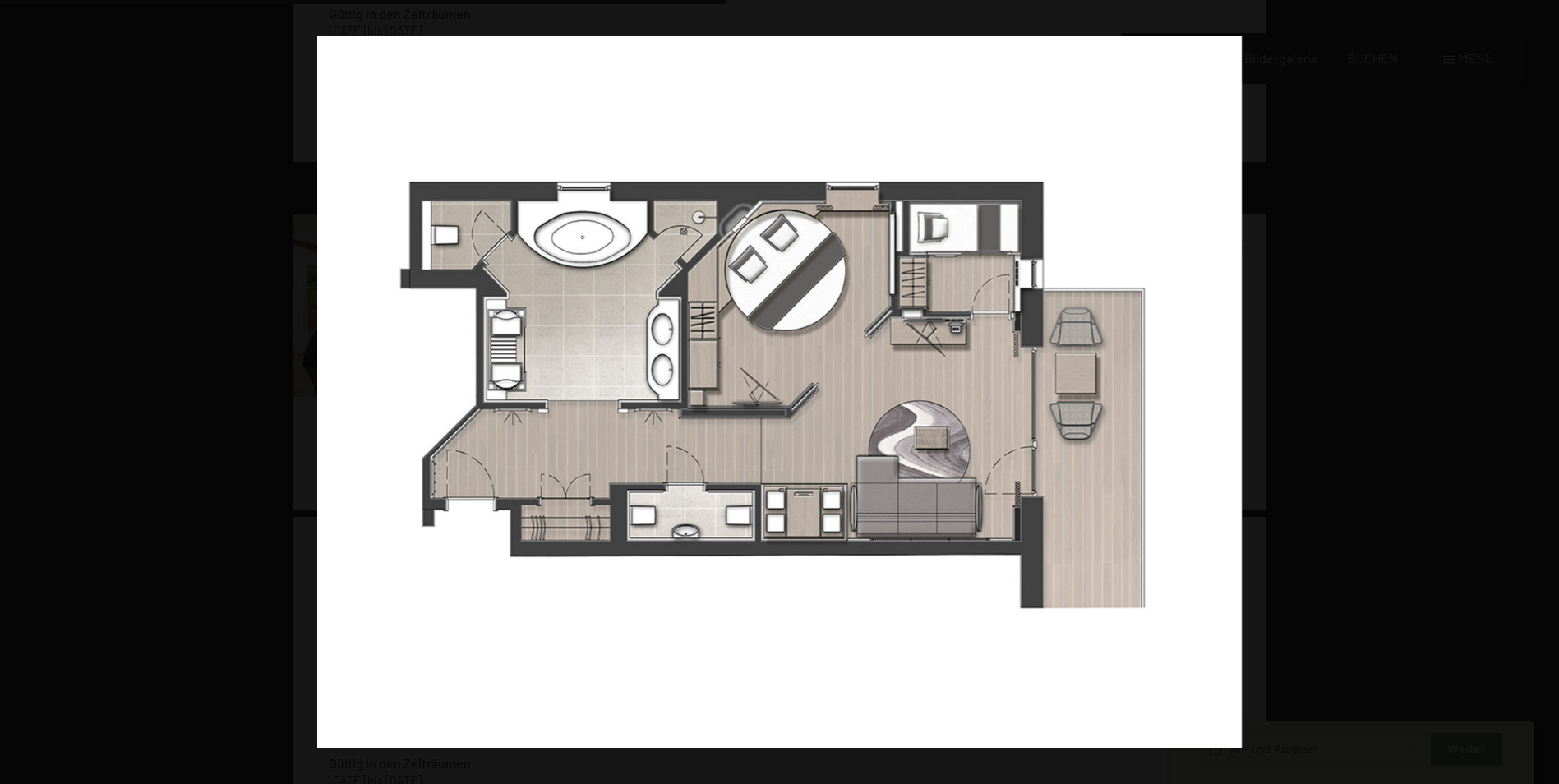
click at [1539, 385] on button "button" at bounding box center [1530, 392] width 58 height 83
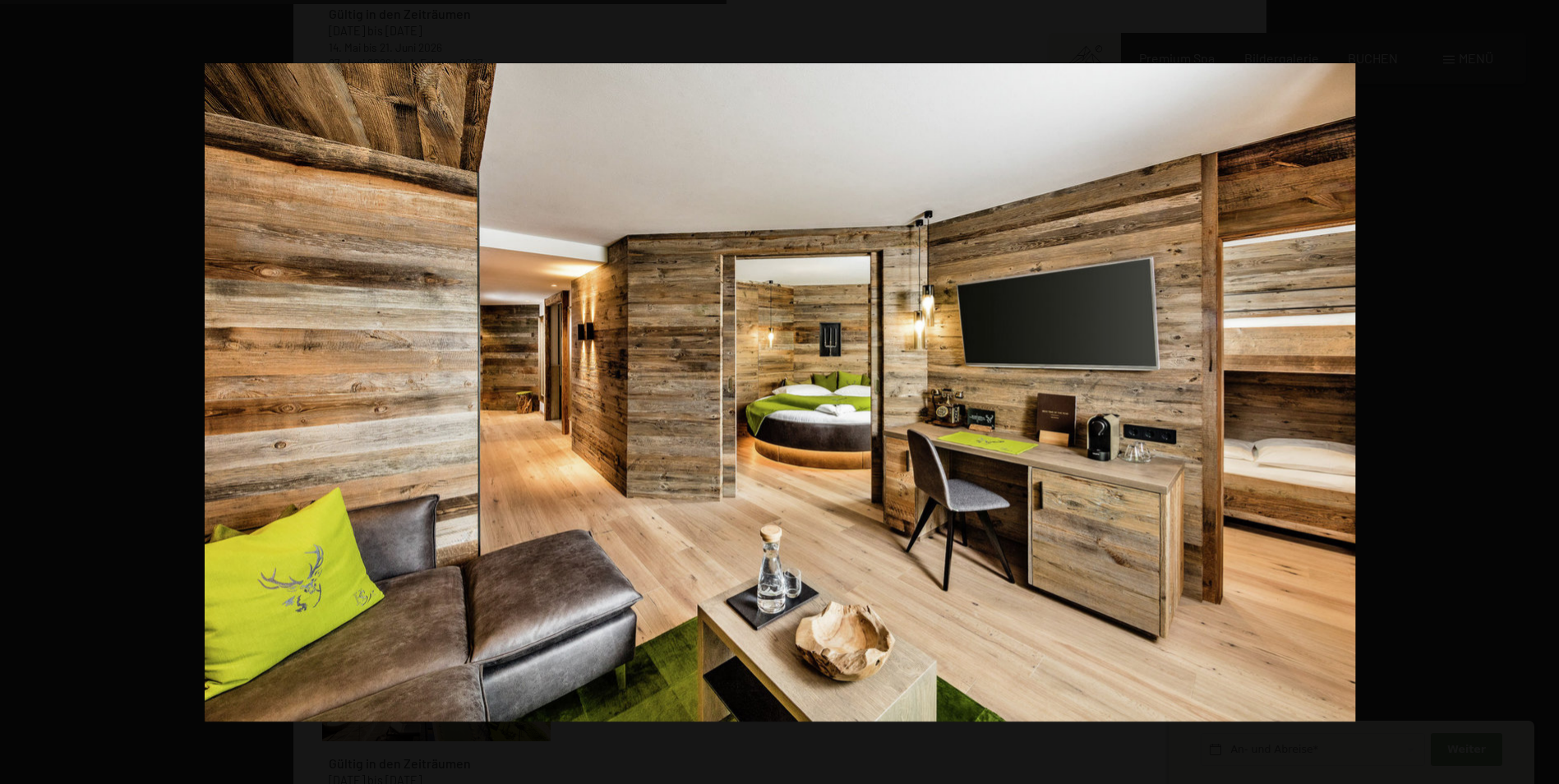
click at [1539, 385] on button "button" at bounding box center [1530, 392] width 58 height 83
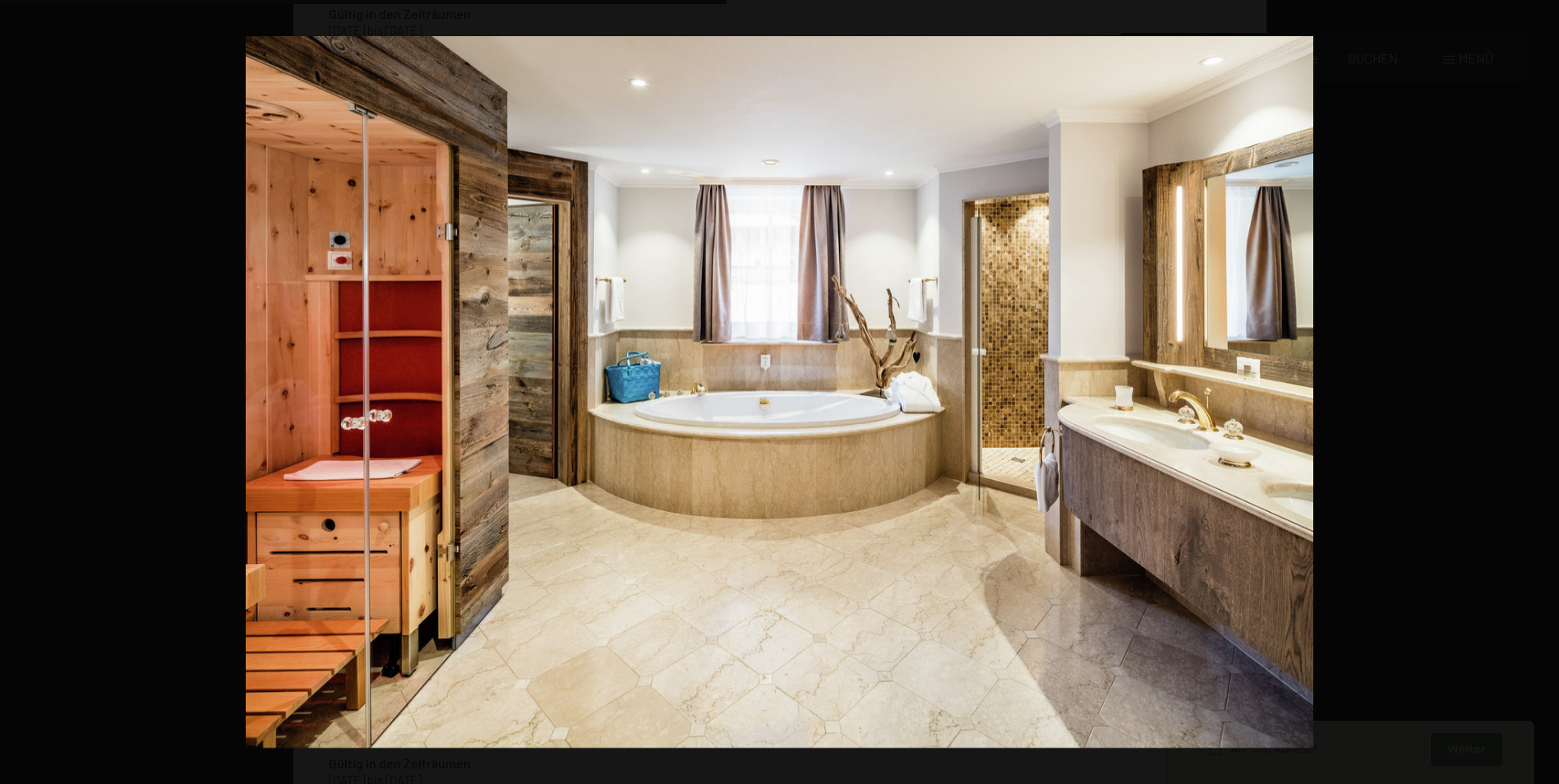
click at [1539, 385] on button "button" at bounding box center [1530, 392] width 58 height 83
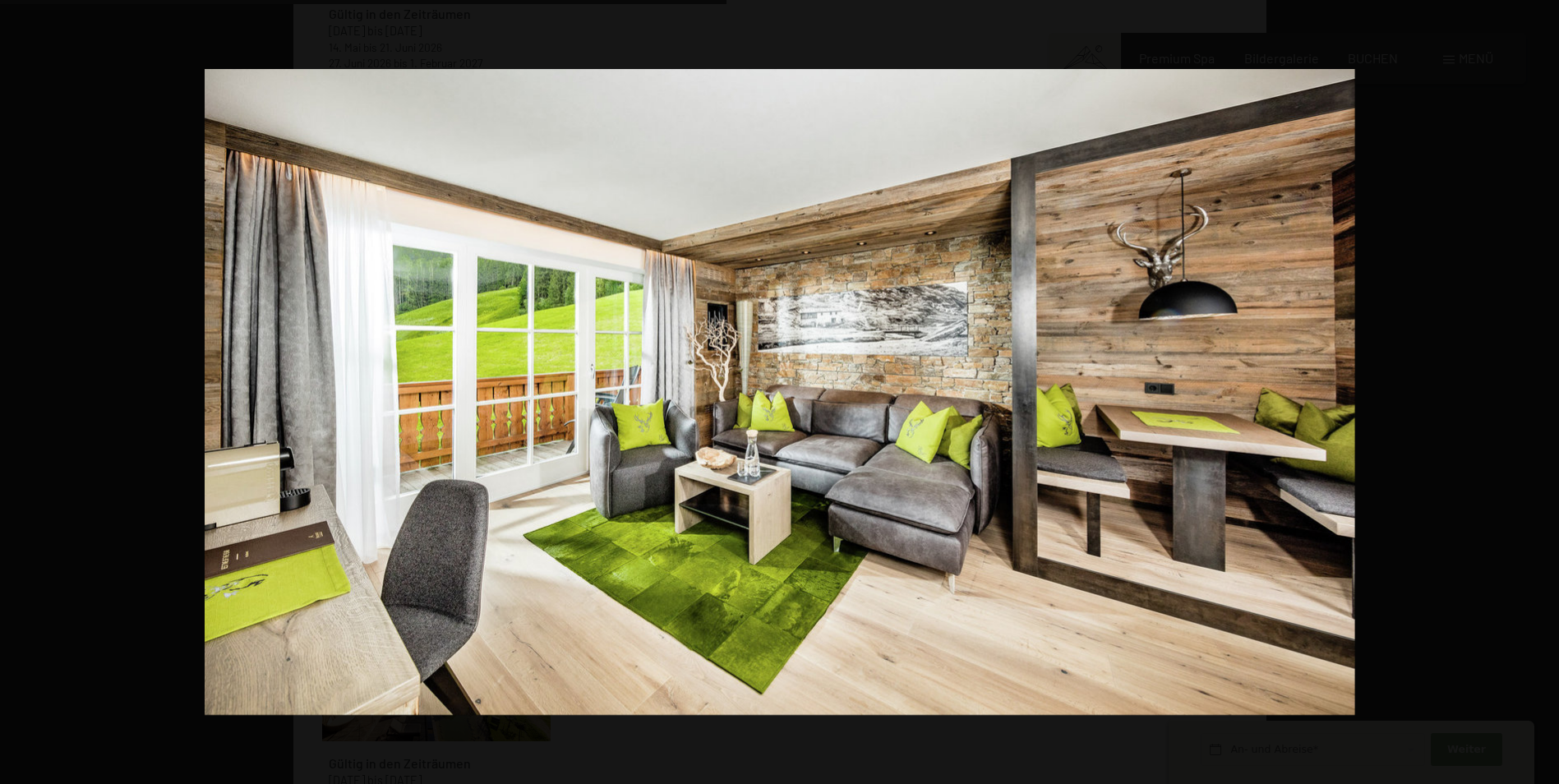
click at [1539, 385] on button "button" at bounding box center [1530, 392] width 58 height 83
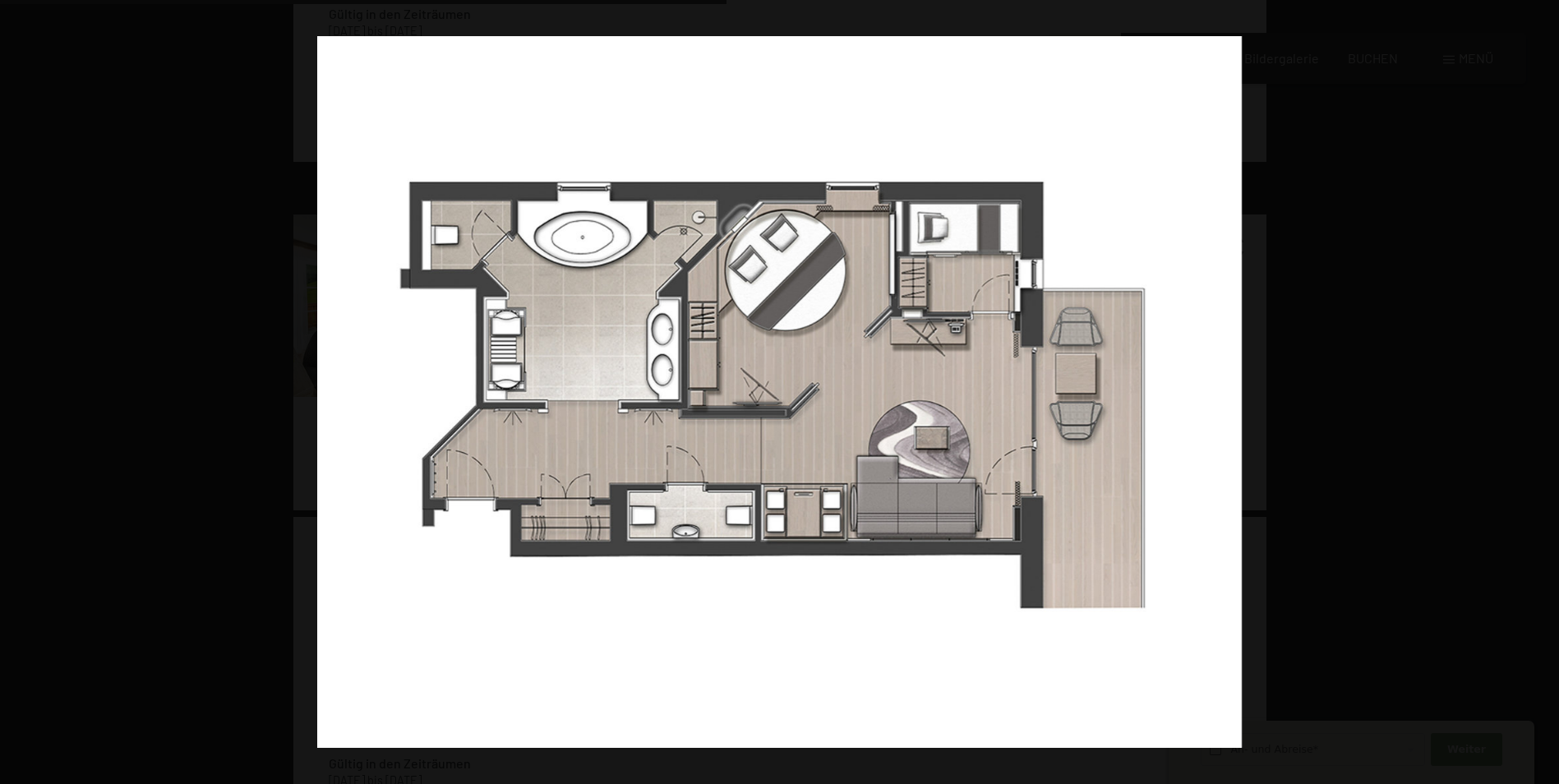
click at [1539, 385] on button "button" at bounding box center [1530, 392] width 58 height 83
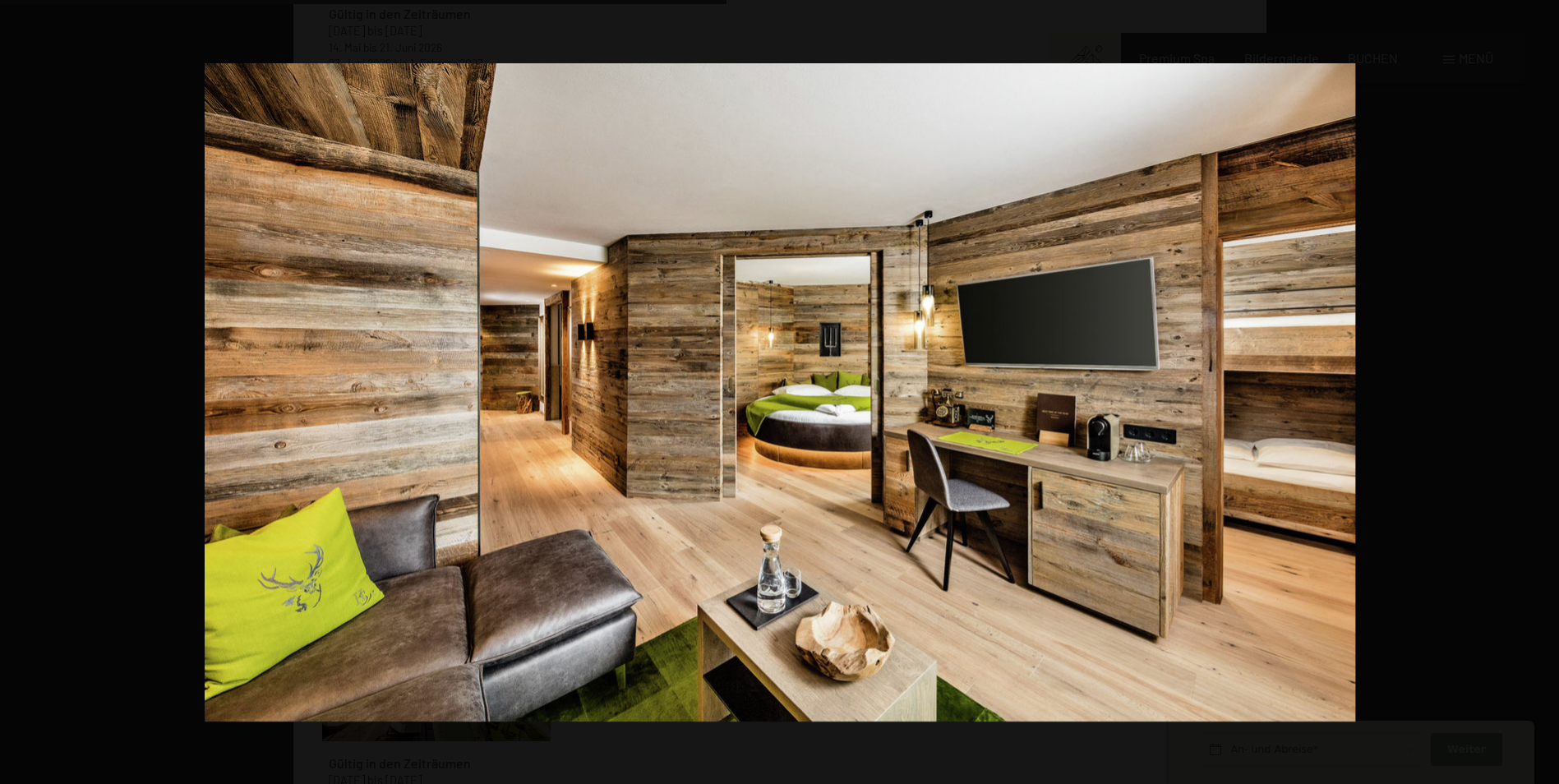
click at [1539, 385] on button "button" at bounding box center [1530, 392] width 58 height 83
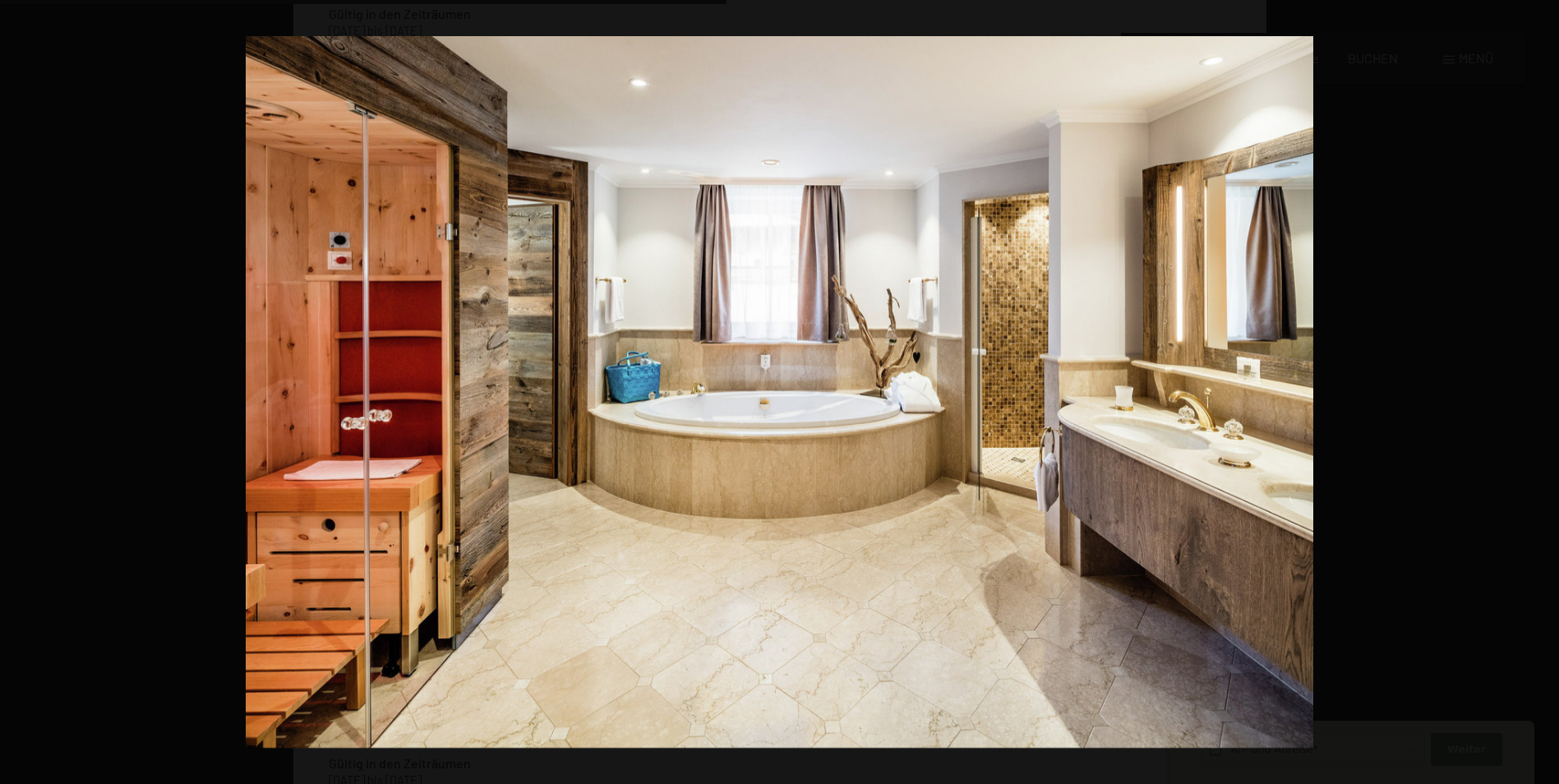
click at [1539, 385] on button "button" at bounding box center [1530, 392] width 58 height 83
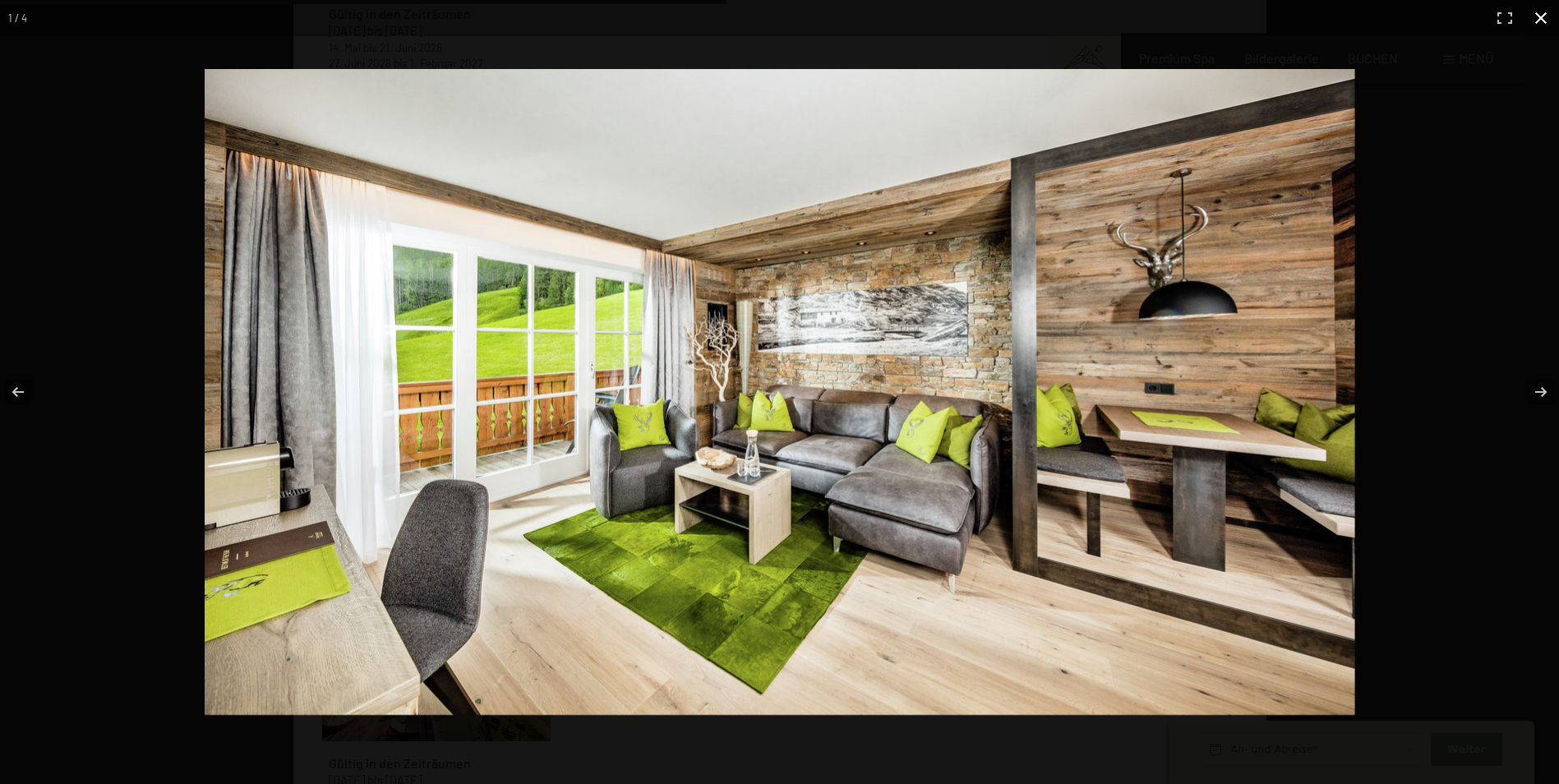
click at [1548, 18] on button "button" at bounding box center [1541, 18] width 36 height 36
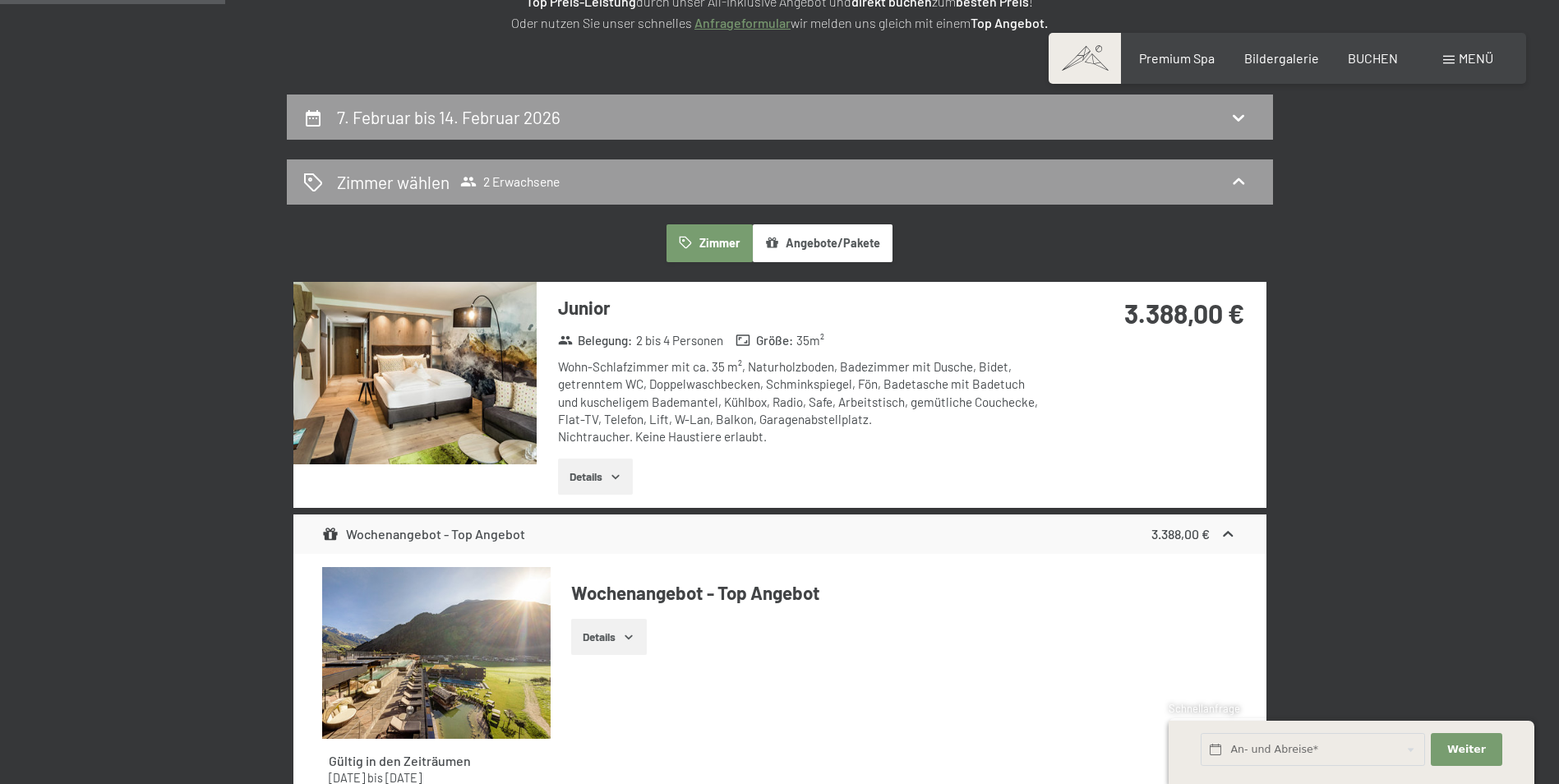
scroll to position [0, 0]
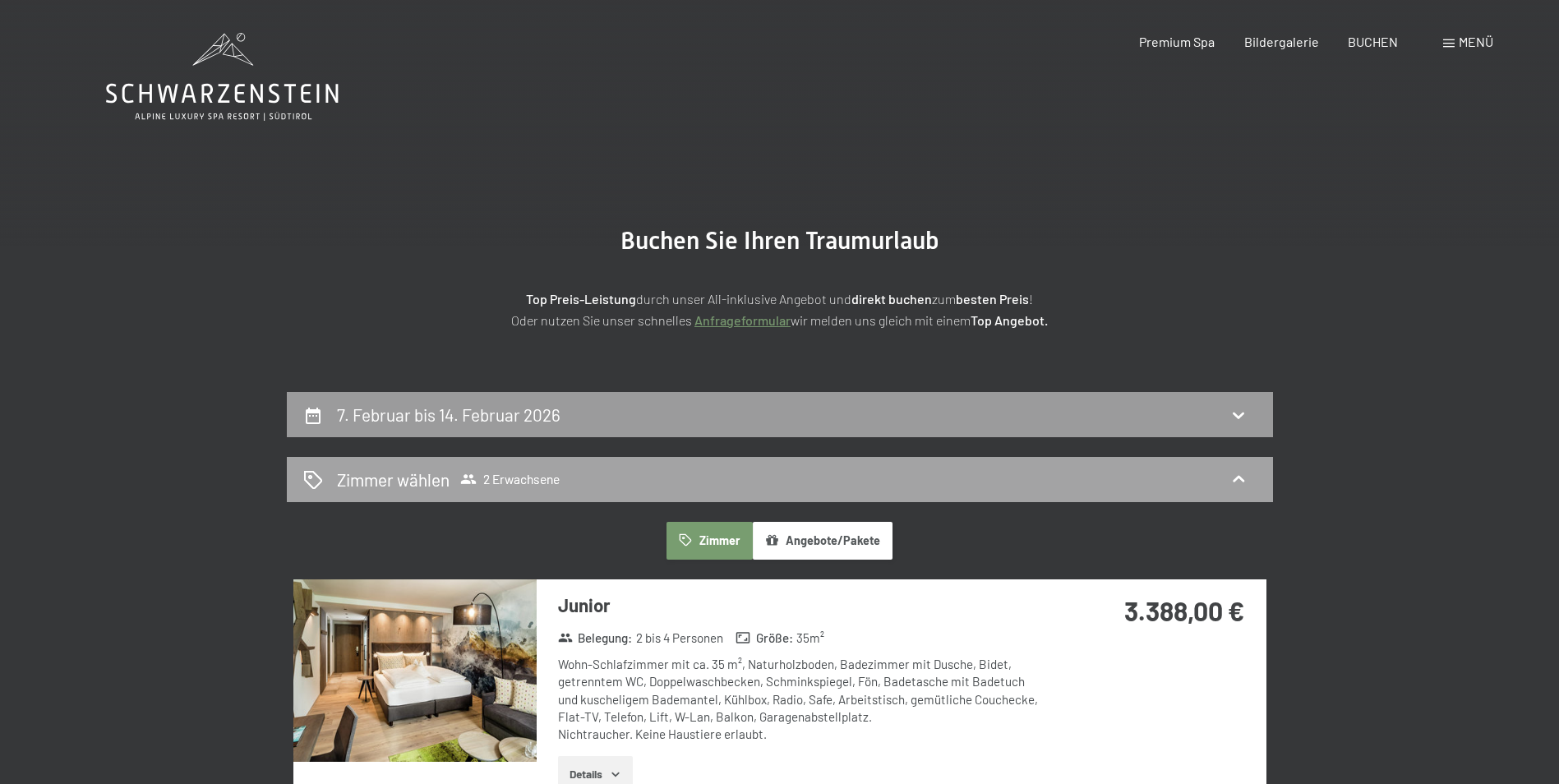
click at [507, 475] on span "2 Erwachsene" at bounding box center [510, 479] width 100 height 17
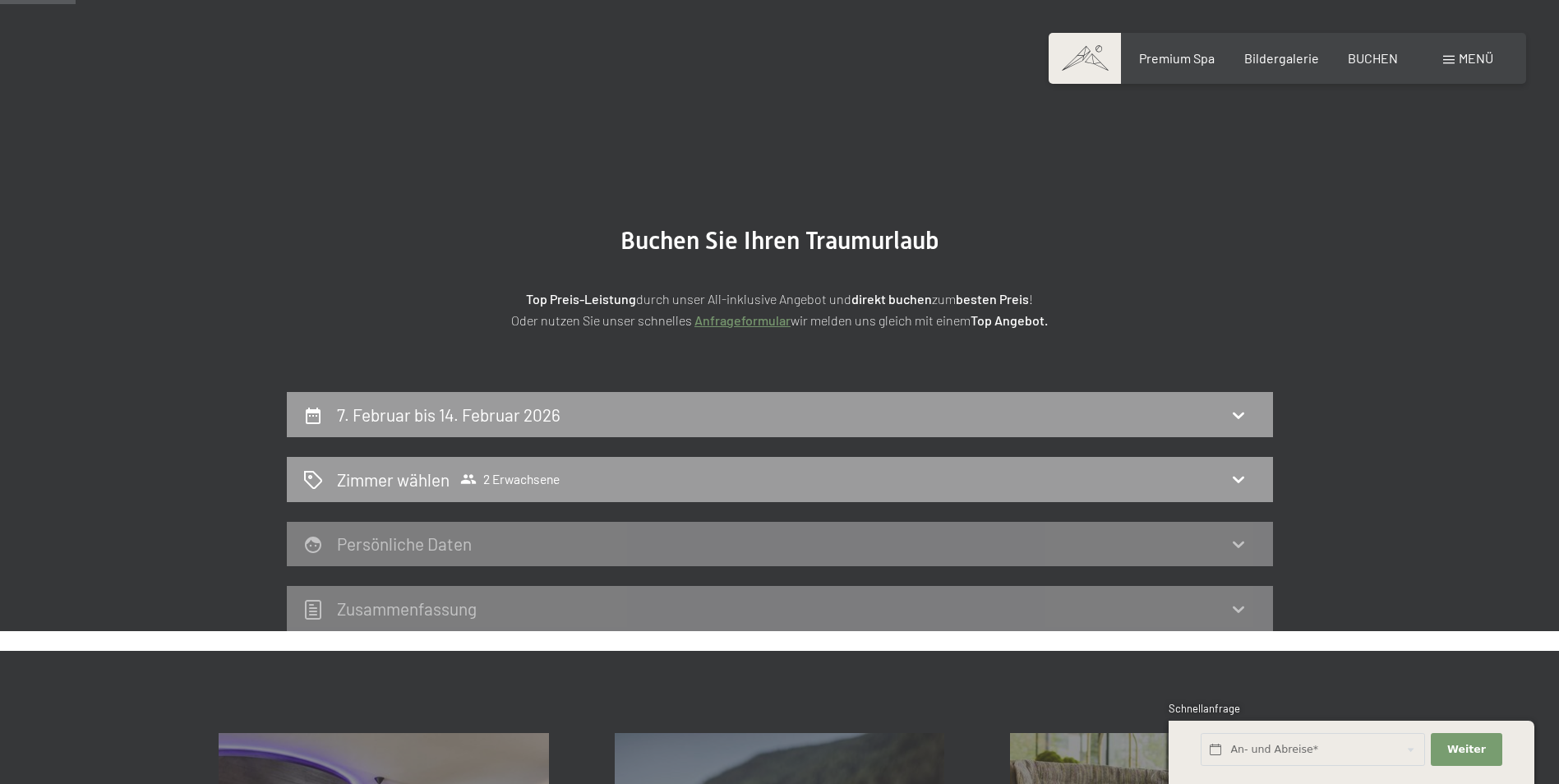
scroll to position [164, 0]
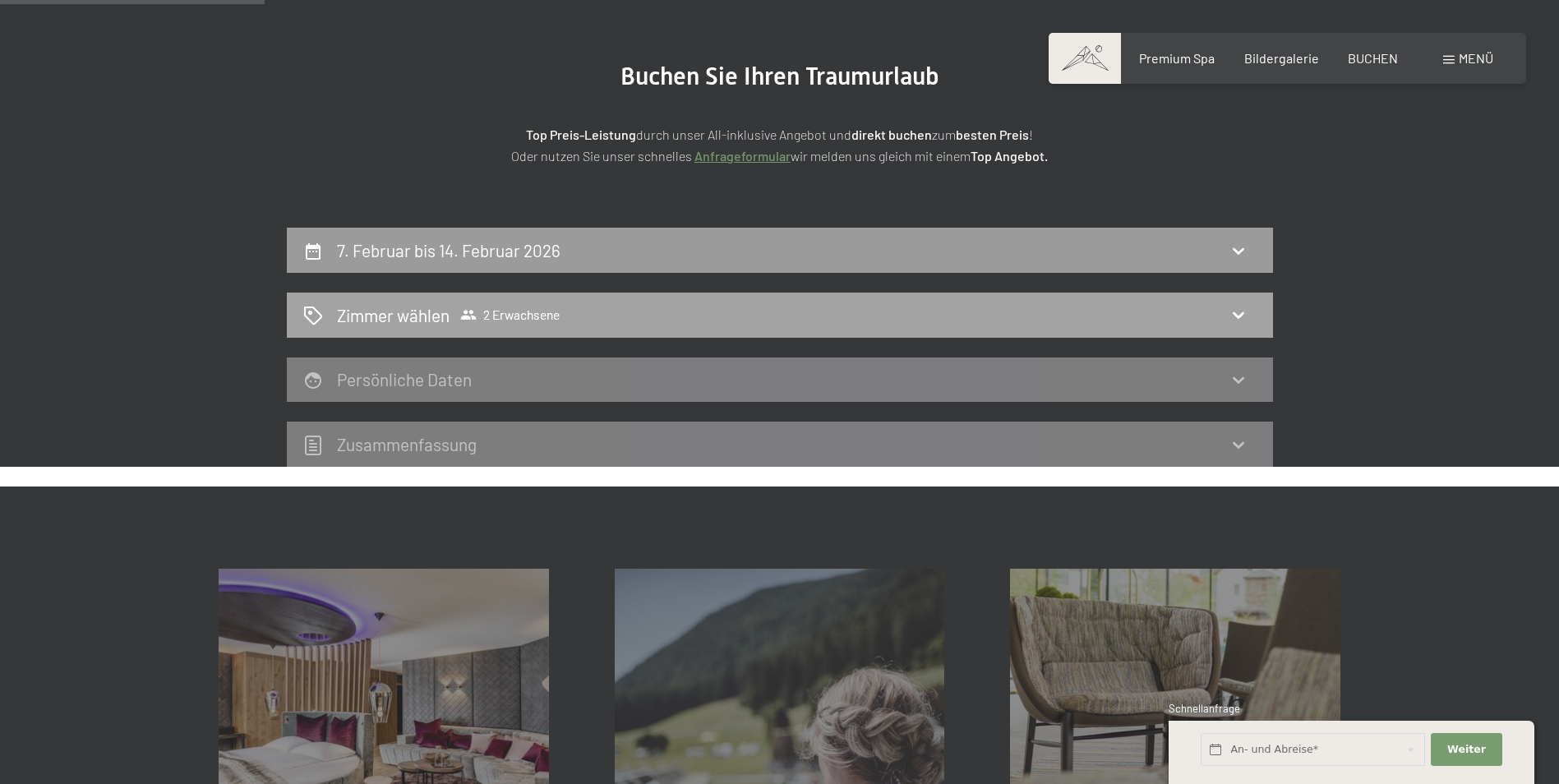
click at [314, 310] on icon at bounding box center [314, 315] width 20 height 20
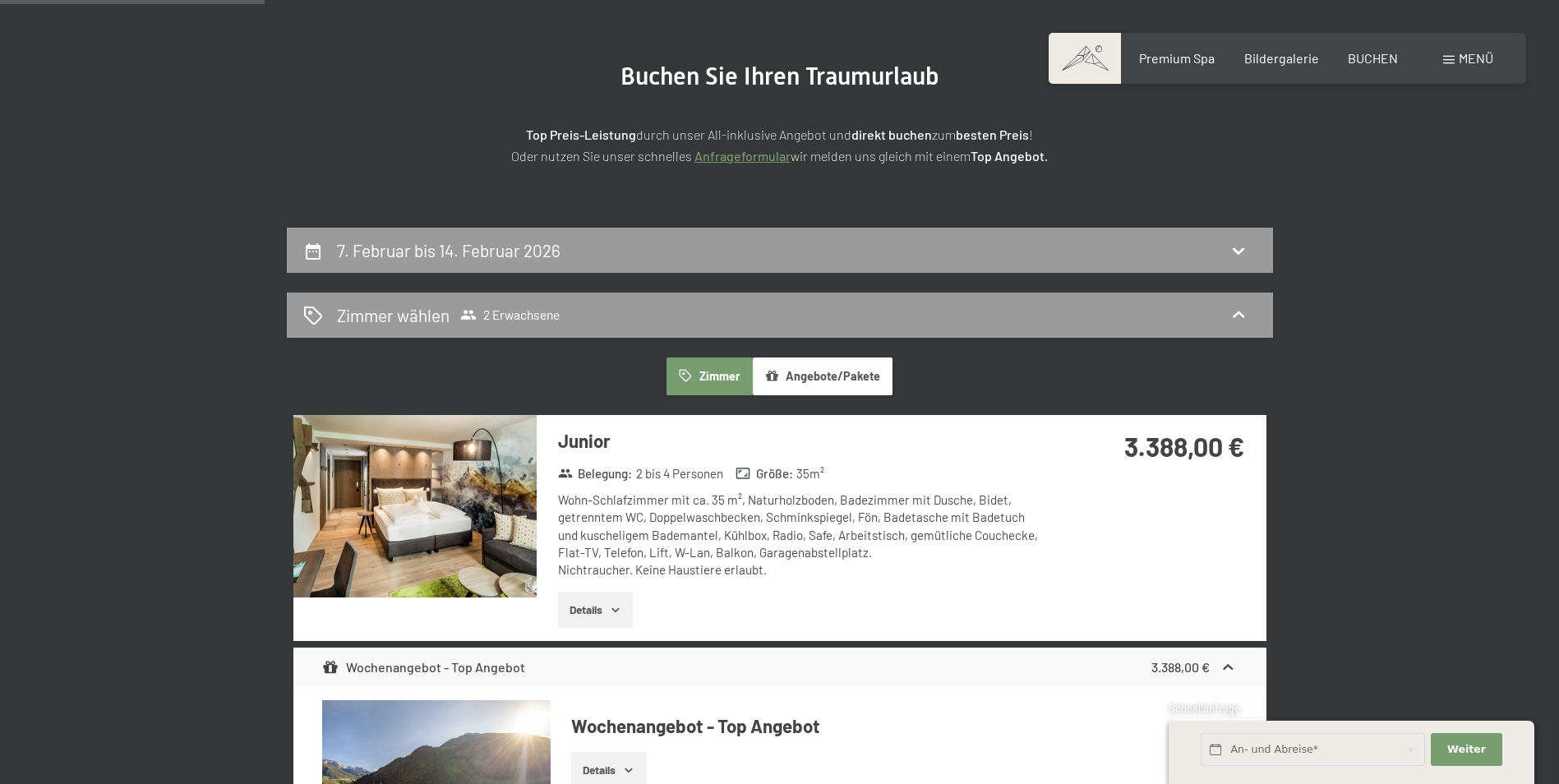
click at [708, 381] on button "Zimmer" at bounding box center [710, 376] width 86 height 38
click at [1236, 307] on icon at bounding box center [1238, 314] width 20 height 20
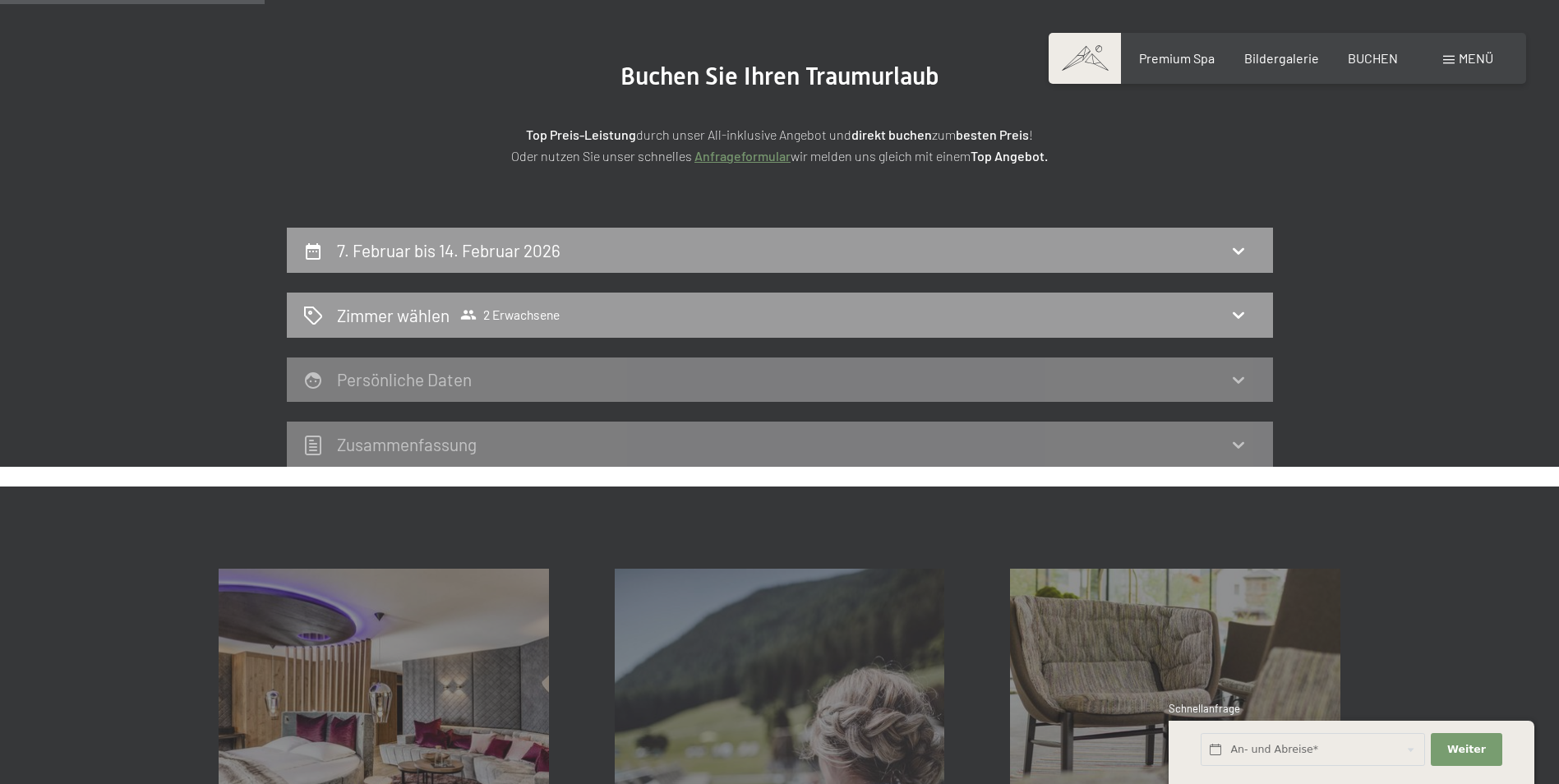
click at [386, 390] on div "Persönliche Daten" at bounding box center [408, 379] width 141 height 24
click at [1237, 381] on icon at bounding box center [1238, 380] width 12 height 7
click at [1385, 60] on span "BUCHEN" at bounding box center [1373, 56] width 50 height 16
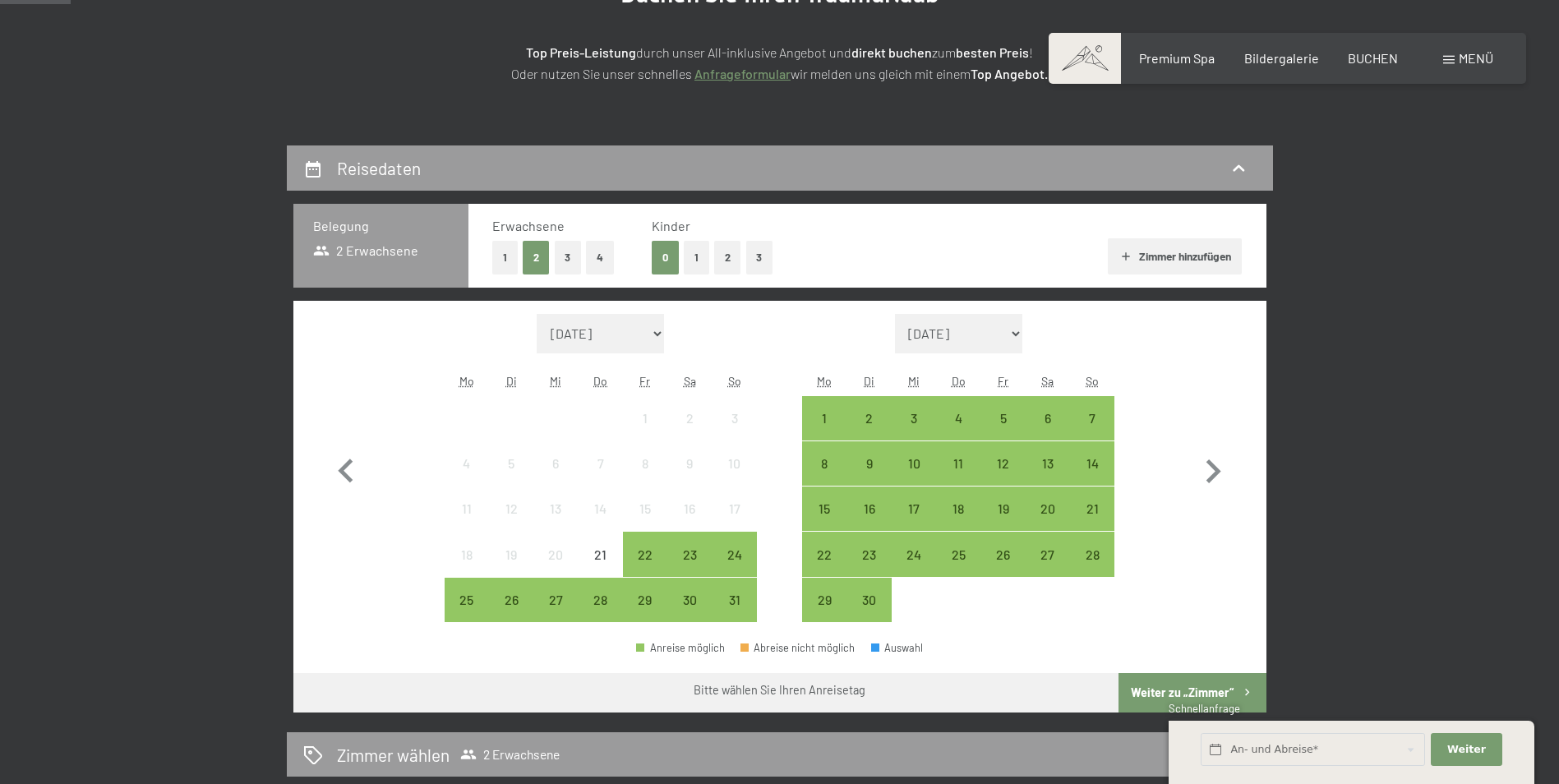
click at [723, 253] on button "2" at bounding box center [727, 258] width 27 height 34
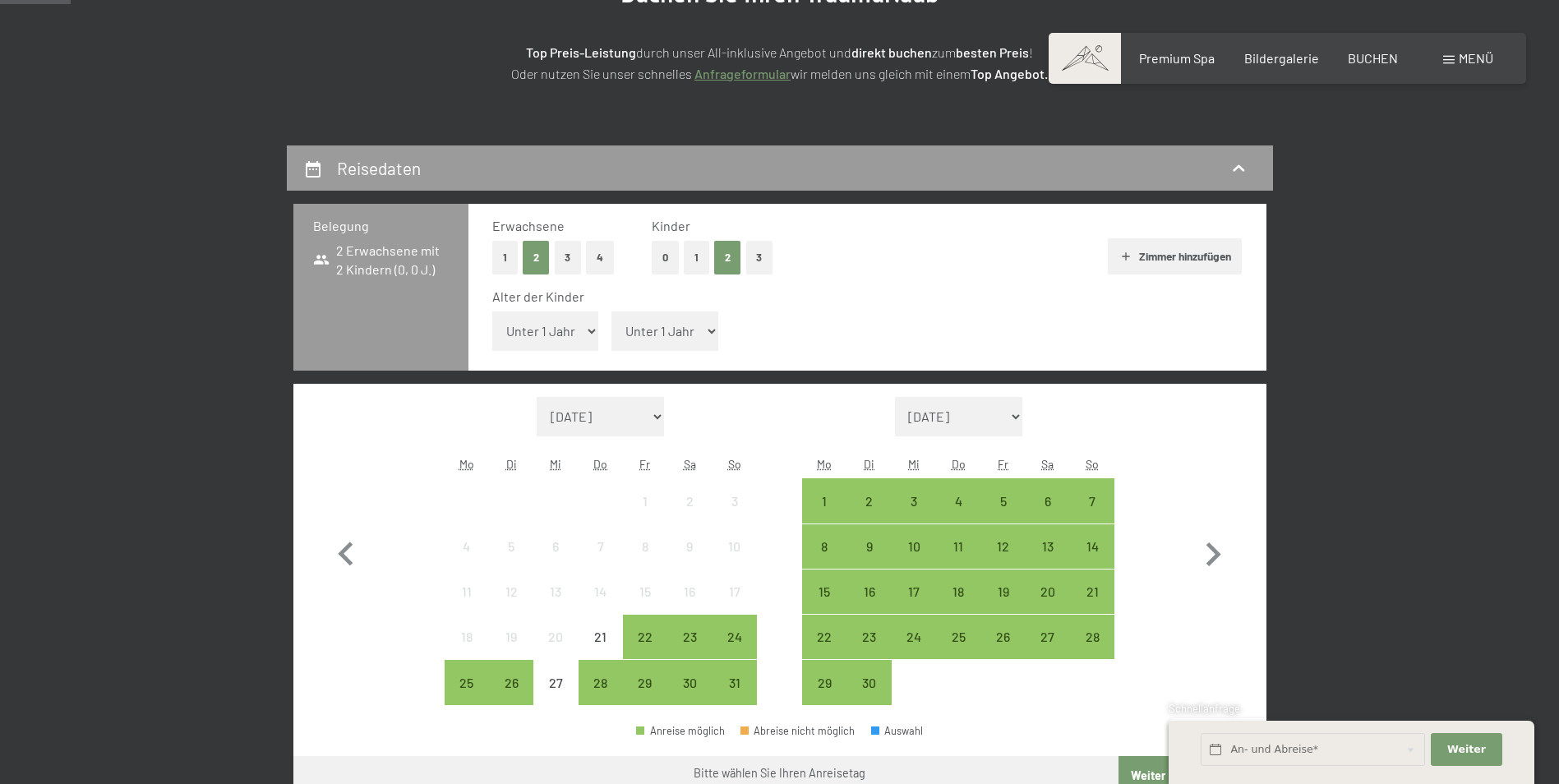
click at [580, 332] on select "Unter 1 Jahr 1 Jahr 2 Jahre 3 Jahre 4 Jahre 5 Jahre 6 Jahre 7 Jahre 8 Jahre 9 J…" at bounding box center [546, 331] width 107 height 40
select select "11"
click at [493, 311] on select "Unter 1 Jahr 1 Jahr 2 Jahre 3 Jahre 4 Jahre 5 Jahre 6 Jahre 7 Jahre 8 Jahre 9 J…" at bounding box center [546, 331] width 107 height 40
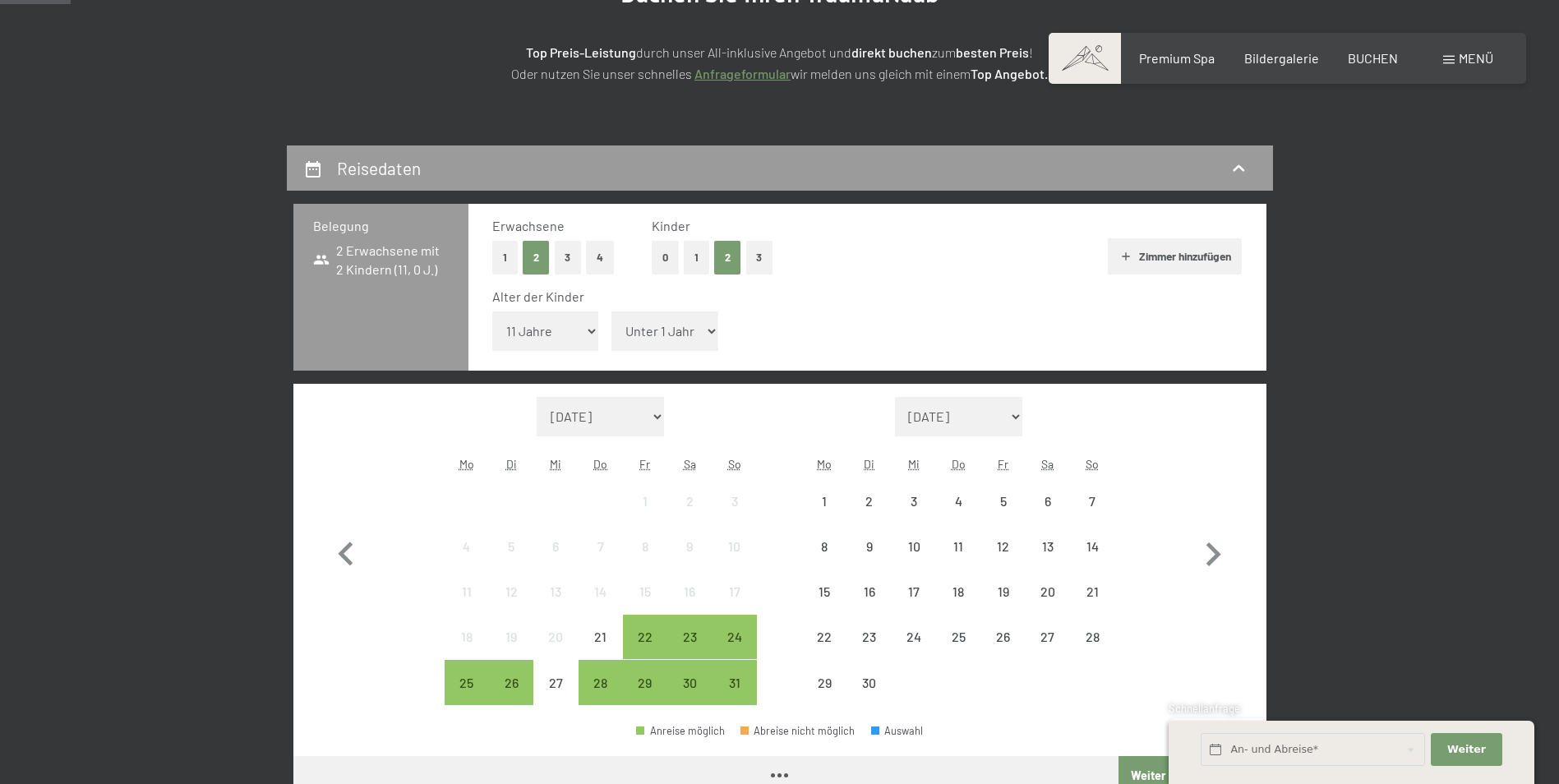
click at [658, 319] on select "Unter 1 Jahr 1 Jahr 2 Jahre 3 Jahre 4 Jahre 5 Jahre 6 Jahre 7 Jahre 8 Jahre 9 J…" at bounding box center [664, 331] width 107 height 40
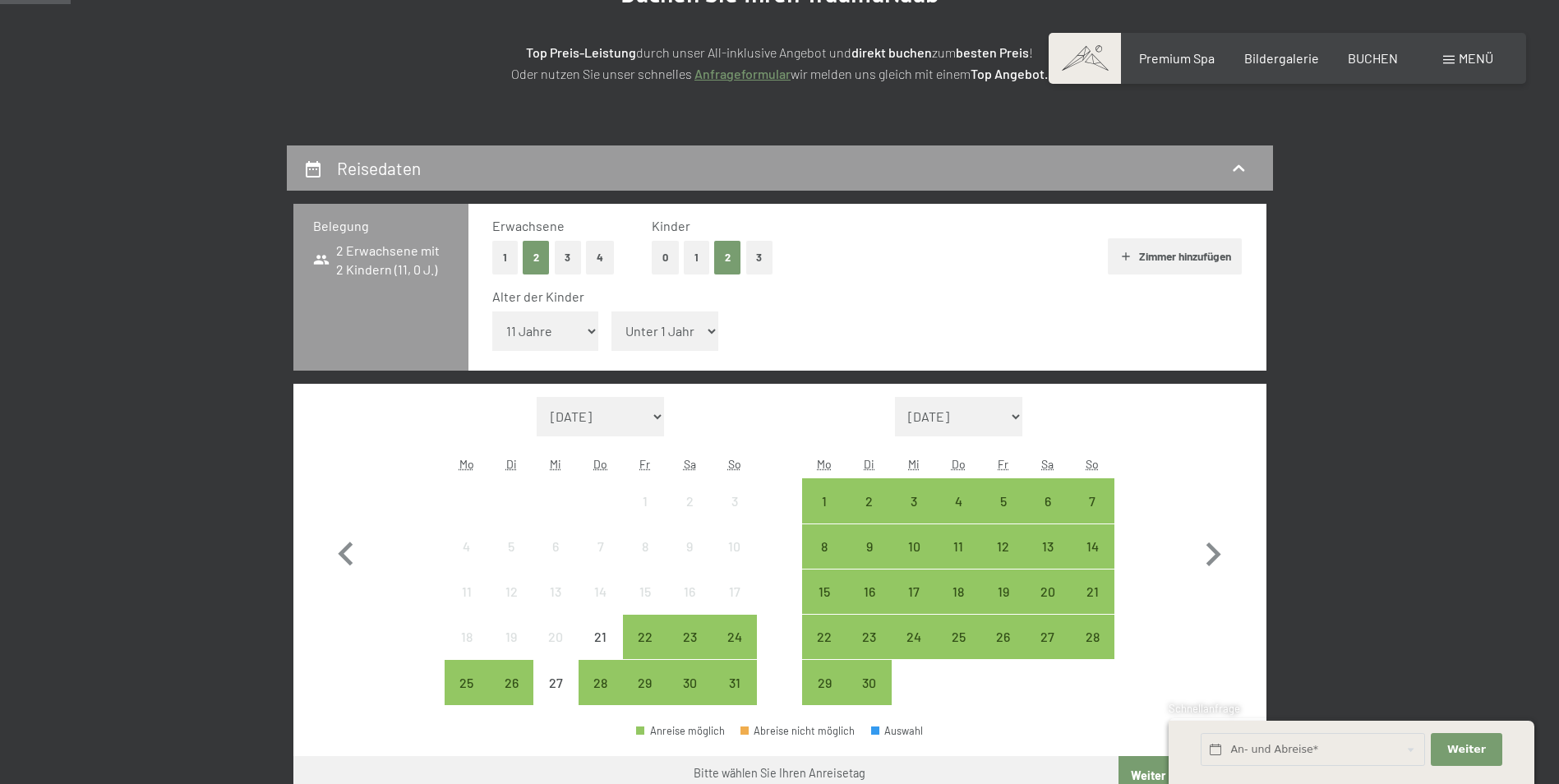
select select "15"
click at [611, 311] on select "Unter 1 Jahr 1 Jahr 2 Jahre 3 Jahre 4 Jahre 5 Jahre 6 Jahre 7 Jahre 8 Jahre 9 J…" at bounding box center [664, 331] width 107 height 40
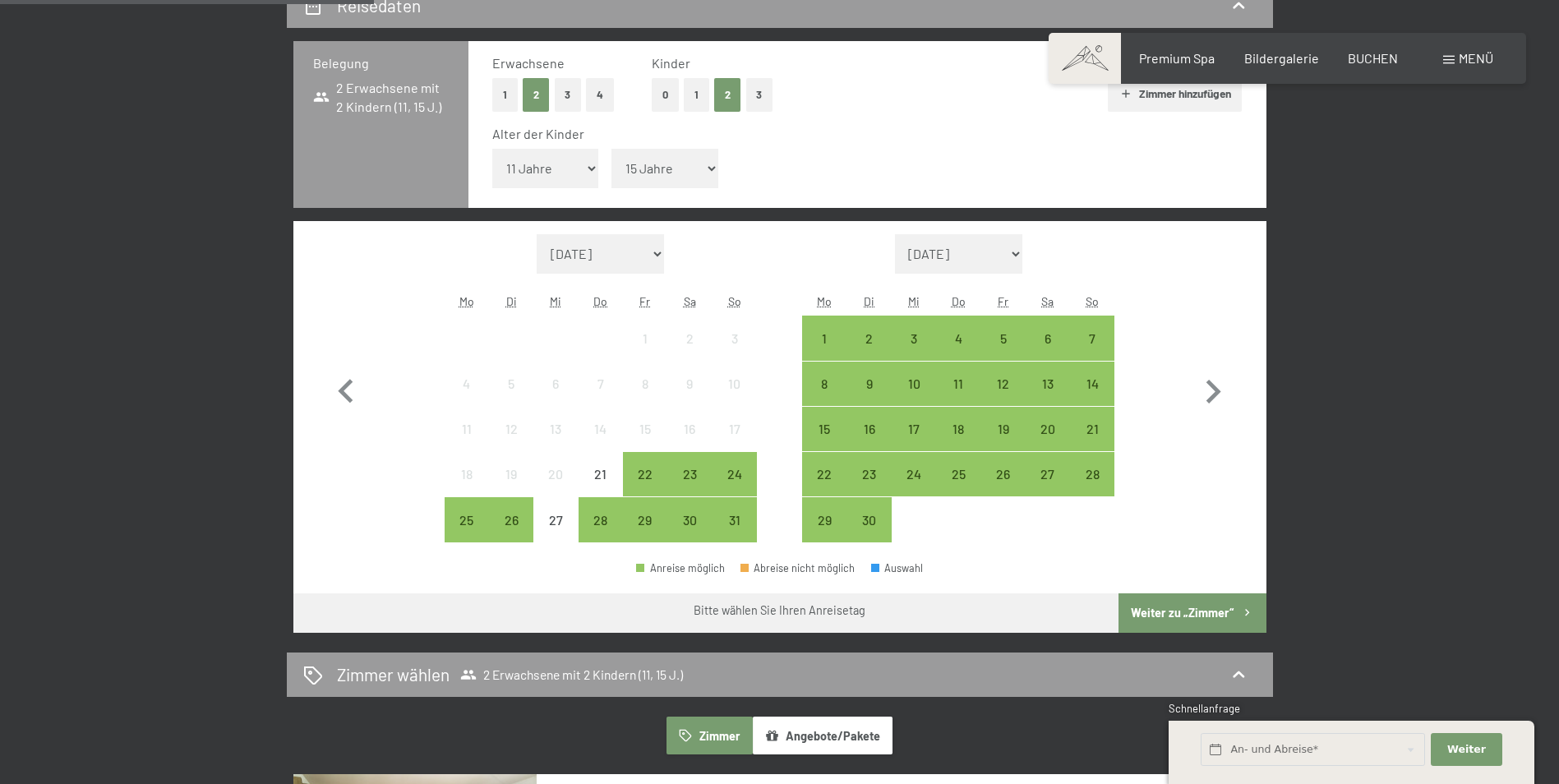
scroll to position [411, 0]
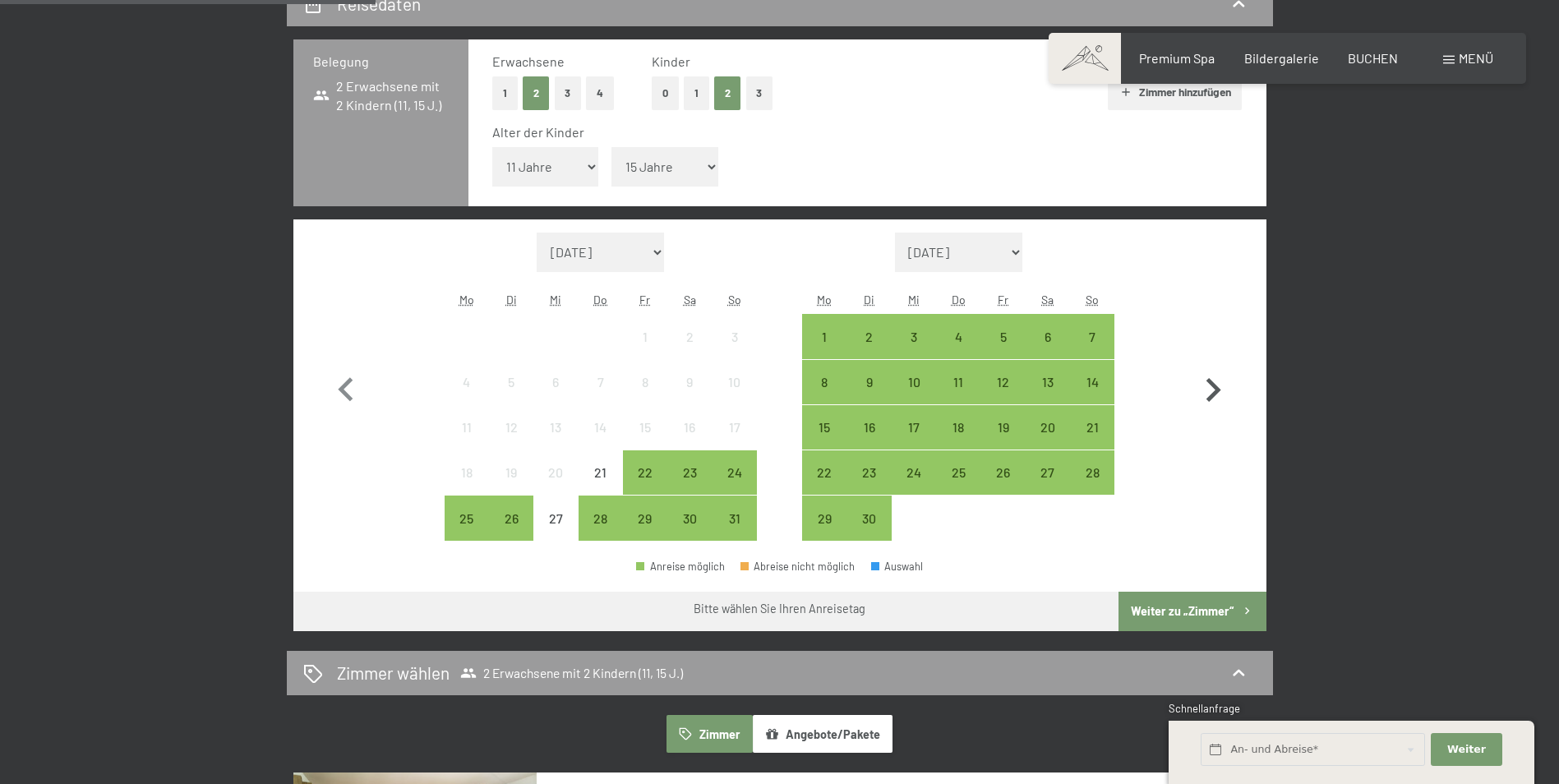
click at [1208, 387] on icon "button" at bounding box center [1214, 390] width 48 height 48
select select "[DATE]"
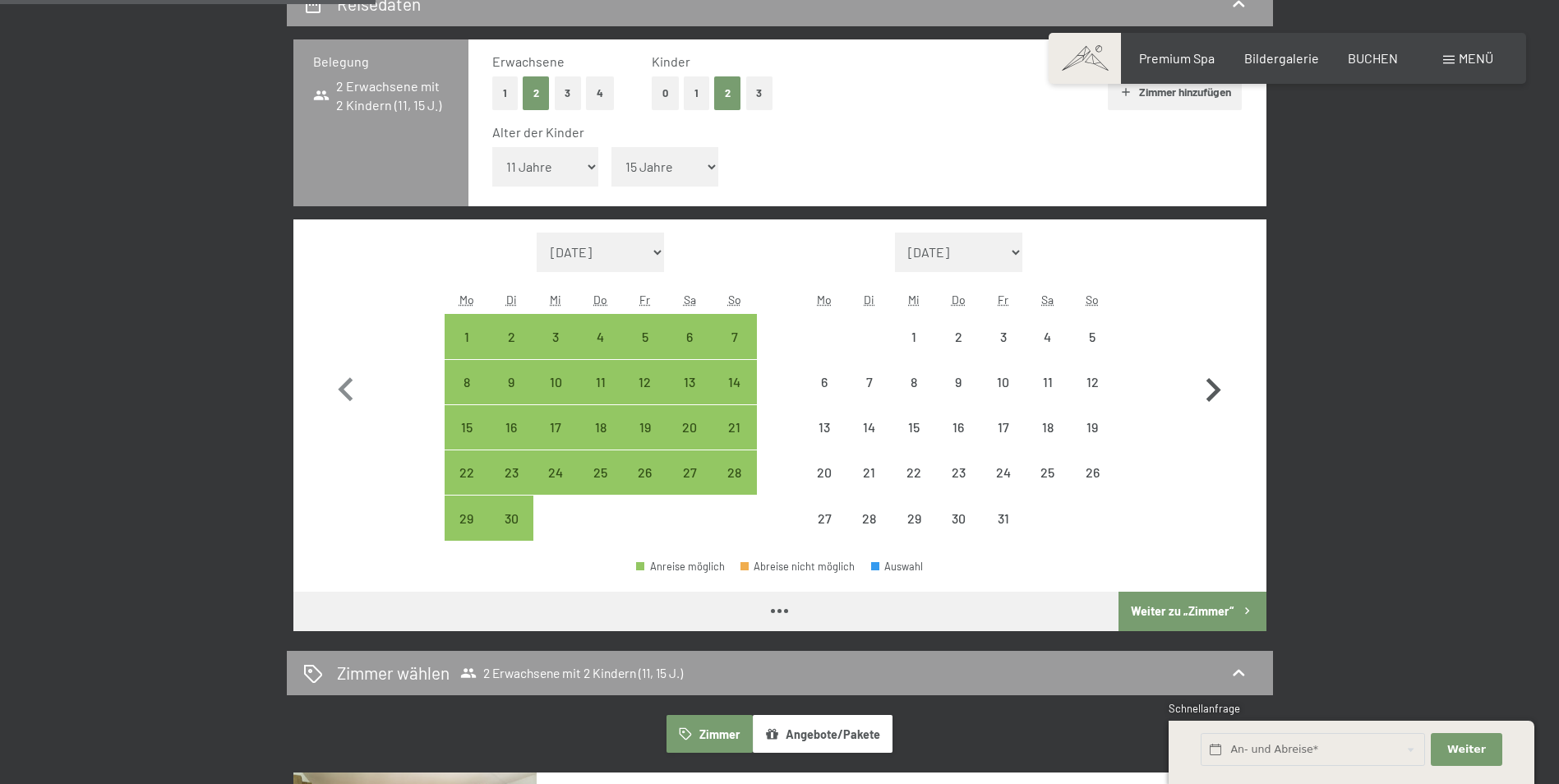
click at [1211, 388] on icon "button" at bounding box center [1214, 390] width 48 height 48
select select "[DATE]"
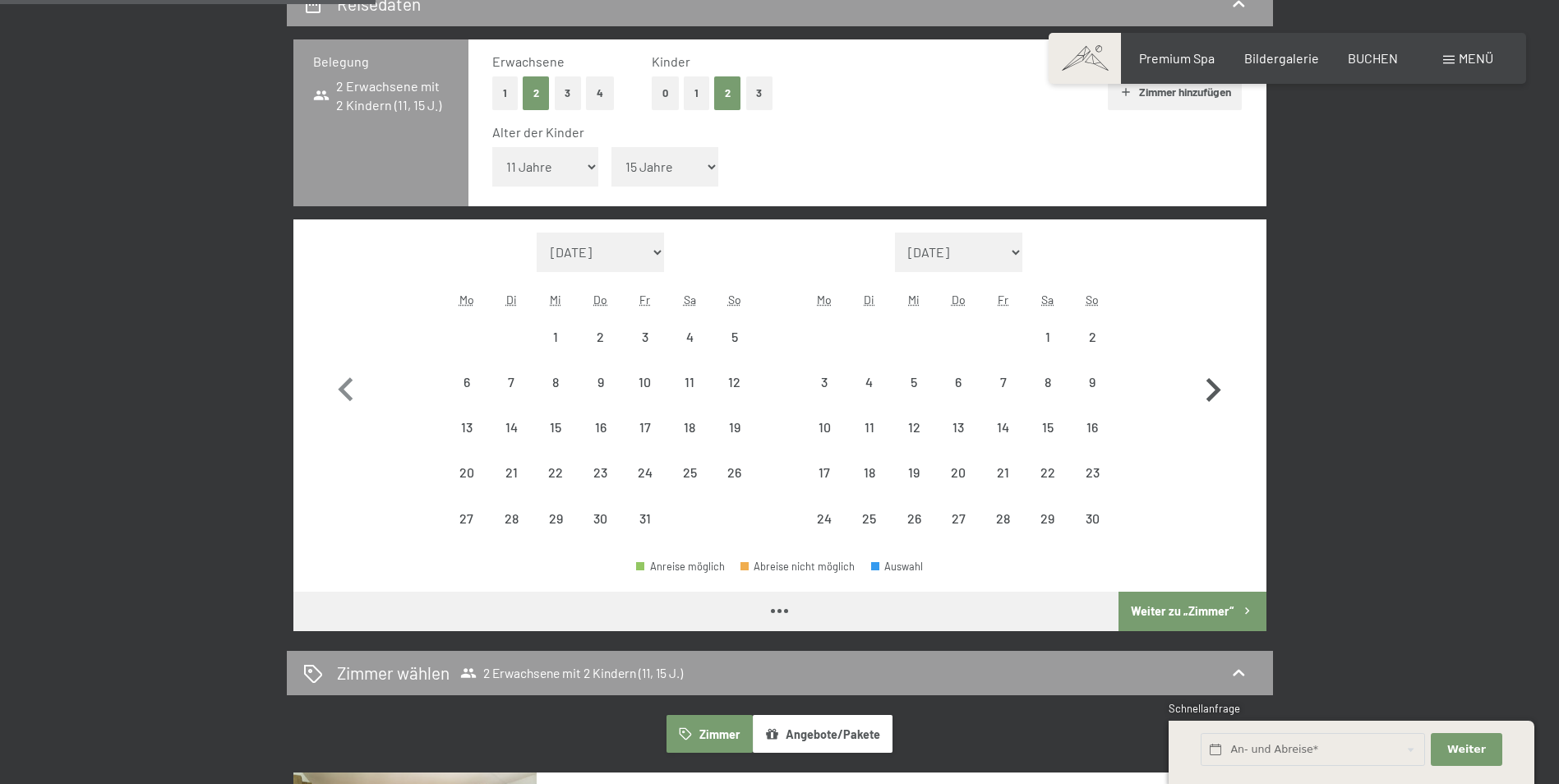
click at [1211, 388] on icon "button" at bounding box center [1214, 390] width 48 height 48
select select "[DATE]"
click at [1212, 388] on icon "button" at bounding box center [1214, 390] width 48 height 48
select select "[DATE]"
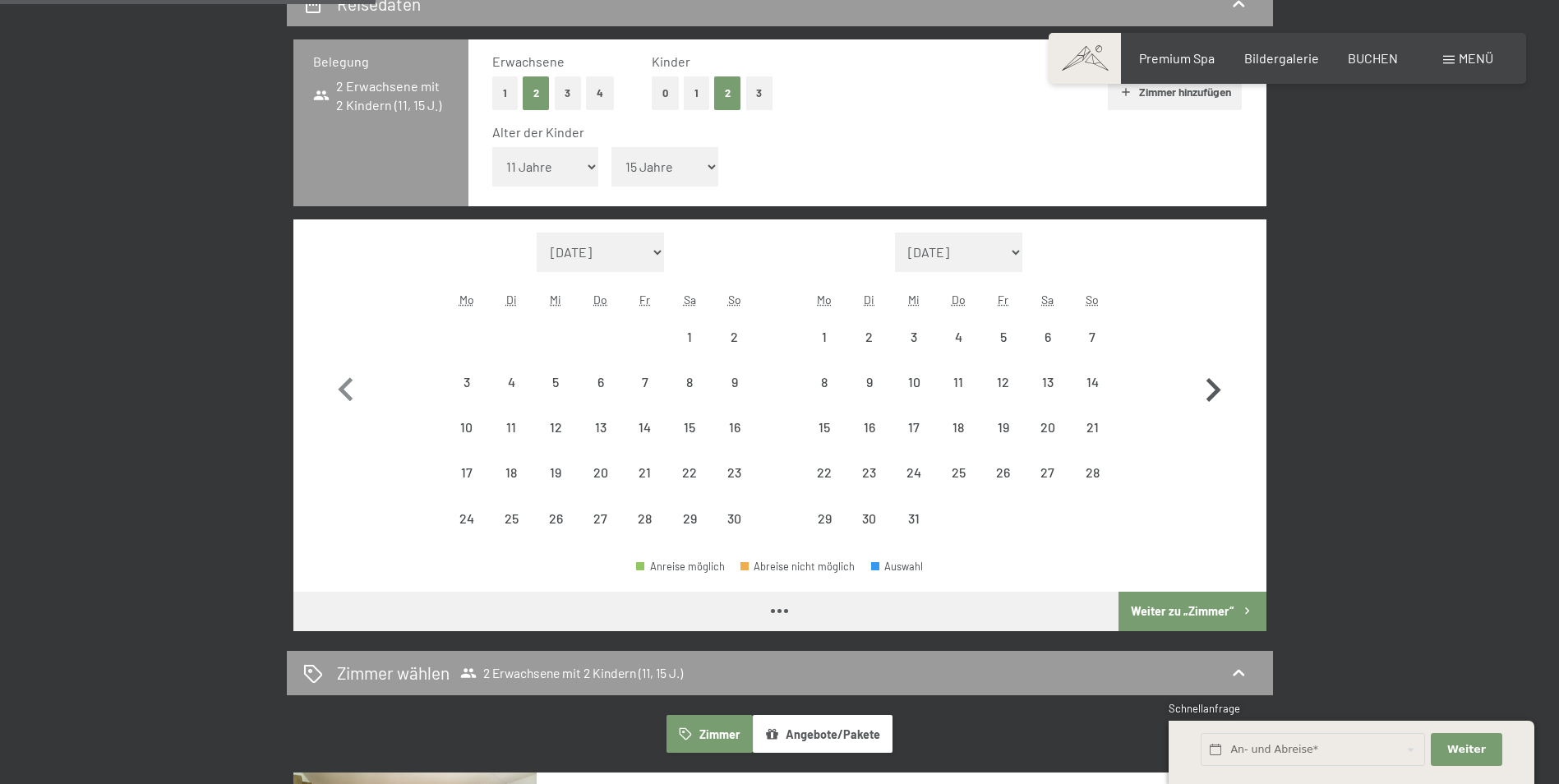
select select "[DATE]"
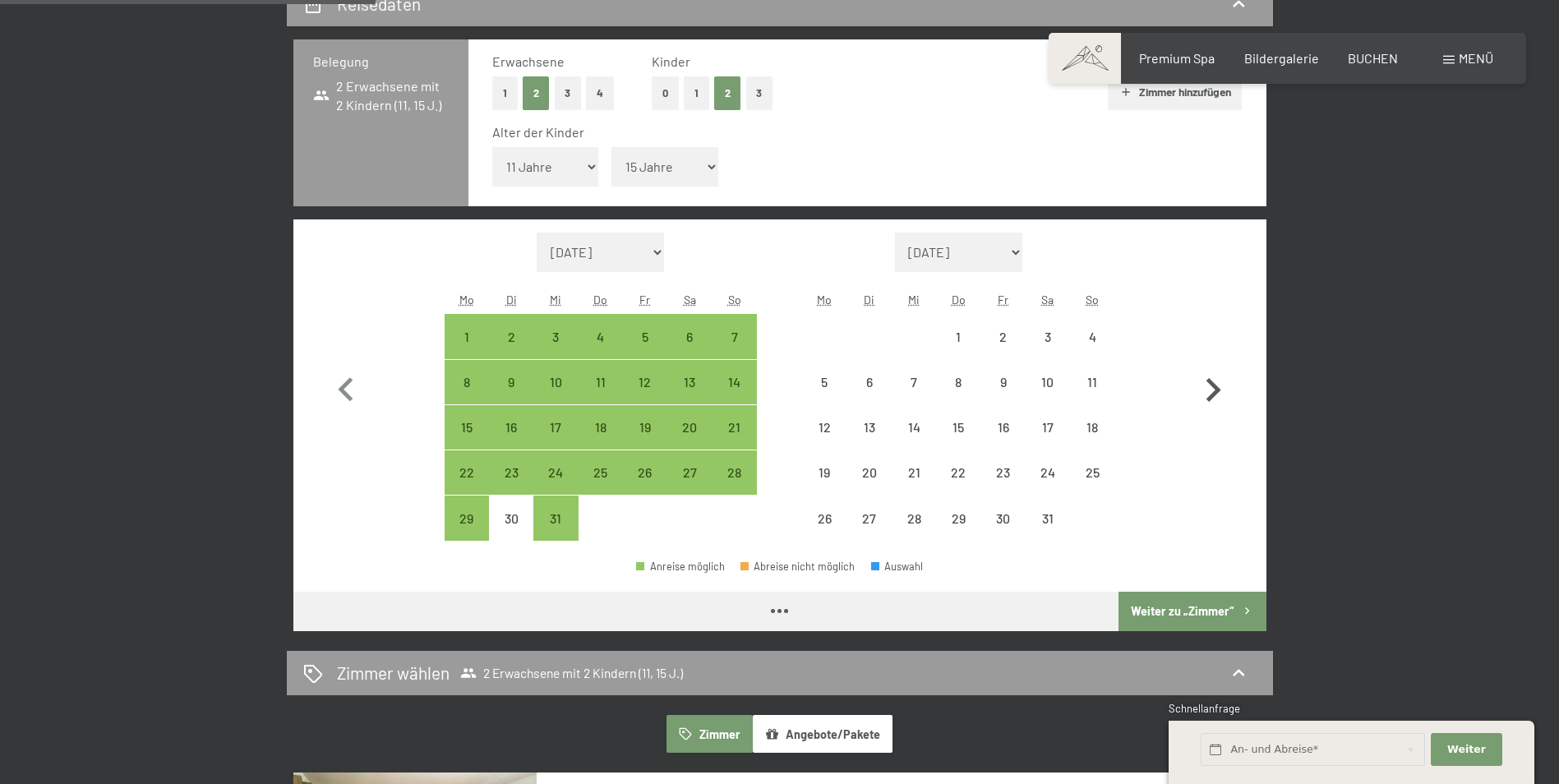
select select "[DATE]"
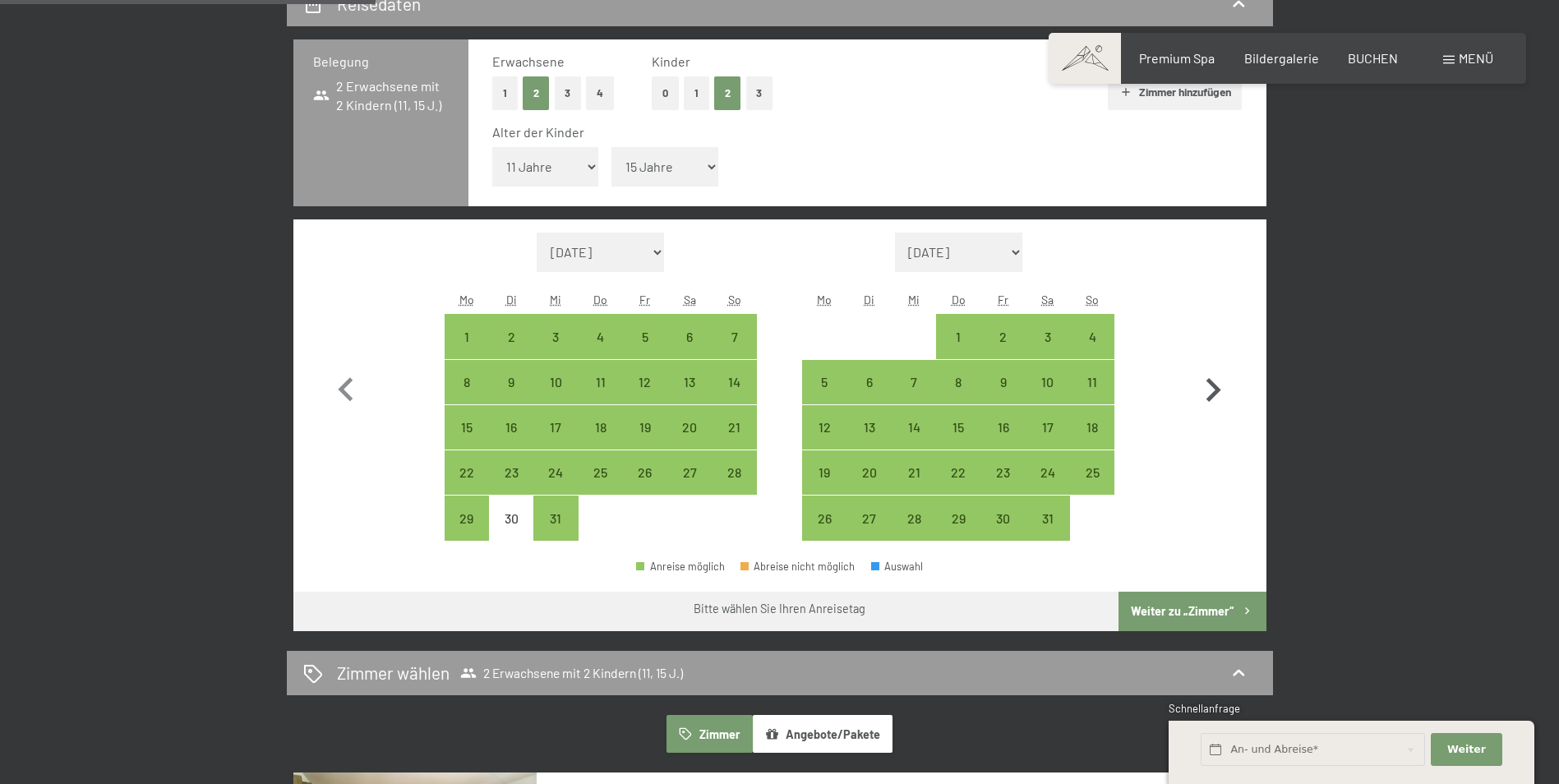
click at [1212, 388] on icon "button" at bounding box center [1214, 390] width 48 height 48
select select "[DATE]"
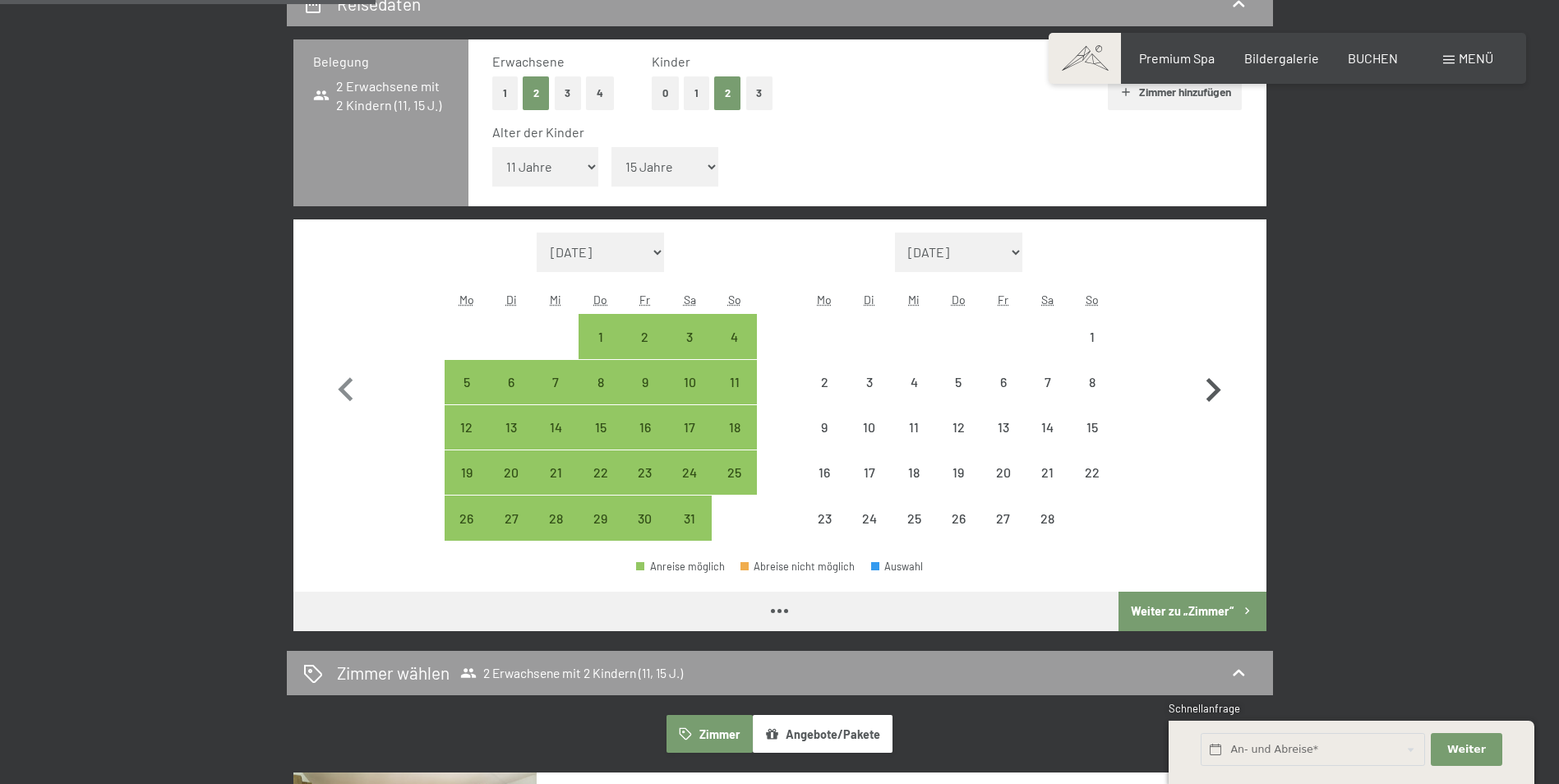
select select "[DATE]"
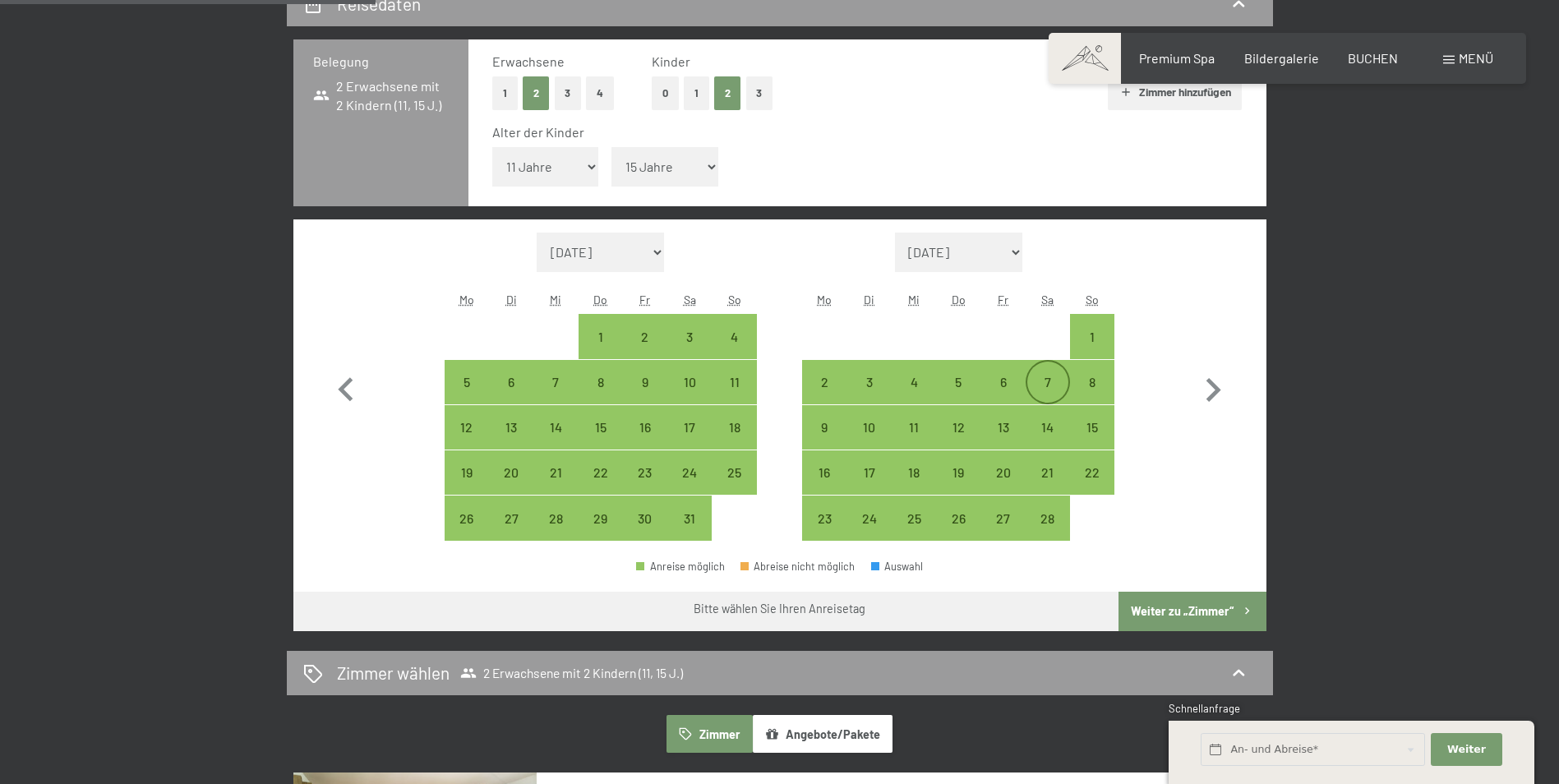
drag, startPoint x: 1043, startPoint y: 371, endPoint x: 1051, endPoint y: 392, distance: 22.5
click at [1043, 372] on div "7" at bounding box center [1047, 381] width 41 height 41
select select "[DATE]"
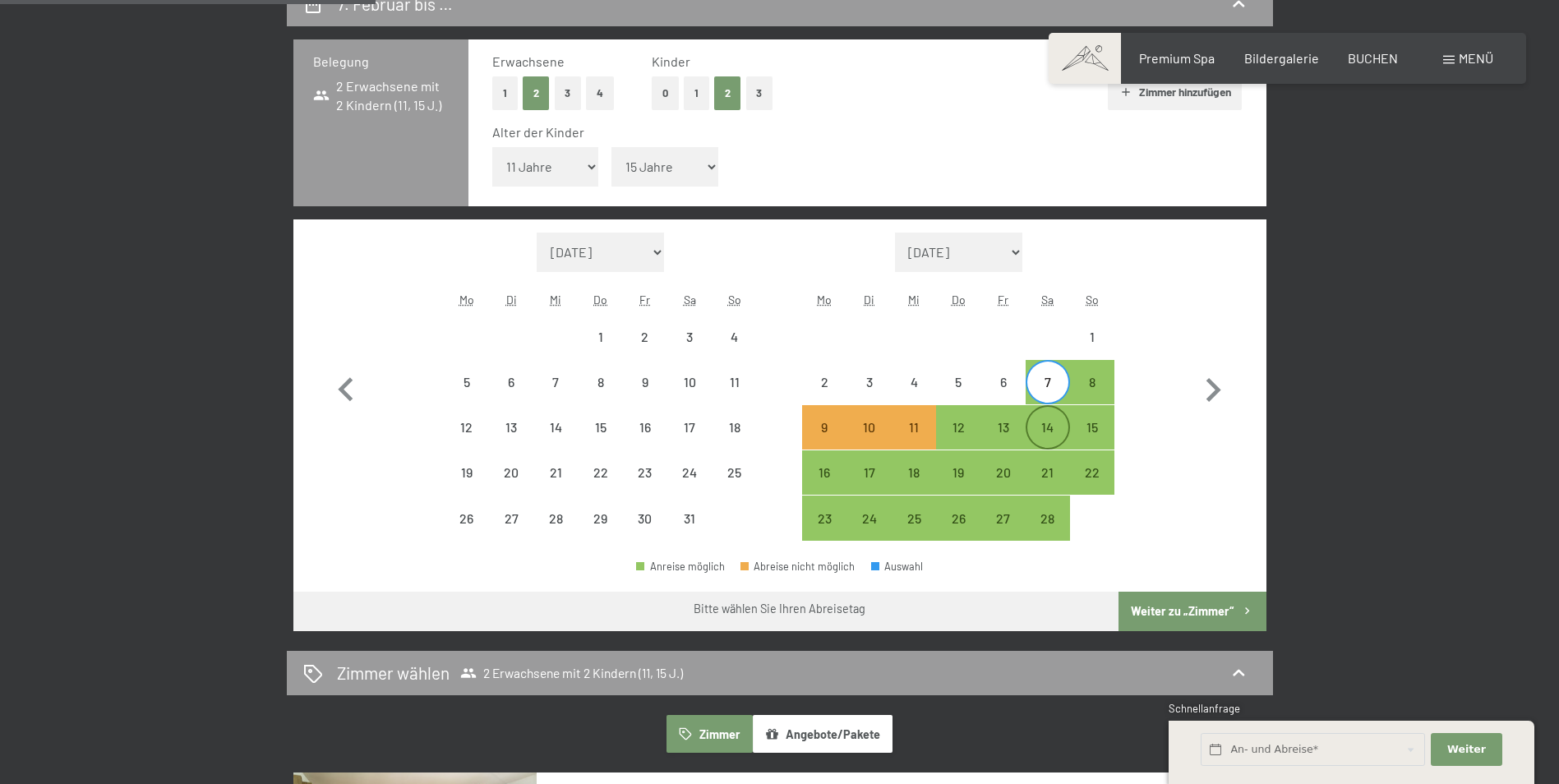
click at [1044, 428] on div "14" at bounding box center [1047, 441] width 41 height 41
select select "[DATE]"
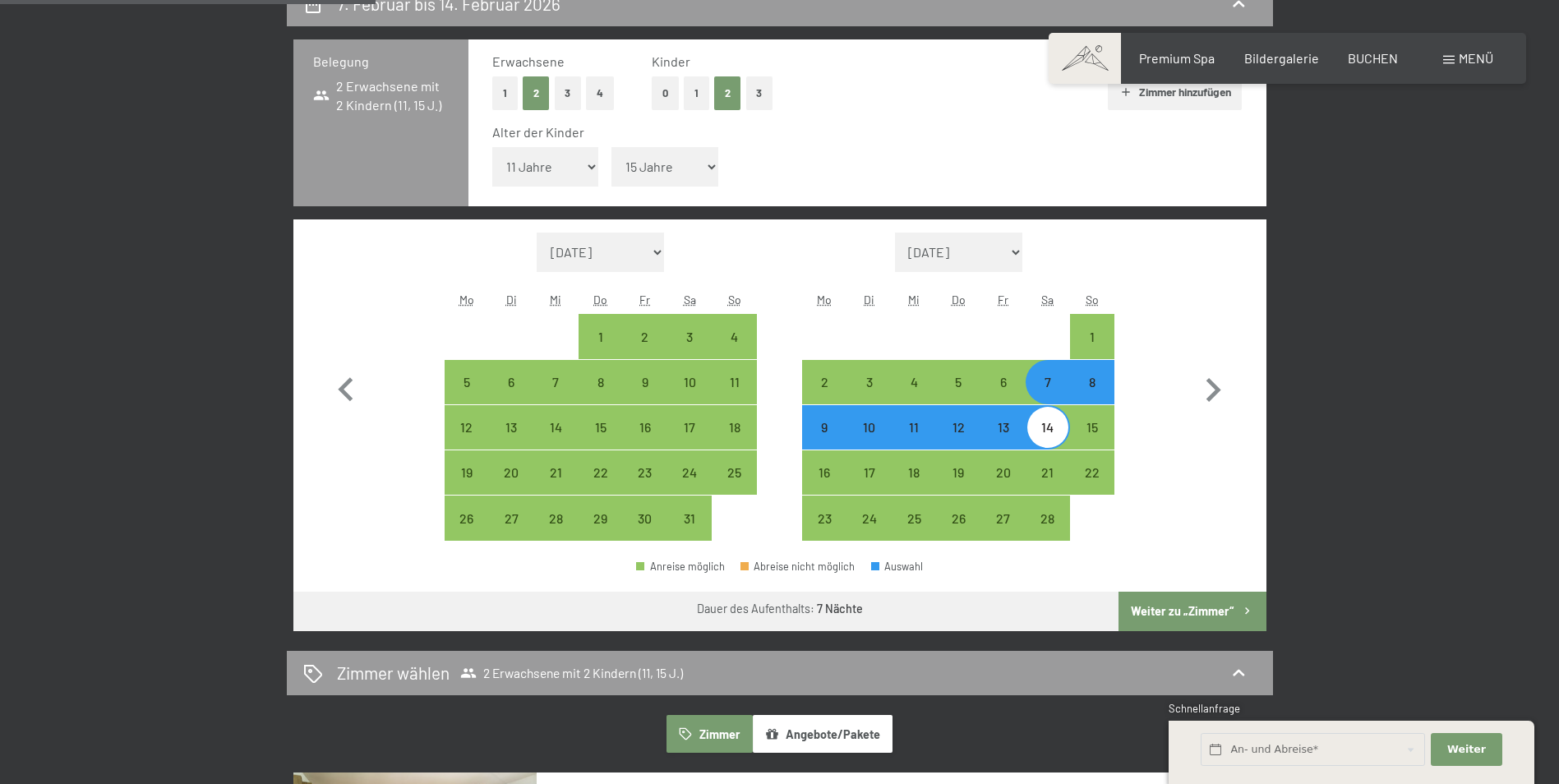
click at [1163, 606] on button "Weiter zu „Zimmer“" at bounding box center [1193, 611] width 147 height 40
select select "[DATE]"
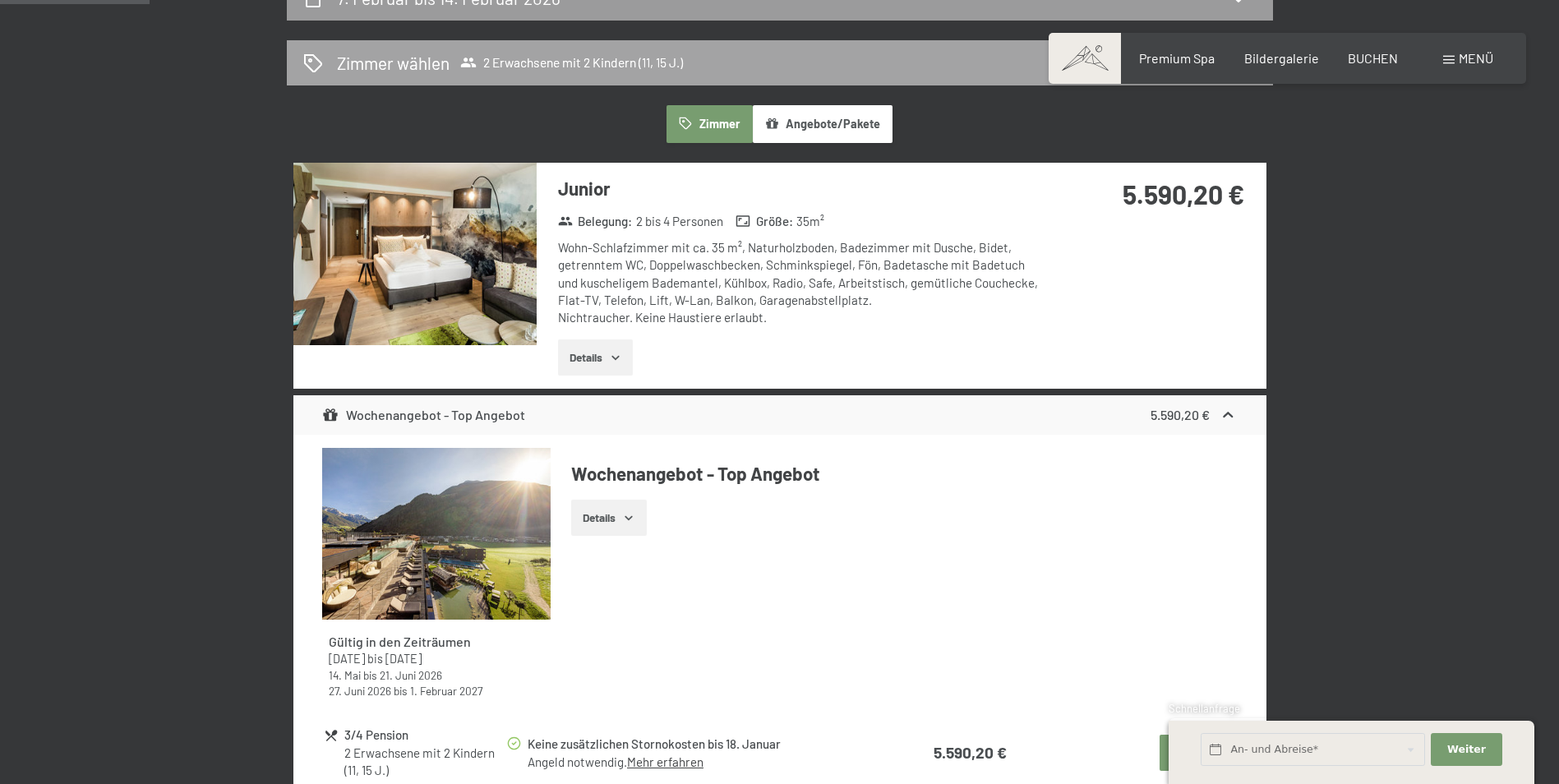
scroll to position [0, 0]
